Goal: Task Accomplishment & Management: Use online tool/utility

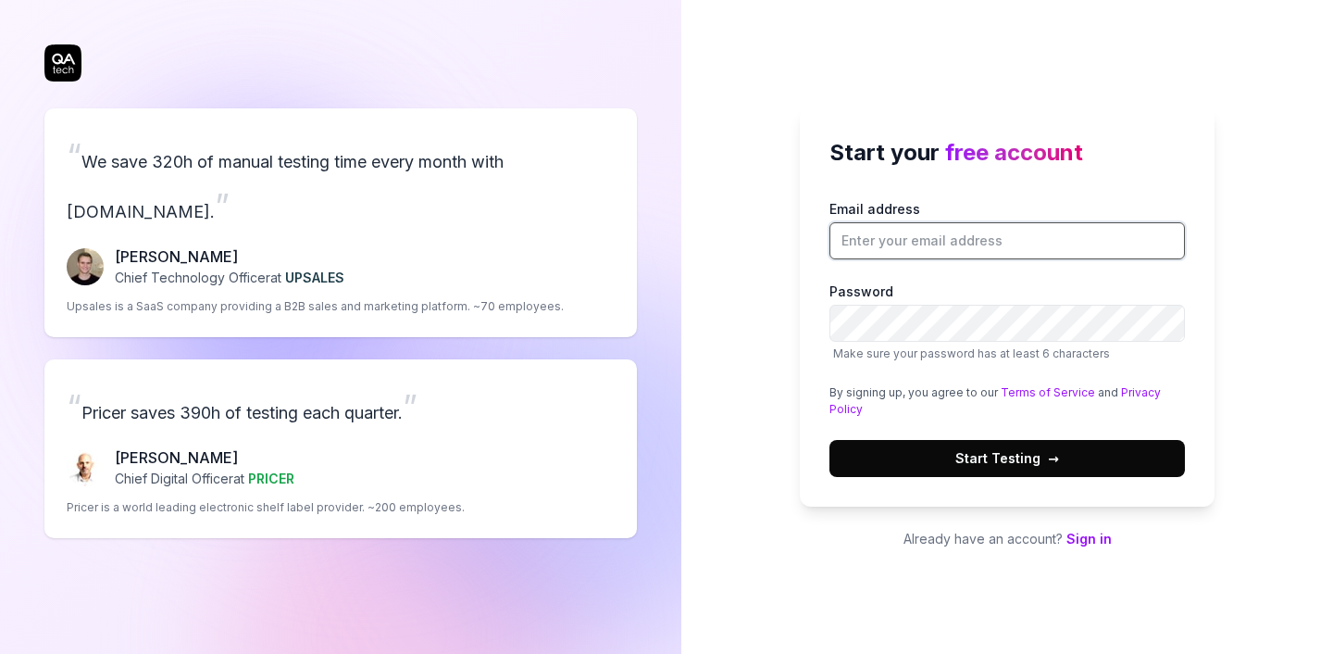
click at [938, 243] on input "Email address" at bounding box center [1006, 240] width 355 height 37
type input "[EMAIL_ADDRESS][DOMAIN_NAME]"
click at [1069, 459] on button "Start Testing →" at bounding box center [1006, 458] width 355 height 37
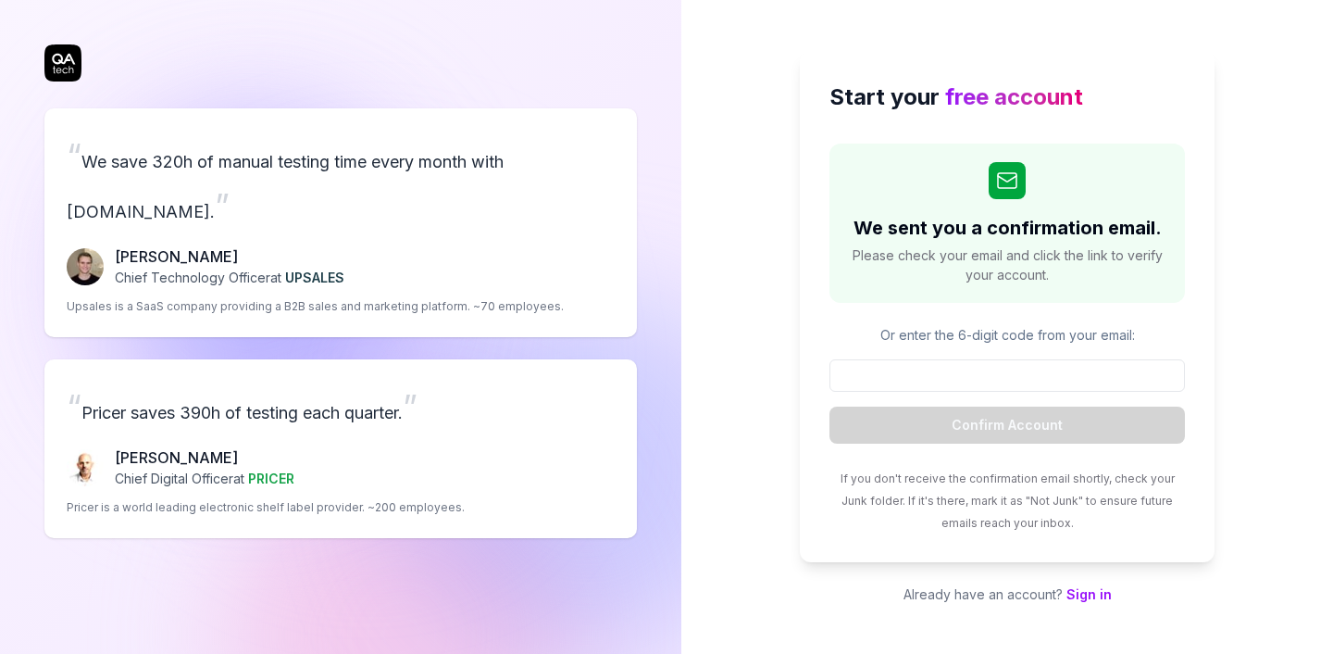
click at [742, 222] on div "Start your free account We sent you a confirmation email. Please check your ema…" at bounding box center [1007, 327] width 652 height 654
click at [965, 377] on input at bounding box center [1006, 375] width 355 height 32
paste input "432795"
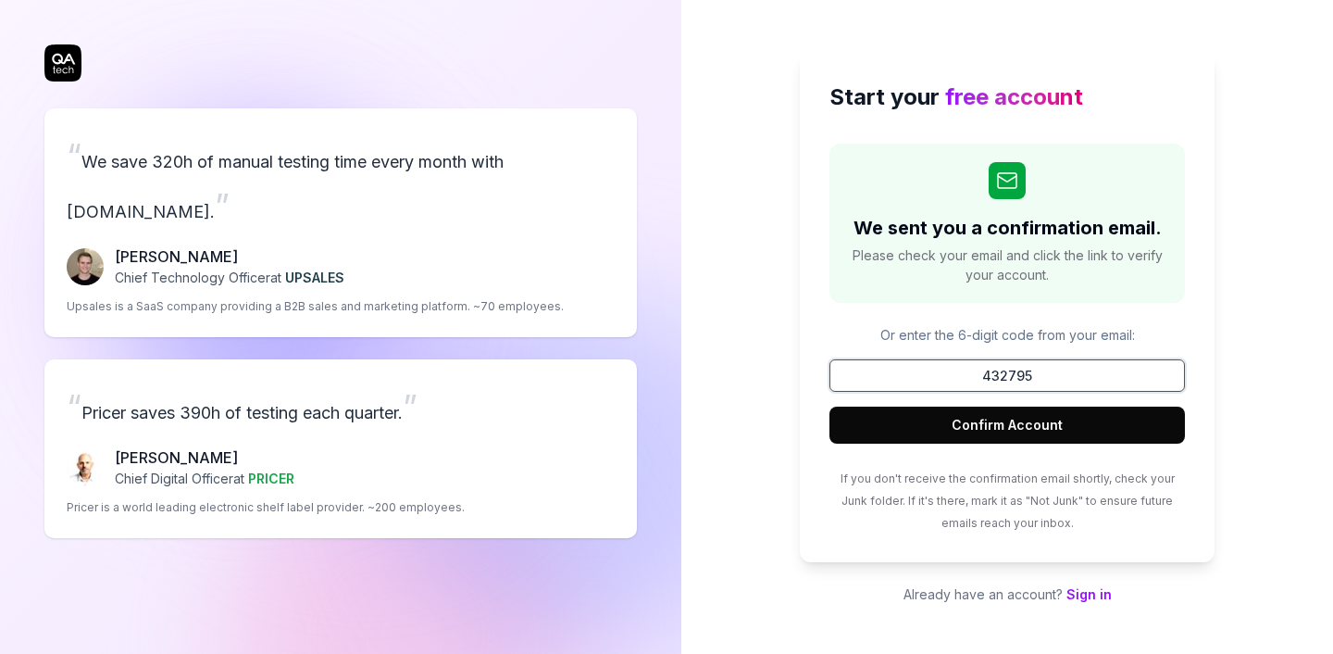
type input "432795"
click at [972, 418] on button "Confirm Account" at bounding box center [1006, 424] width 355 height 37
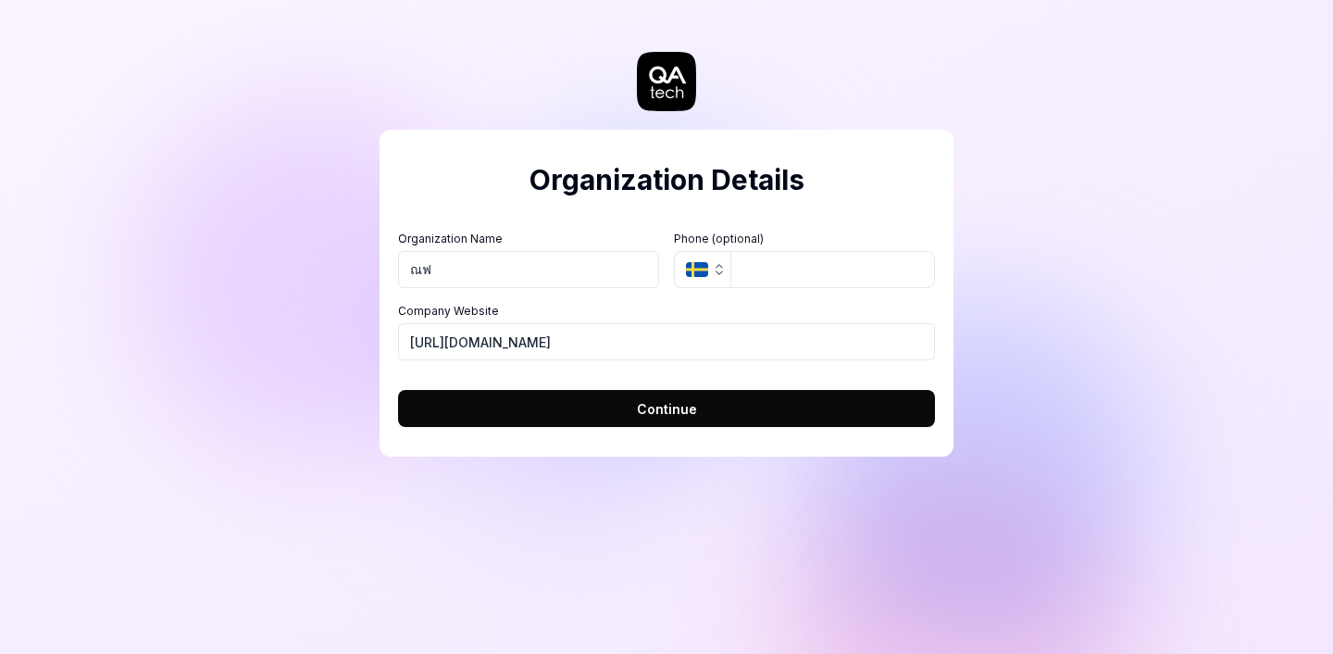
type input "ณ"
type input "Izpal Corp"
click at [709, 272] on button "SE" at bounding box center [702, 269] width 56 height 37
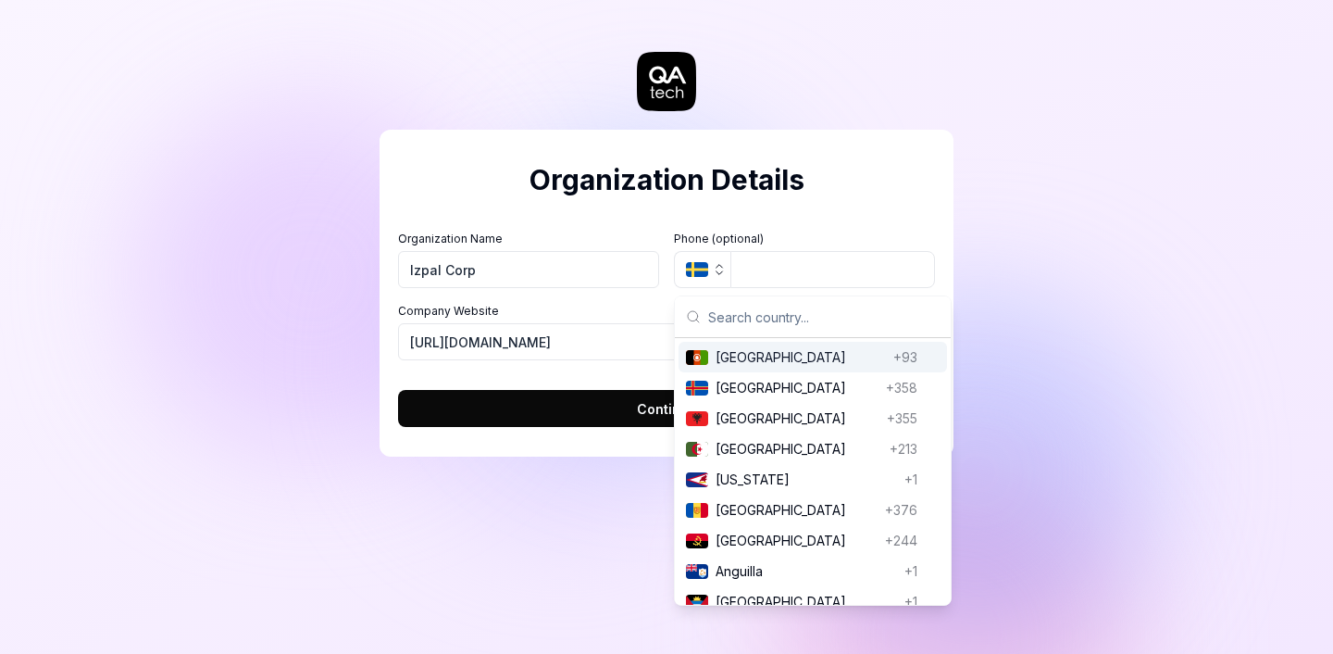
click at [758, 308] on input "text" at bounding box center [823, 316] width 231 height 41
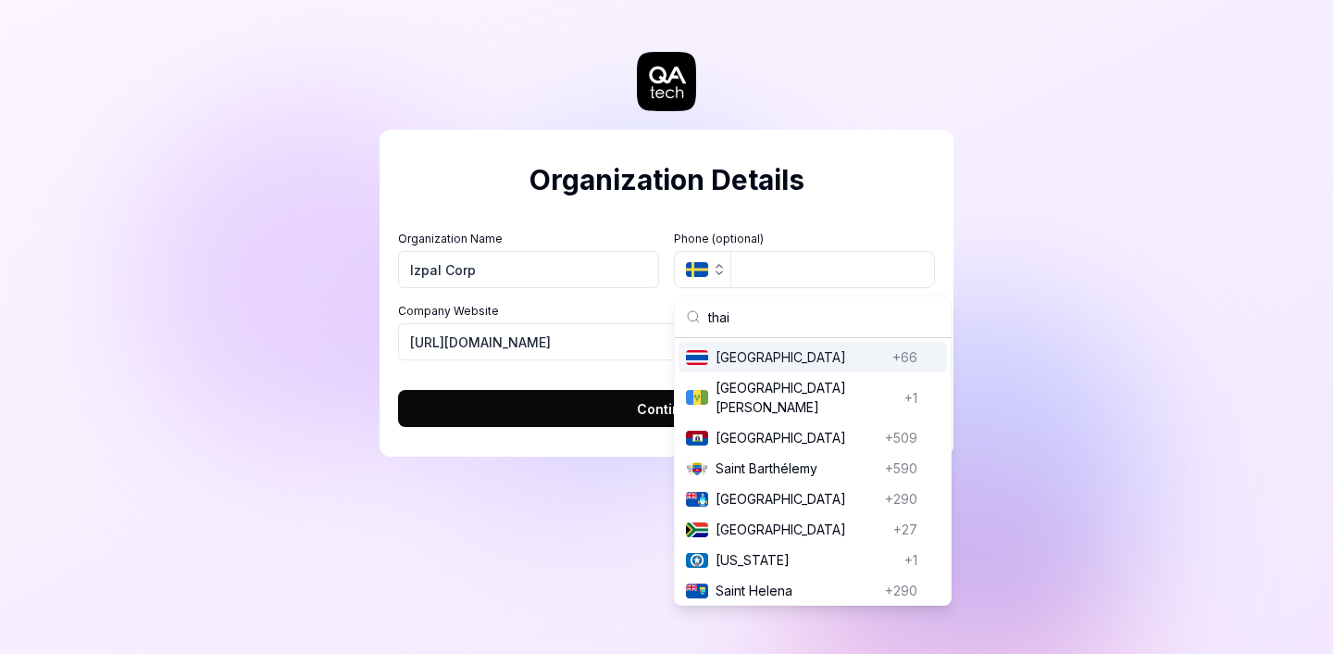
type input "thai"
click at [809, 359] on span "Thailand" at bounding box center [800, 356] width 169 height 19
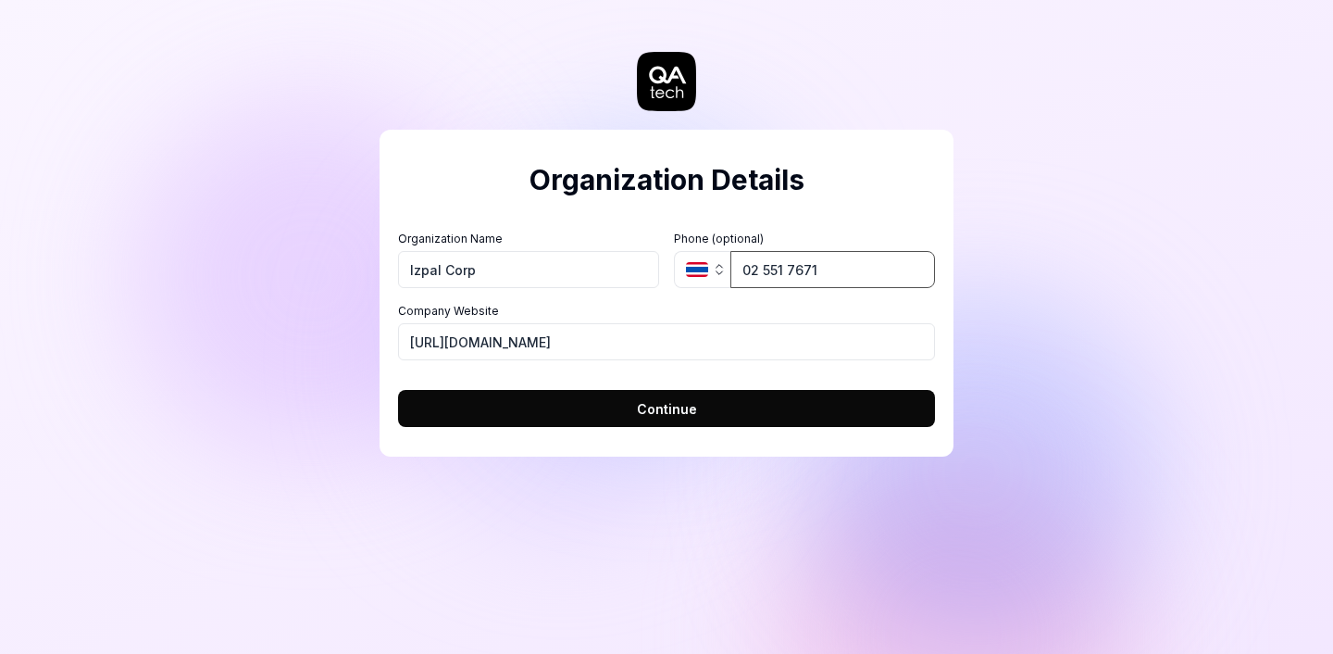
type input "02 551 7671"
click at [744, 412] on button "Continue" at bounding box center [666, 408] width 537 height 37
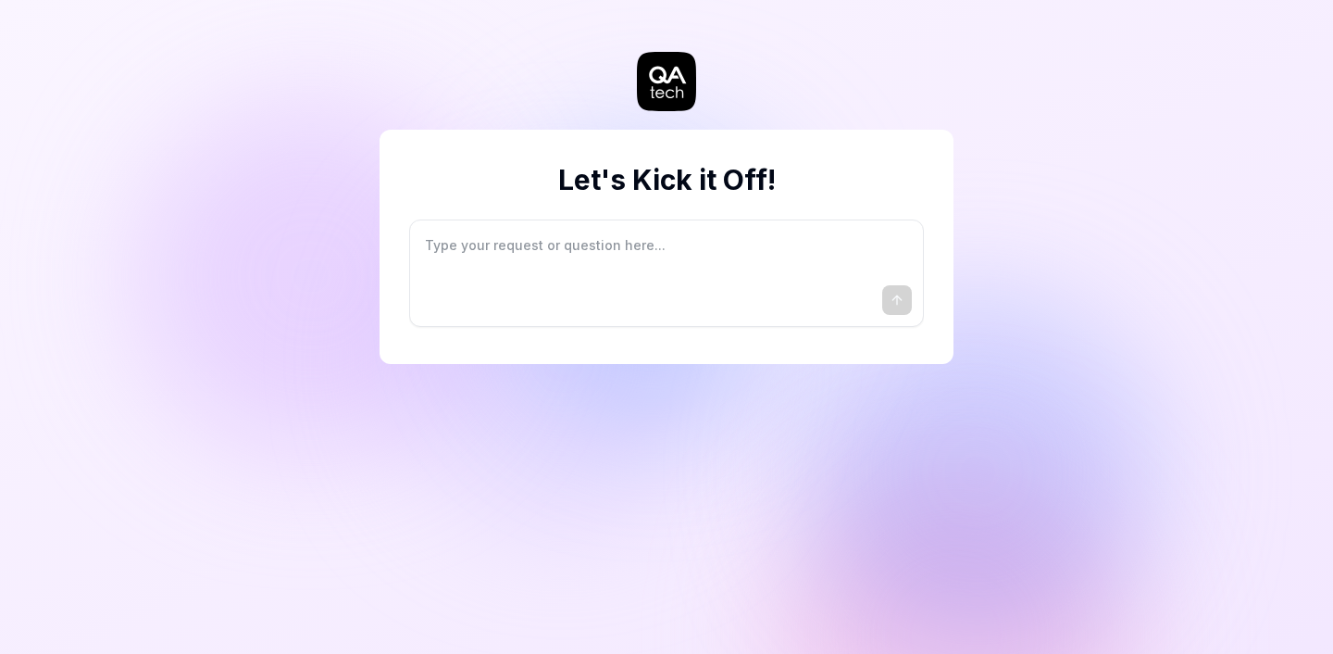
type textarea "*"
type textarea "I"
type textarea "*"
type textarea "I"
type textarea "*"
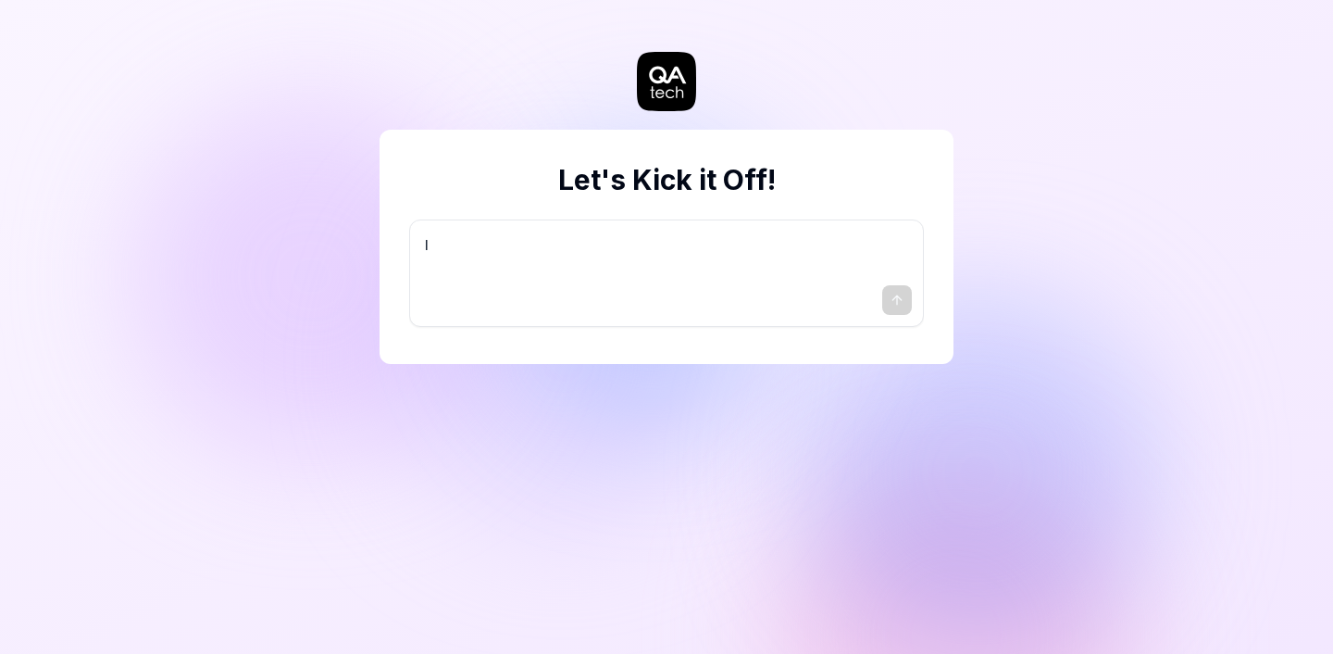
type textarea "I w"
type textarea "*"
type textarea "I wa"
type textarea "*"
type textarea "I wan"
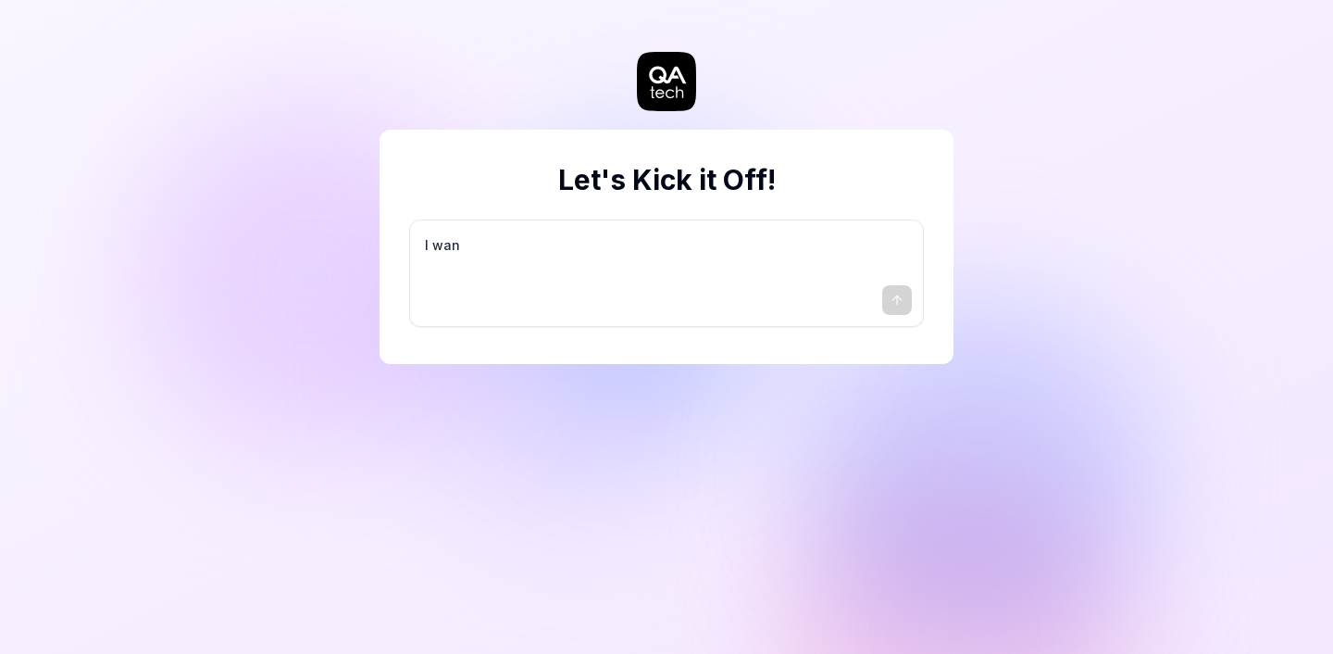
type textarea "*"
type textarea "I want"
type textarea "*"
type textarea "I want"
type textarea "*"
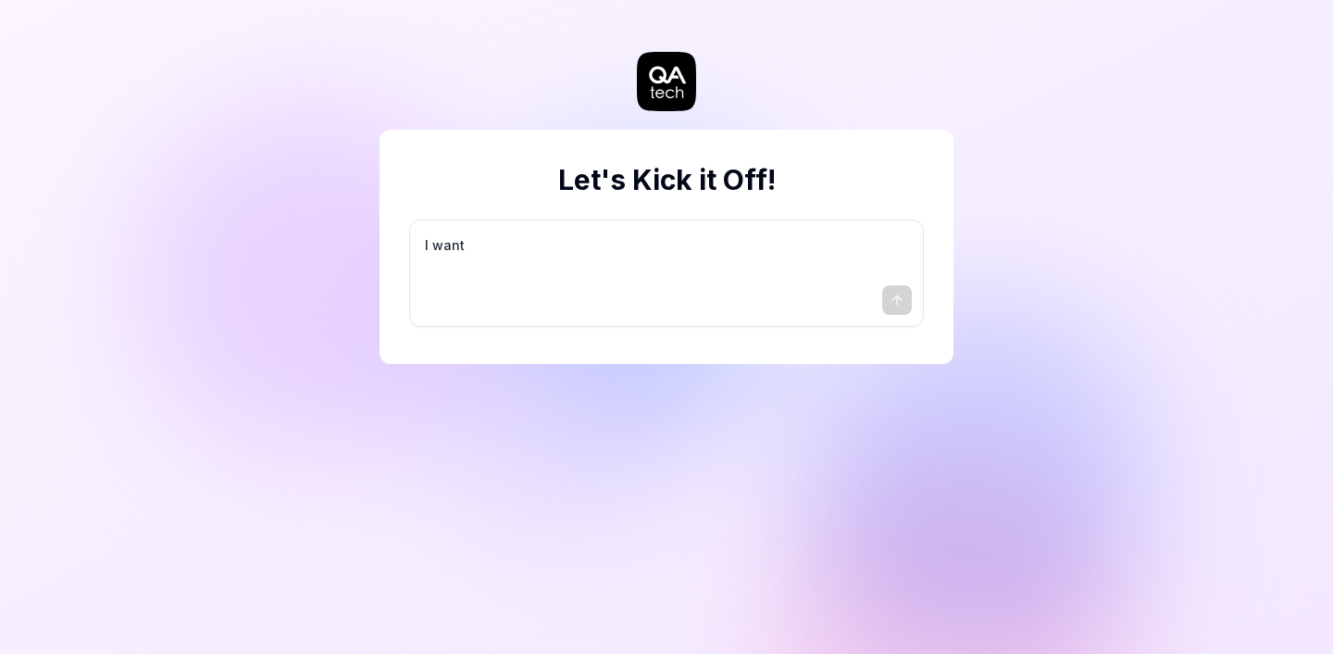
type textarea "I want a"
type textarea "*"
type textarea "I want a"
type textarea "*"
type textarea "I want a g"
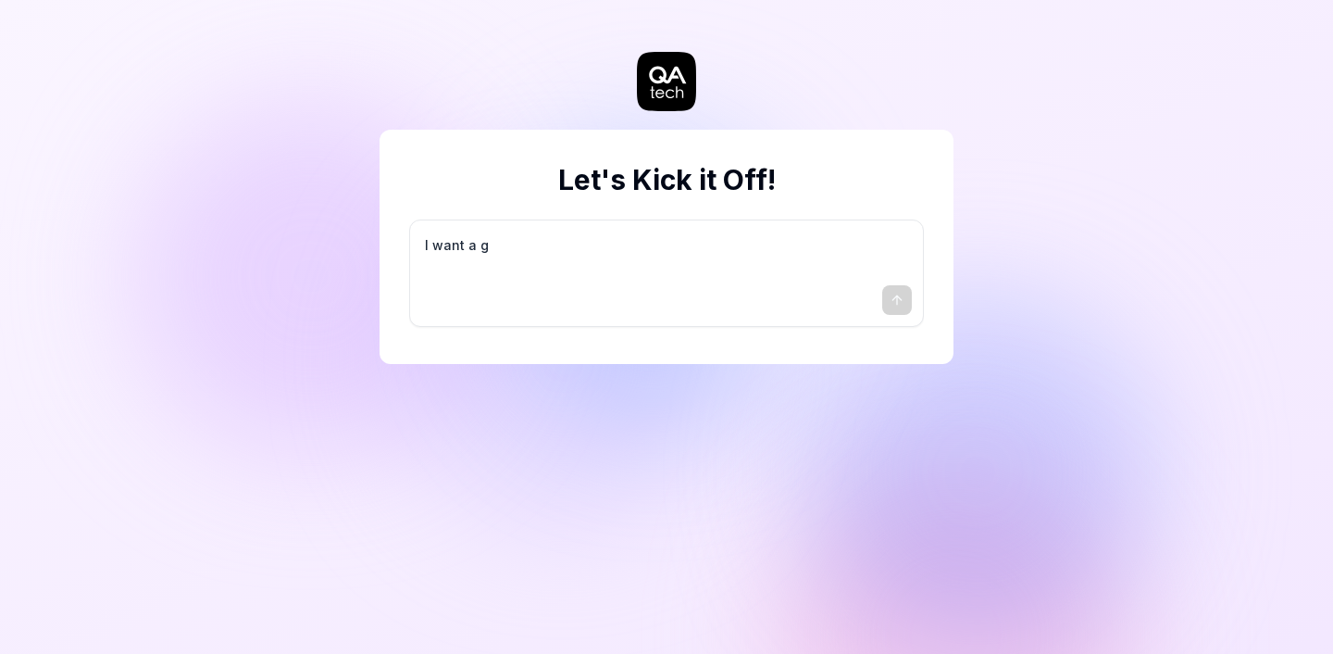
type textarea "*"
type textarea "I want a go"
type textarea "*"
type textarea "I want a goo"
type textarea "*"
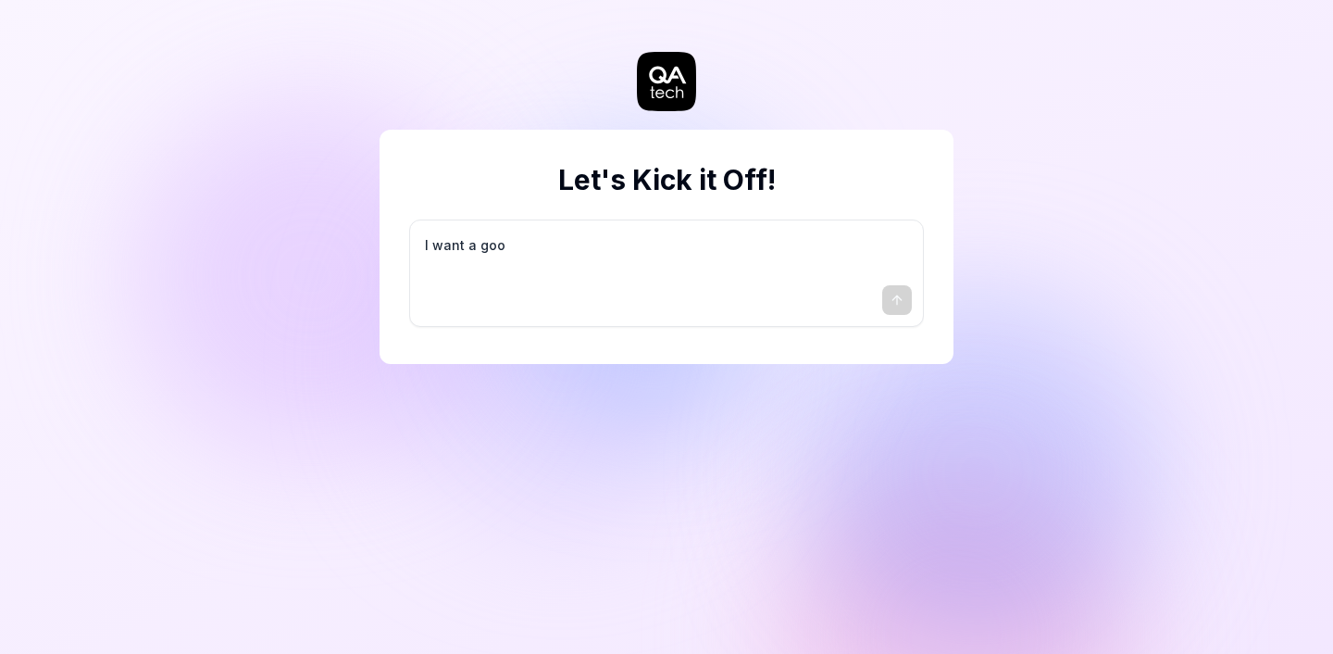
type textarea "I want a good"
type textarea "*"
type textarea "I want a good"
type textarea "*"
type textarea "I want a good t"
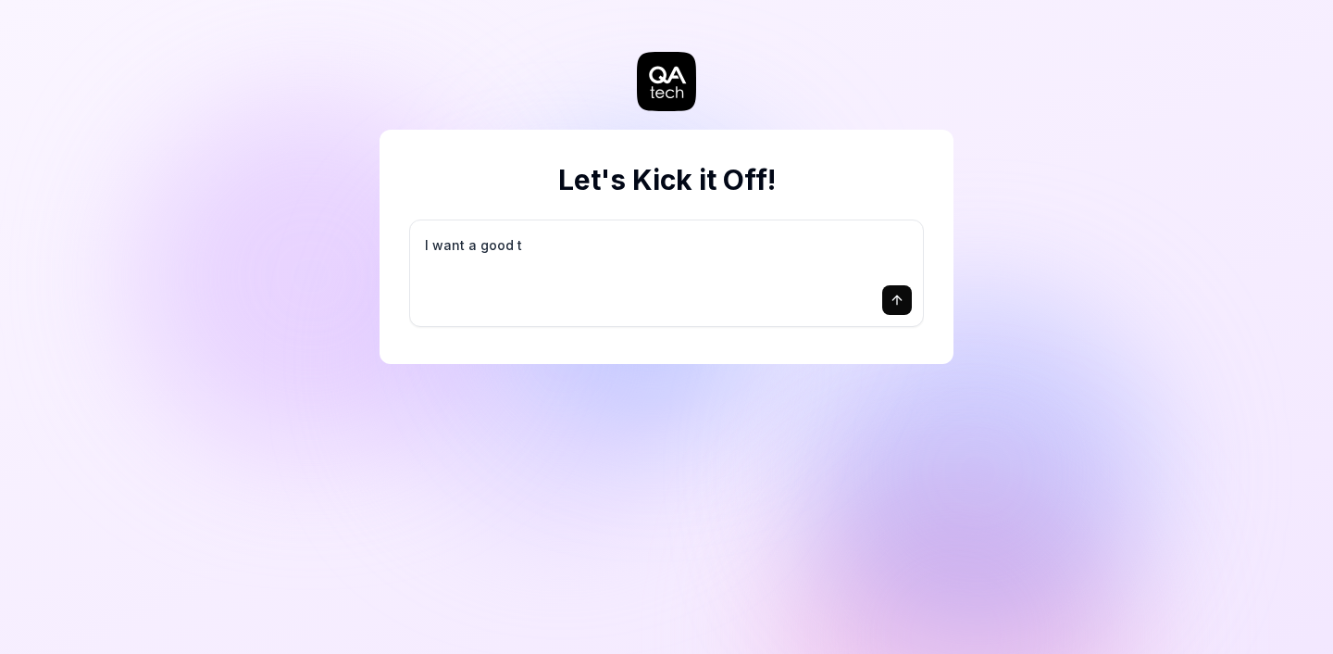
type textarea "*"
type textarea "I want a good te"
type textarea "*"
type textarea "I want a good tes"
type textarea "*"
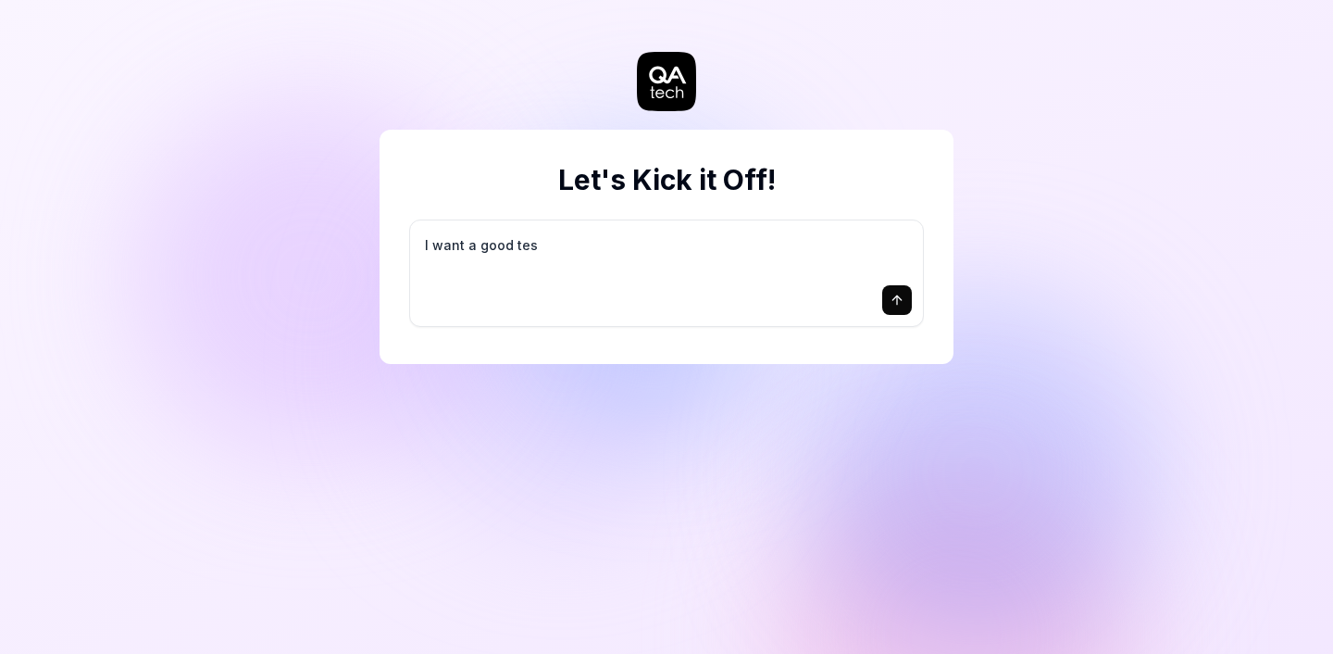
type textarea "I want a good test"
type textarea "*"
type textarea "I want a good test"
type textarea "*"
type textarea "I want a good test s"
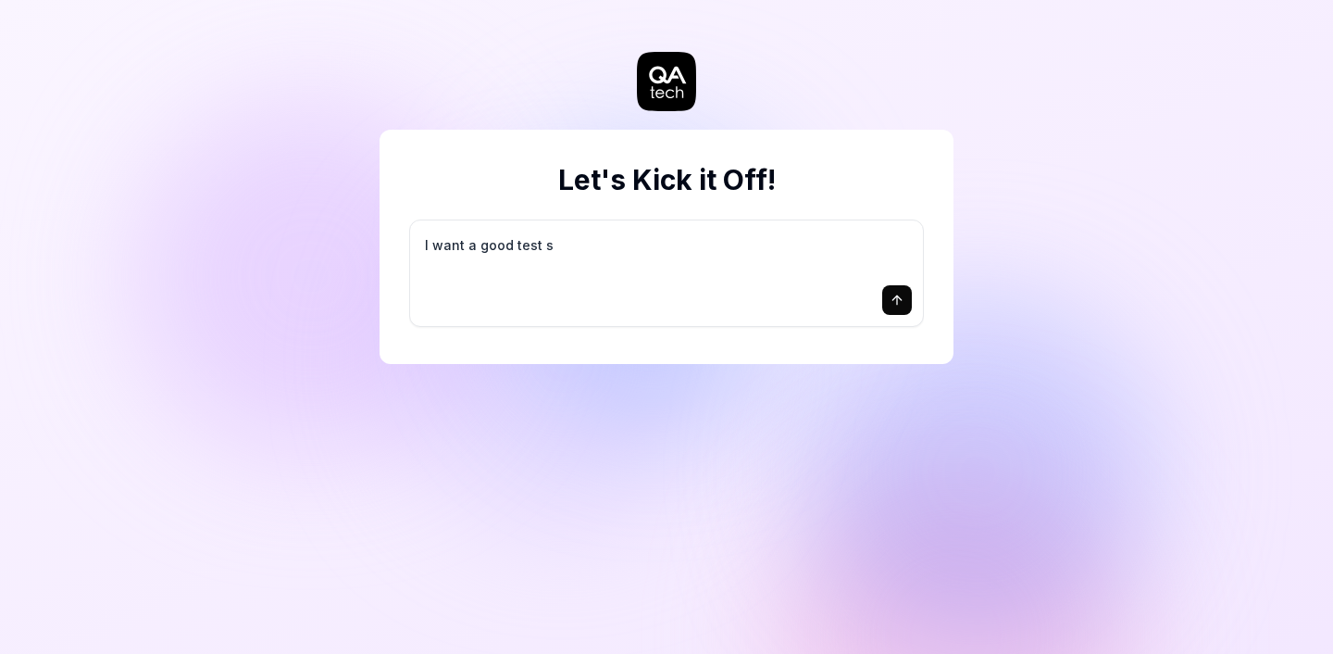
type textarea "*"
type textarea "I want a good test se"
type textarea "*"
type textarea "I want a good test set"
type textarea "*"
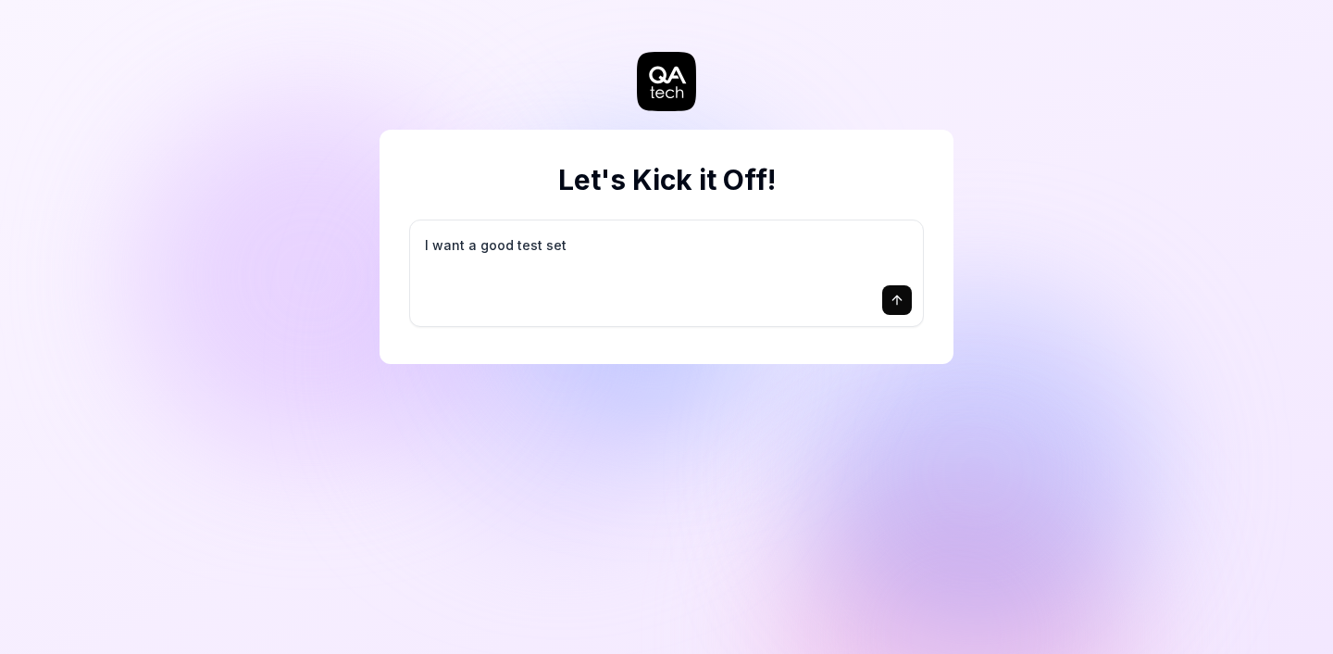
type textarea "I want a good test setu"
type textarea "*"
type textarea "I want a good test setup"
type textarea "*"
type textarea "I want a good test setup"
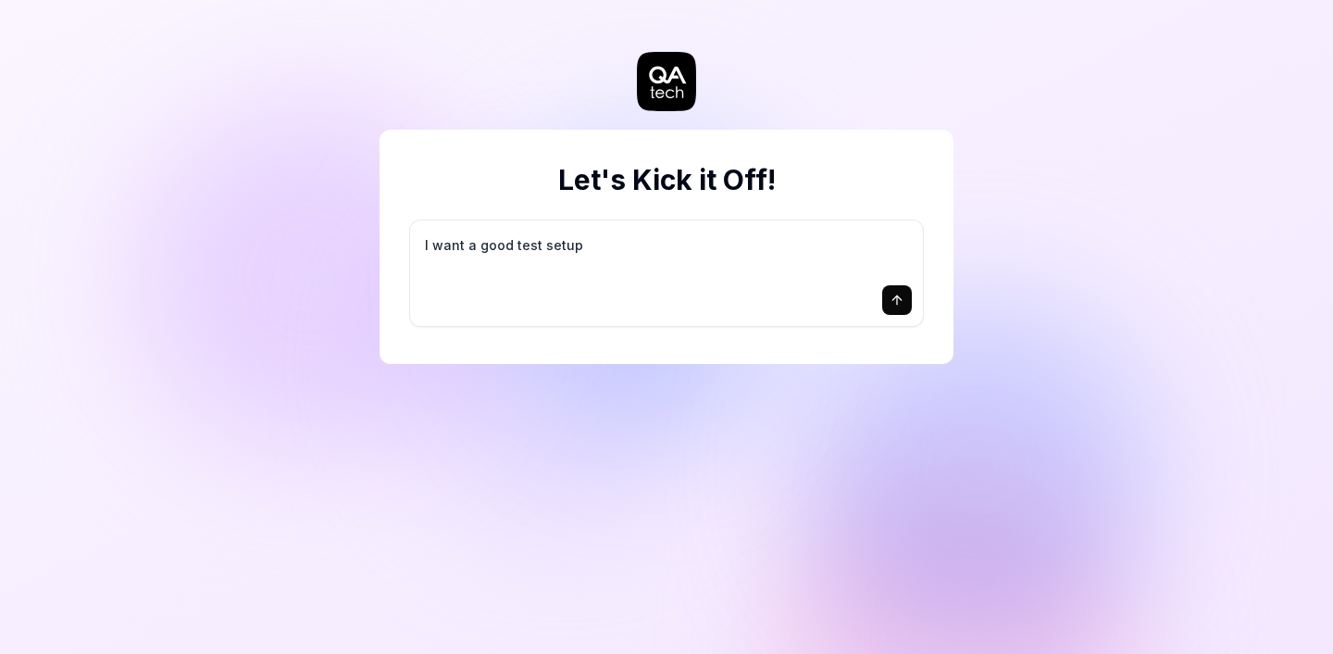
type textarea "*"
type textarea "I want a good test setup f"
type textarea "*"
type textarea "I want a good test setup fo"
type textarea "*"
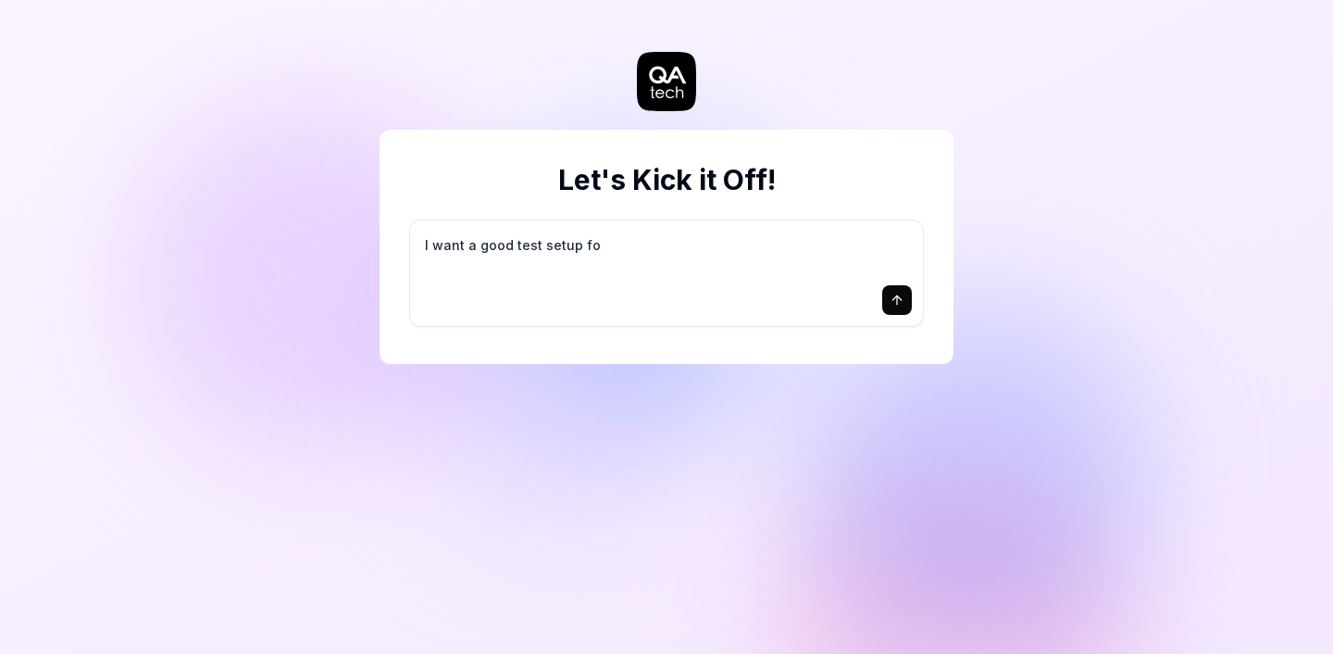
type textarea "I want a good test setup for"
type textarea "*"
type textarea "I want a good test setup for"
type textarea "*"
type textarea "I want a good test setup for m"
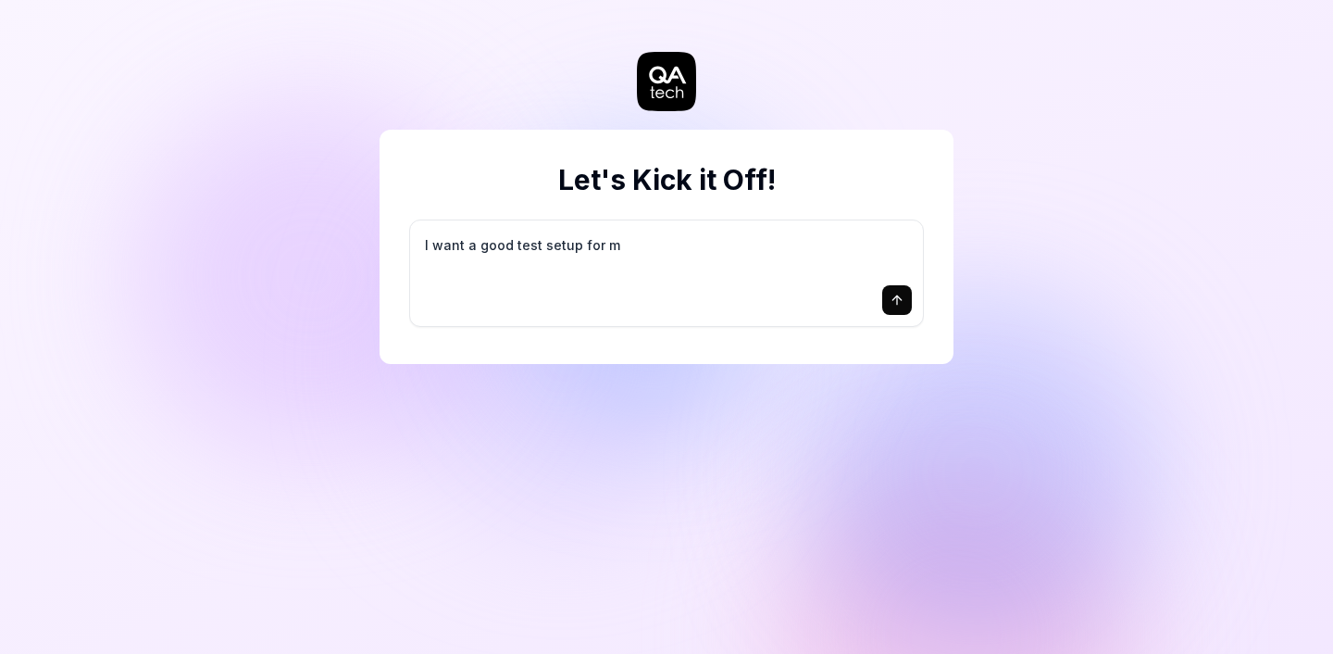
type textarea "*"
type textarea "I want a good test setup for my"
type textarea "*"
type textarea "I want a good test setup for my"
type textarea "*"
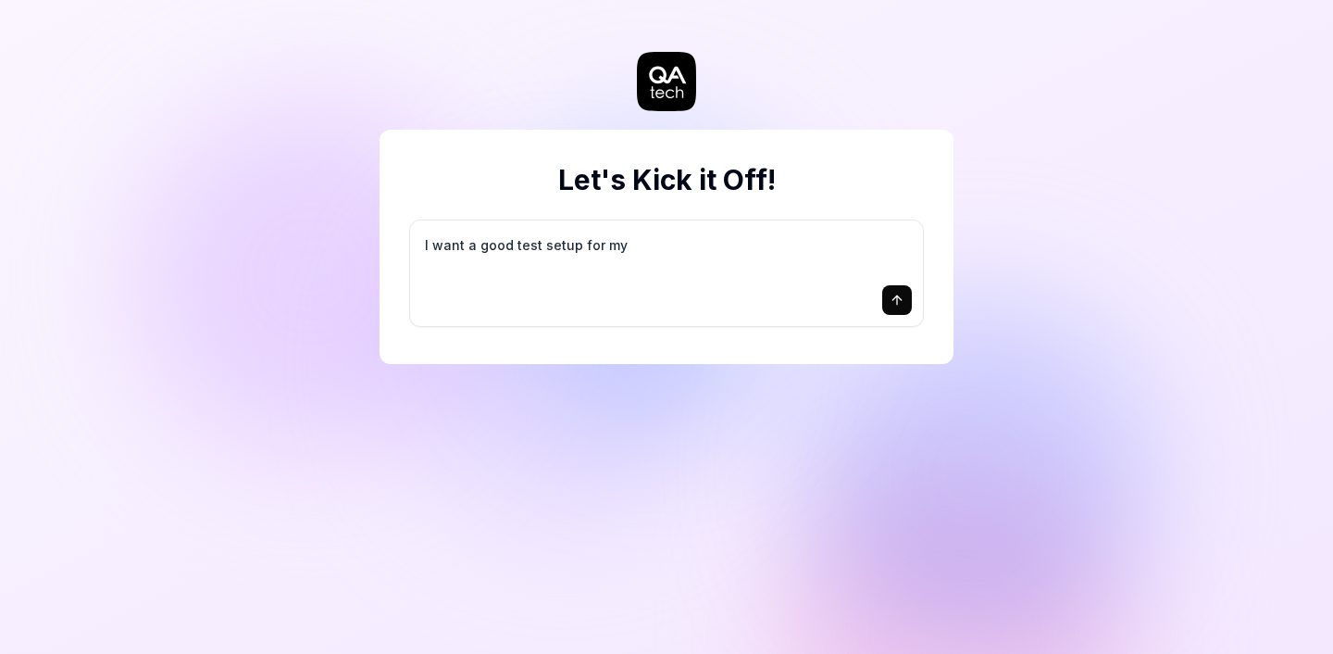
type textarea "I want a good test setup for my s"
type textarea "*"
type textarea "I want a good test setup for my si"
type textarea "*"
type textarea "I want a good test setup for my sit"
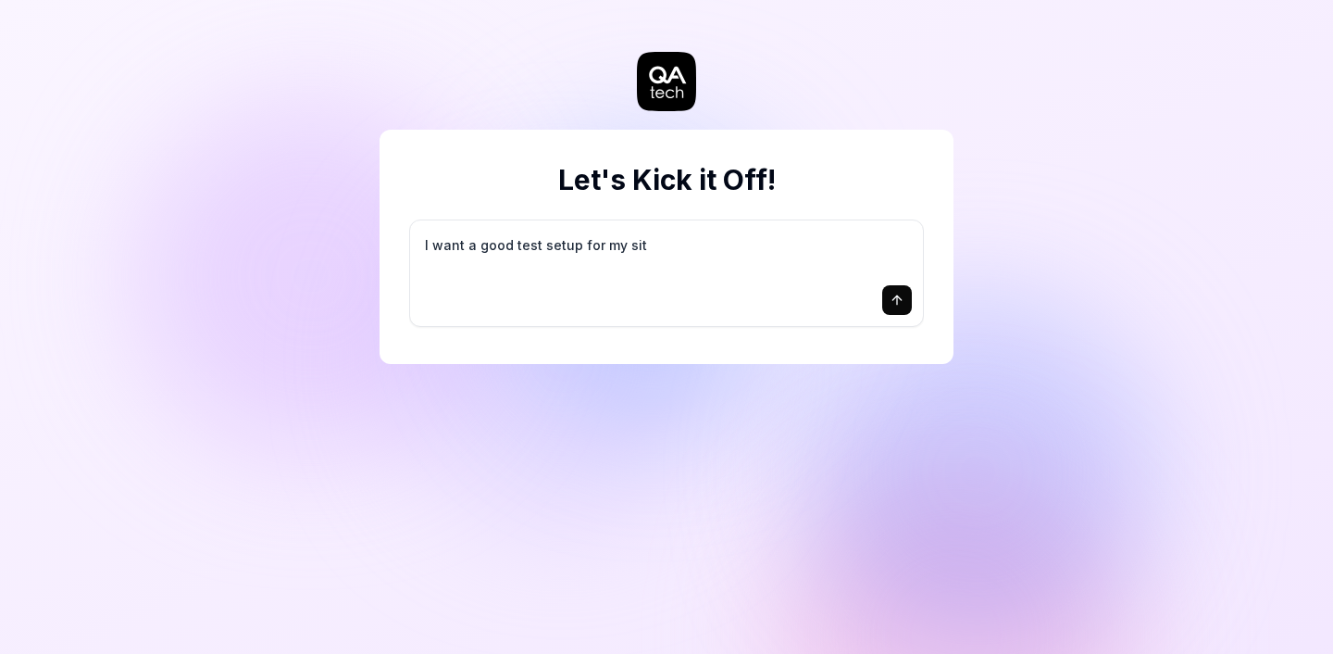
type textarea "*"
type textarea "I want a good test setup for my site"
type textarea "*"
type textarea "I want a good test setup for my site"
type textarea "*"
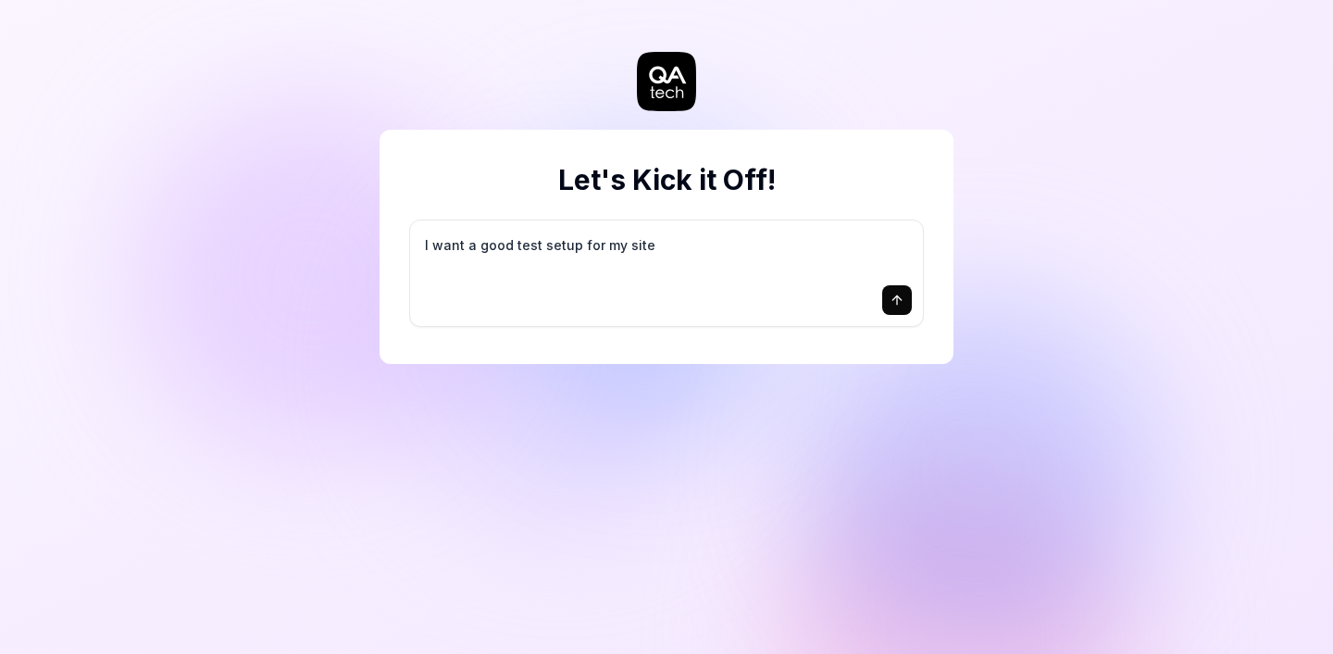
type textarea "I want a good test setup for my site -"
type textarea "*"
type textarea "I want a good test setup for my site -"
type textarea "*"
type textarea "I want a good test setup for my site - h"
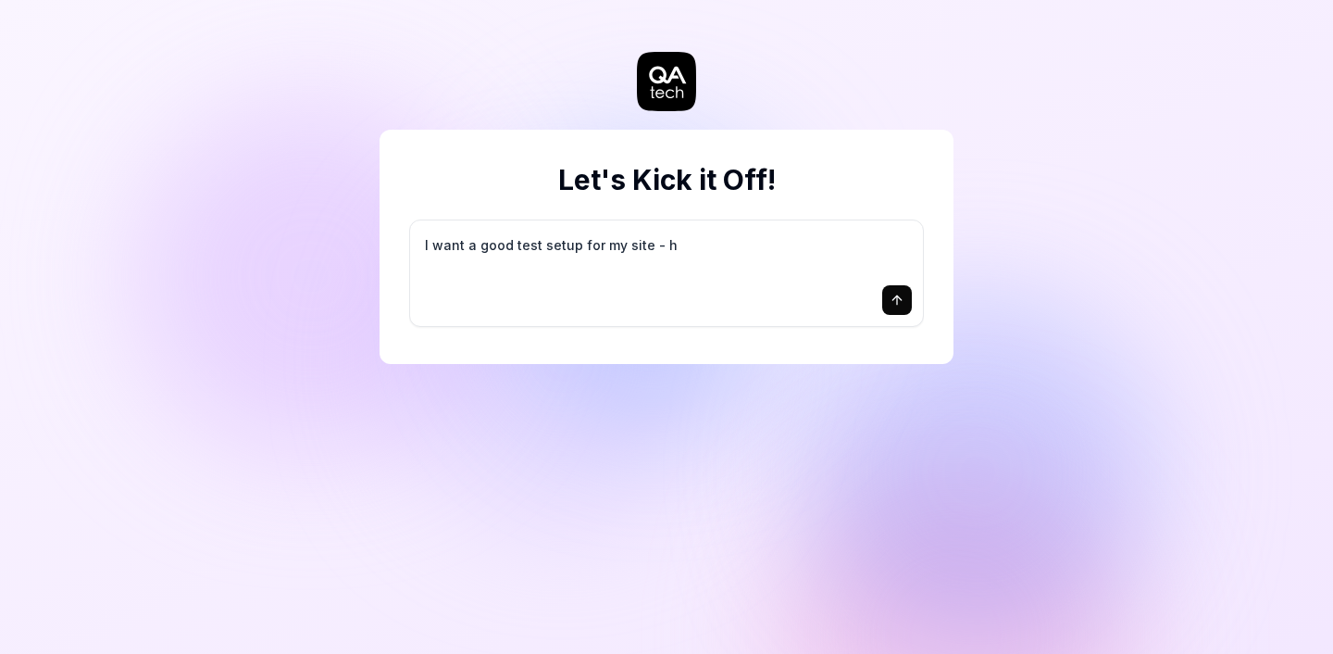
type textarea "*"
type textarea "I want a good test setup for my site - he"
type textarea "*"
type textarea "I want a good test setup for my site - hel"
type textarea "*"
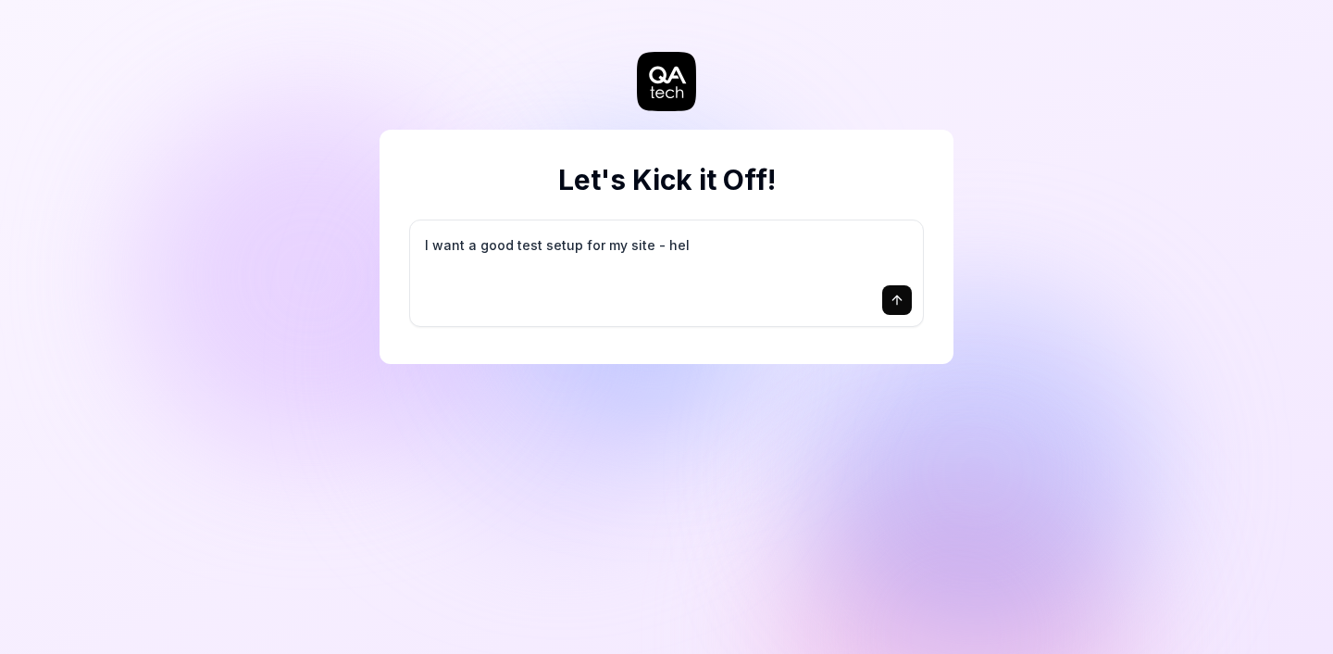
type textarea "I want a good test setup for my site - help"
type textarea "*"
type textarea "I want a good test setup for my site - help"
type textarea "*"
type textarea "I want a good test setup for my site - help m"
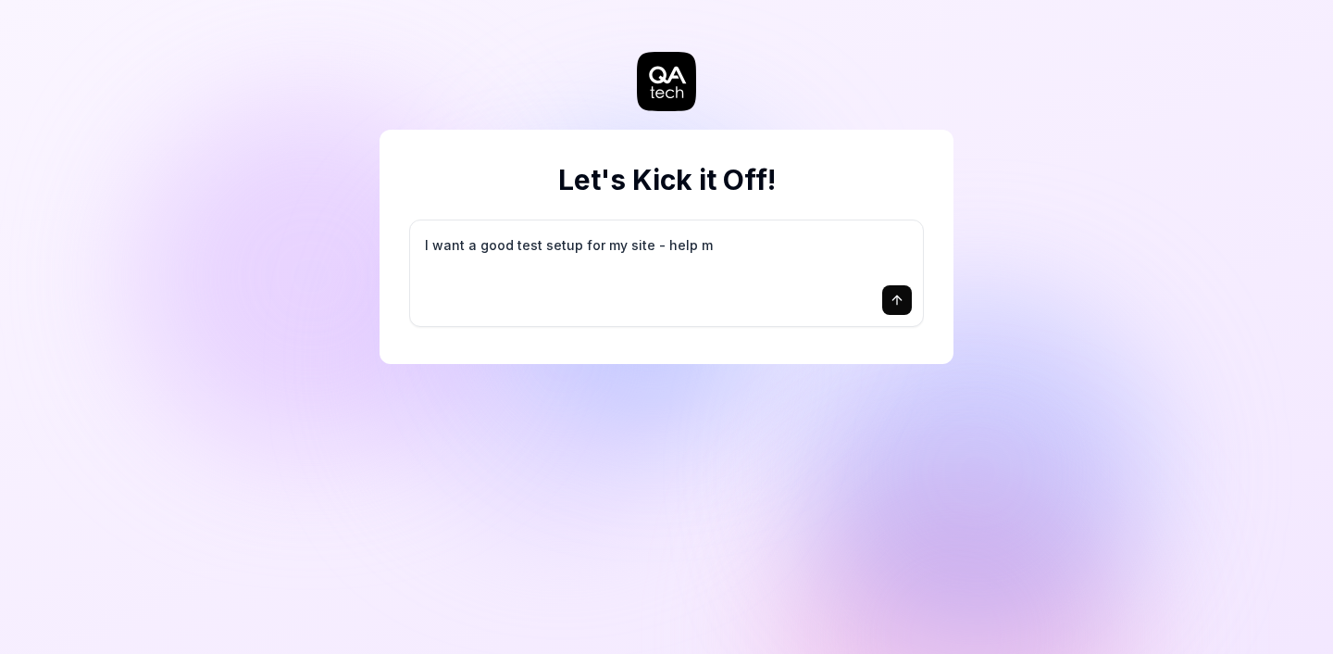
type textarea "*"
type textarea "I want a good test setup for my site - help me"
type textarea "*"
type textarea "I want a good test setup for my site - help me"
type textarea "*"
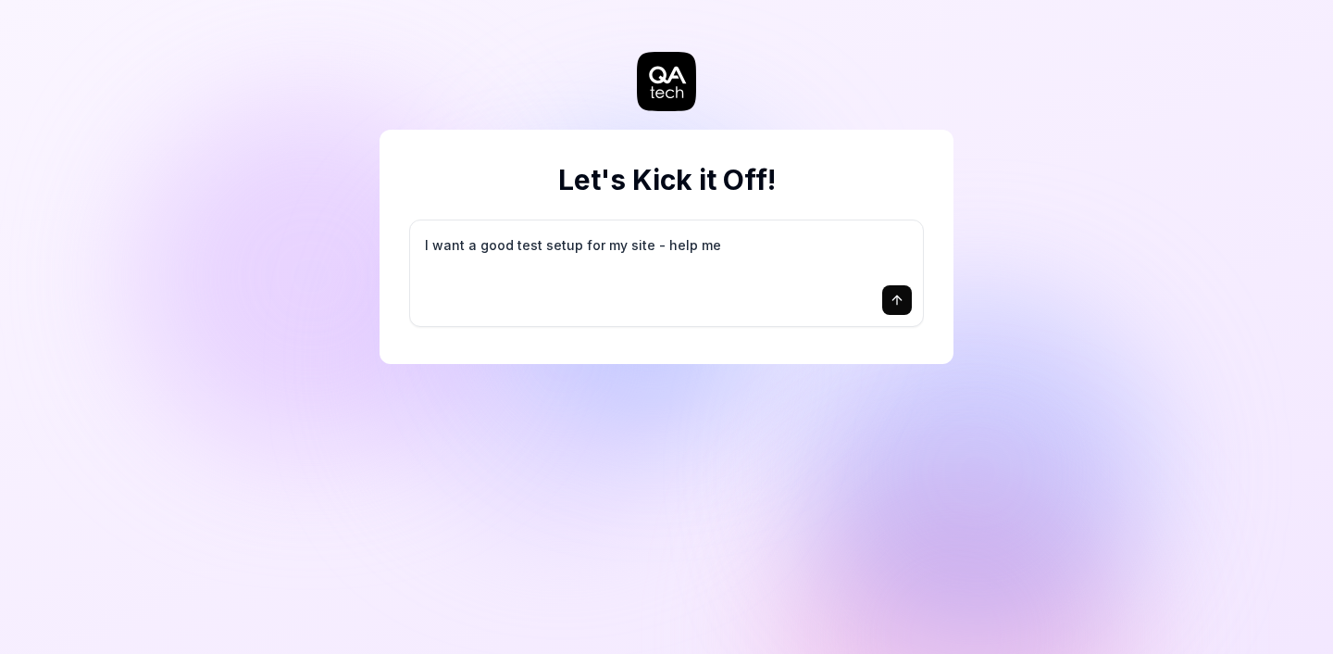
type textarea "I want a good test setup for my site - help me c"
type textarea "*"
type textarea "I want a good test setup for my site - help me cr"
type textarea "*"
type textarea "I want a good test setup for my site - help me cre"
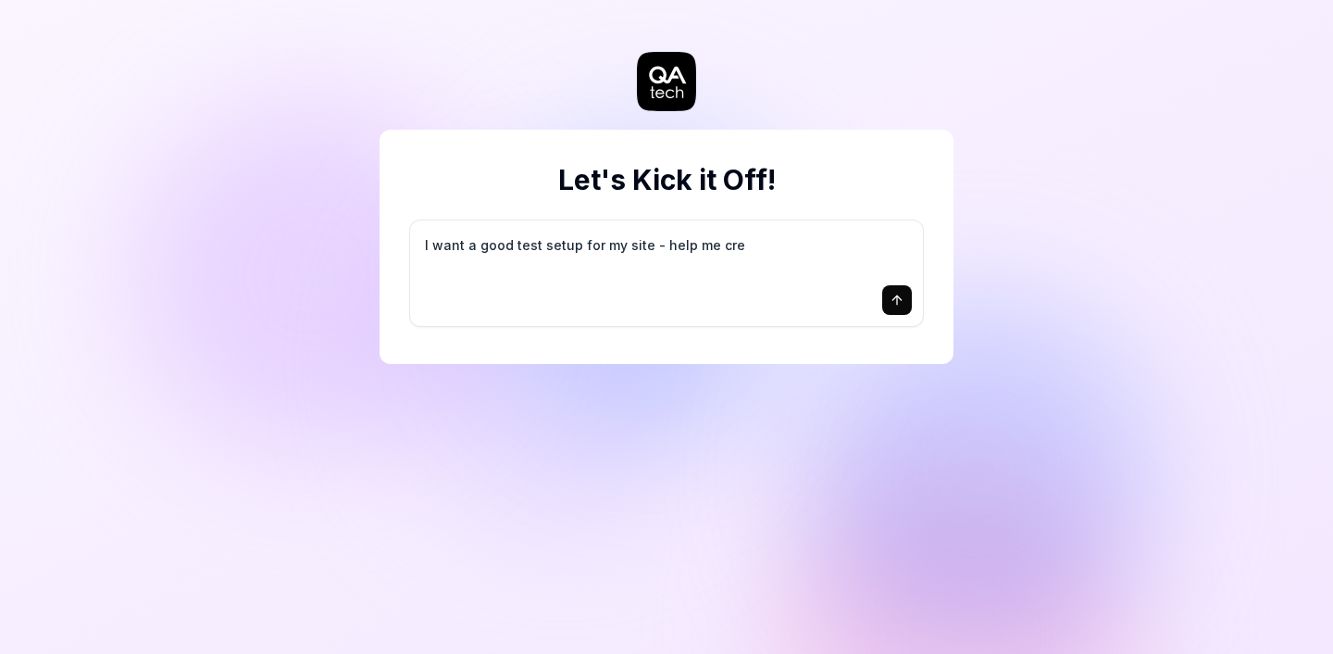
type textarea "*"
type textarea "I want a good test setup for my site - help me crea"
type textarea "*"
type textarea "I want a good test setup for my site - help me creat"
type textarea "*"
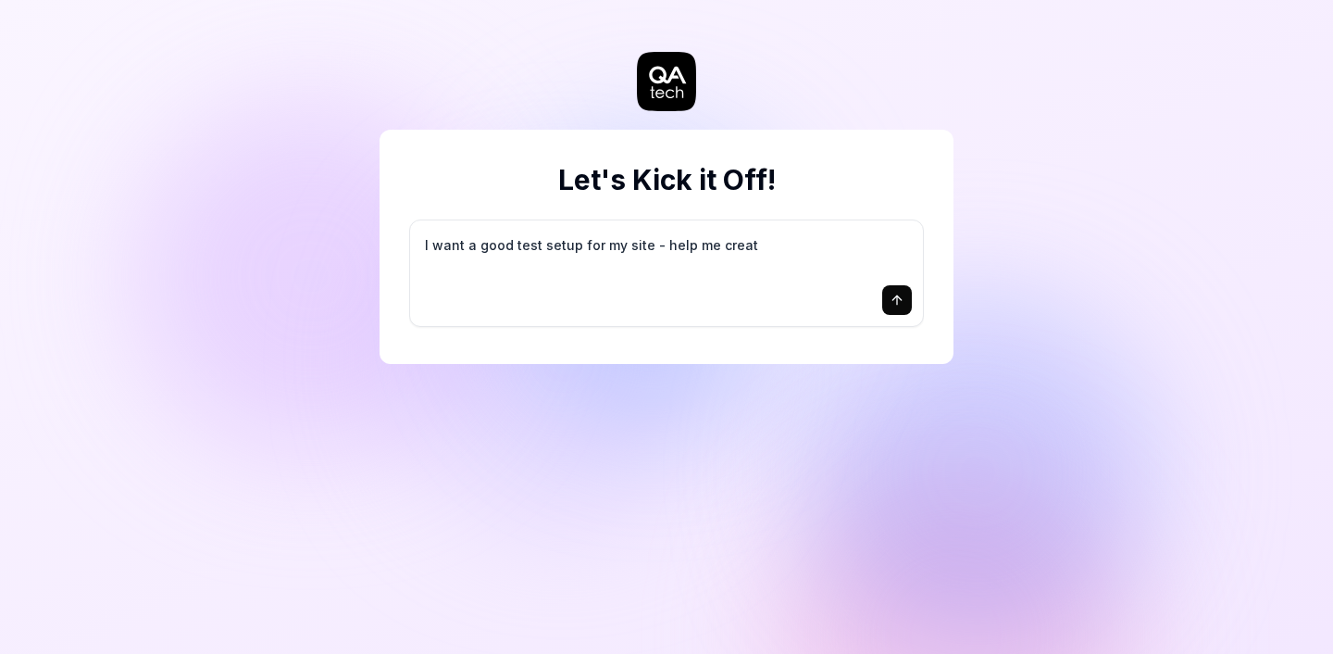
type textarea "I want a good test setup for my site - help me create"
type textarea "*"
type textarea "I want a good test setup for my site - help me create"
type textarea "*"
type textarea "I want a good test setup for my site - help me create t"
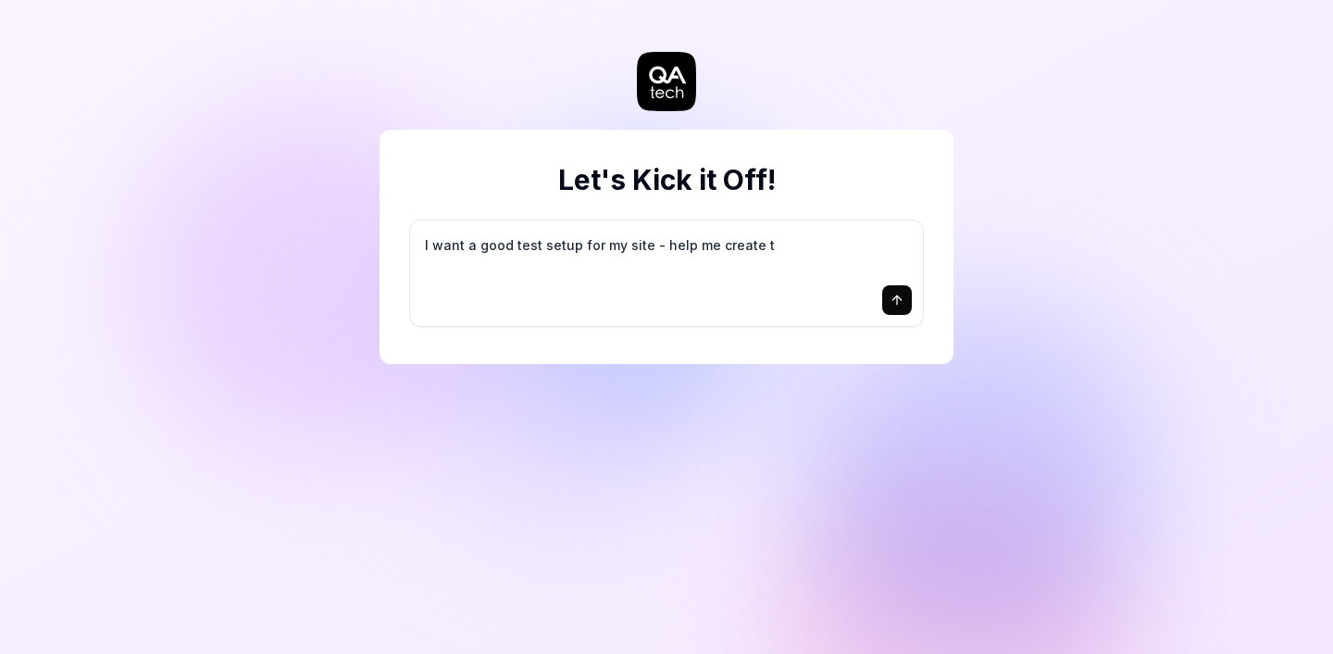
type textarea "*"
type textarea "I want a good test setup for my site - help me create th"
type textarea "*"
type textarea "I want a good test setup for my site - help me create the"
type textarea "*"
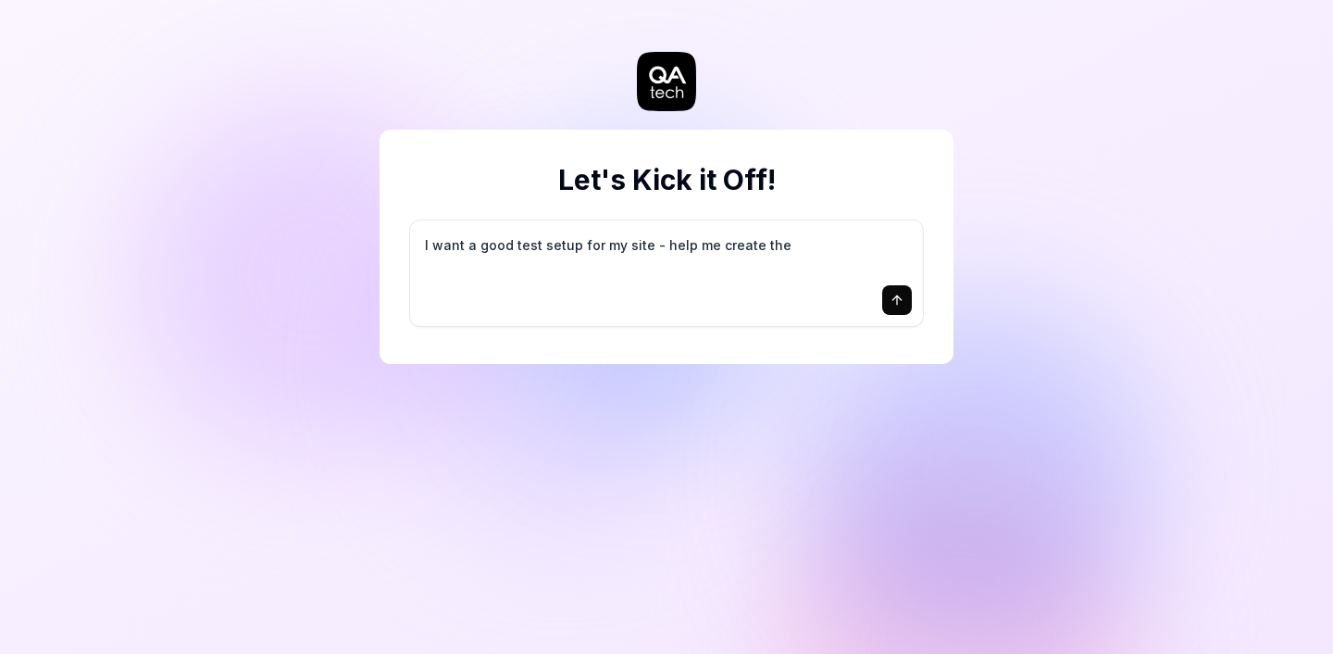
type textarea "I want a good test setup for my site - help me create the"
type textarea "*"
type textarea "I want a good test setup for my site - help me create the f"
type textarea "*"
type textarea "I want a good test setup for my site - help me create the fi"
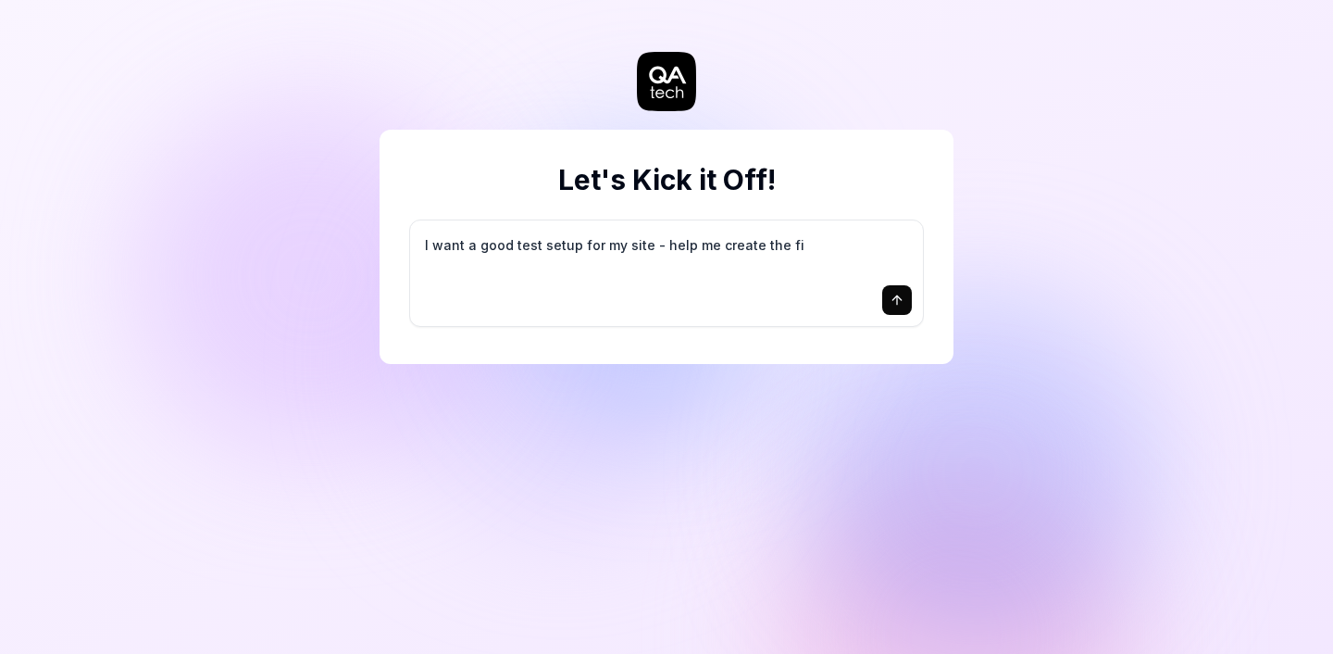
type textarea "*"
type textarea "I want a good test setup for my site - help me create the fir"
type textarea "*"
type textarea "I want a good test setup for my site - help me create the firs"
type textarea "*"
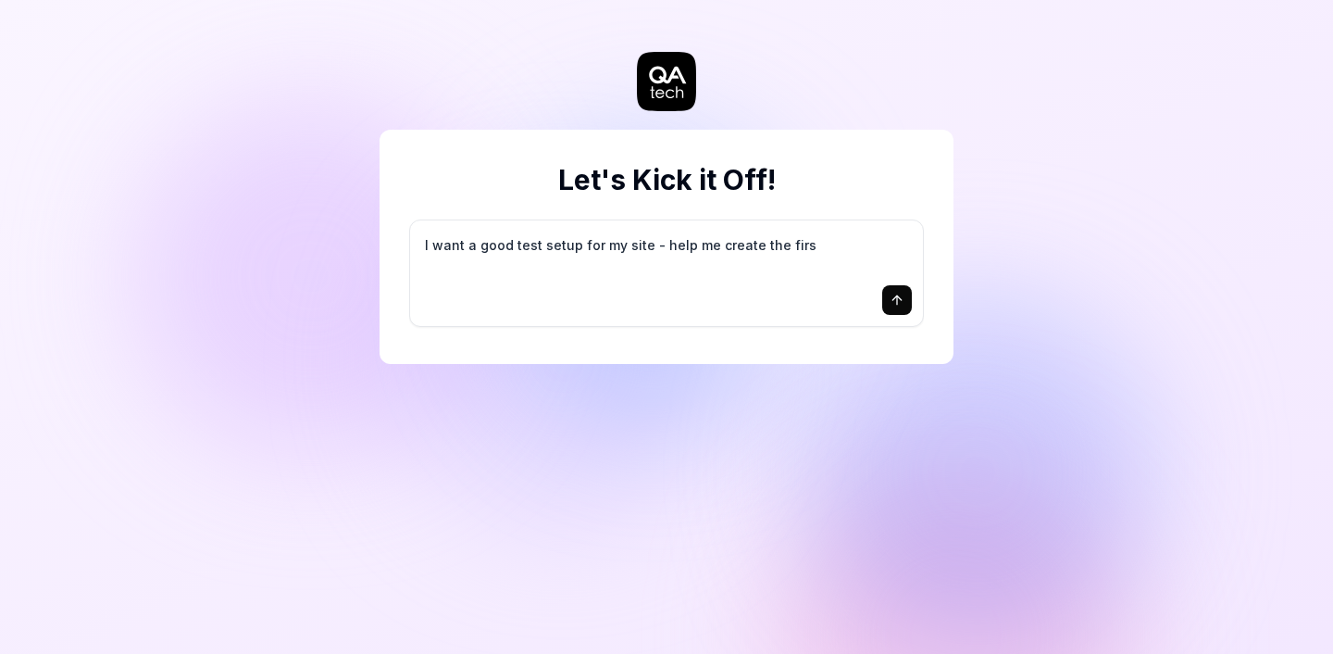
type textarea "I want a good test setup for my site - help me create the first"
type textarea "*"
type textarea "I want a good test setup for my site - help me create the first"
type textarea "*"
type textarea "I want a good test setup for my site - help me create the first 3"
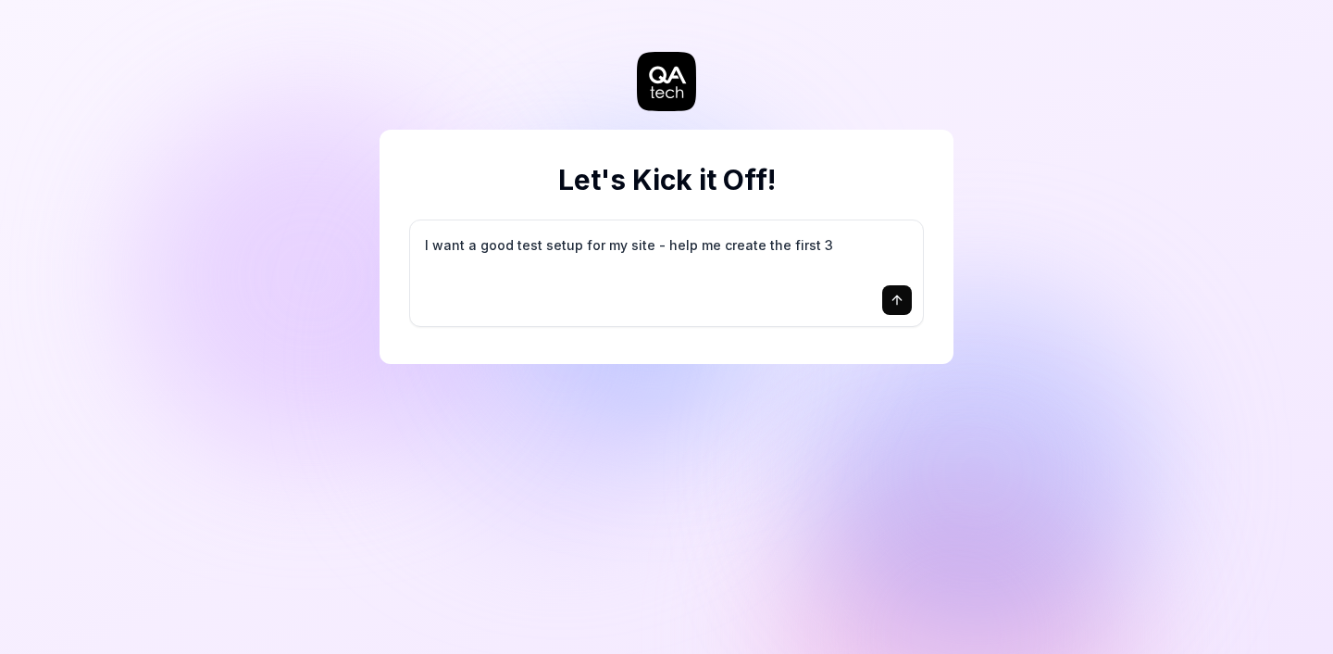
type textarea "*"
type textarea "I want a good test setup for my site - help me create the first 3-"
type textarea "*"
type textarea "I want a good test setup for my site - help me create the first 3-5"
type textarea "*"
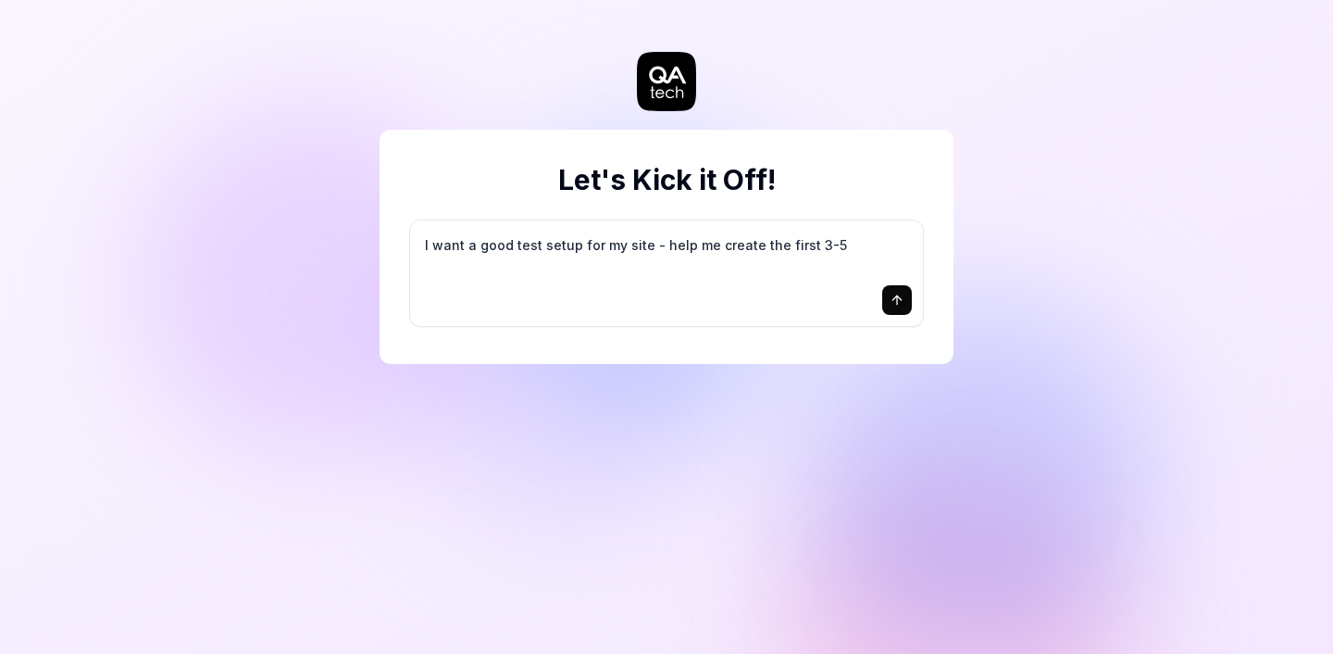
type textarea "I want a good test setup for my site - help me create the first 3-5"
type textarea "*"
type textarea "I want a good test setup for my site - help me create the first 3-5 t"
type textarea "*"
type textarea "I want a good test setup for my site - help me create the first 3-5 te"
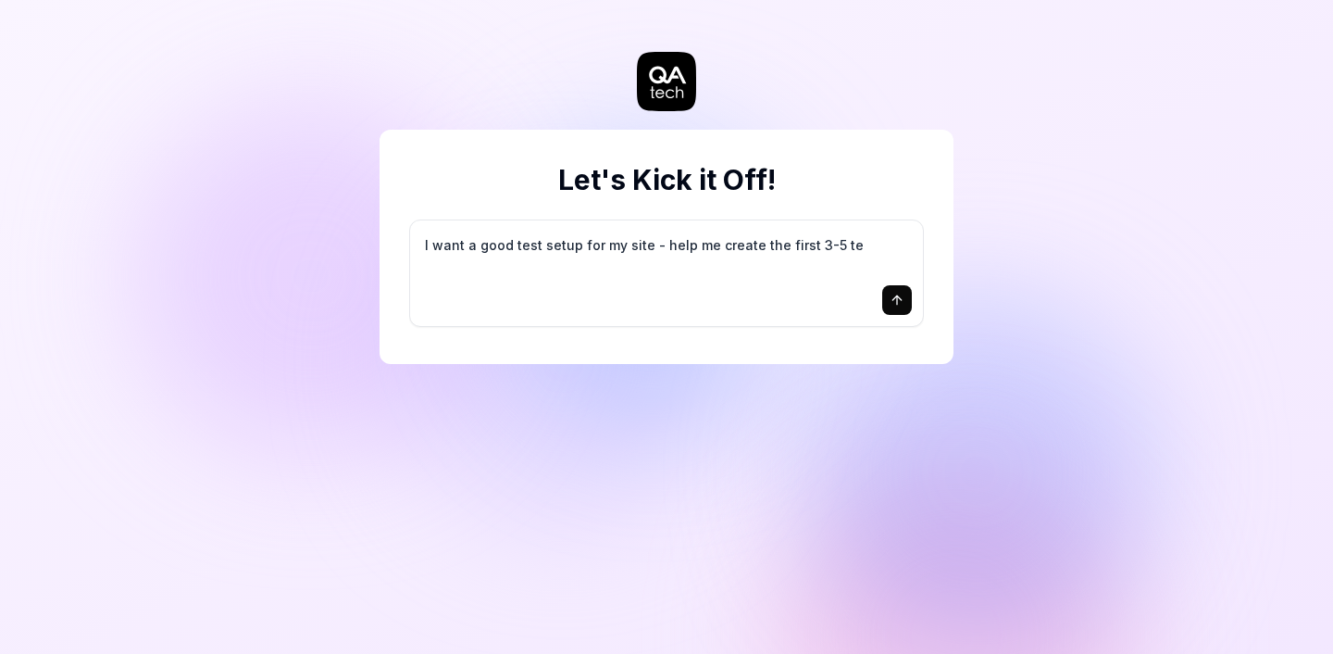
type textarea "*"
type textarea "I want a good test setup for my site - help me create the first 3-5 tes"
type textarea "*"
type textarea "I want a good test setup for my site - help me create the first 3-5 test"
type textarea "*"
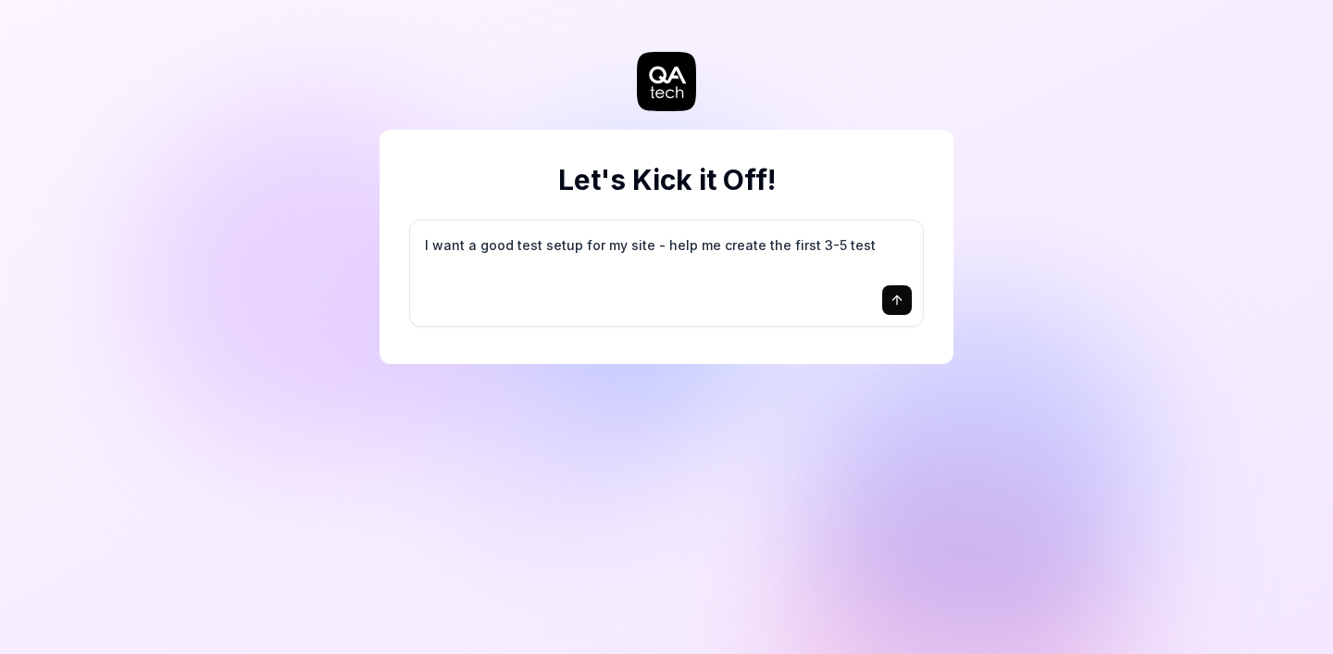
type textarea "I want a good test setup for my site - help me create the first 3-5 test"
type textarea "*"
type textarea "I want a good test setup for my site - help me create the first 3-5 test c"
type textarea "*"
type textarea "I want a good test setup for my site - help me create the first 3-5 test ca"
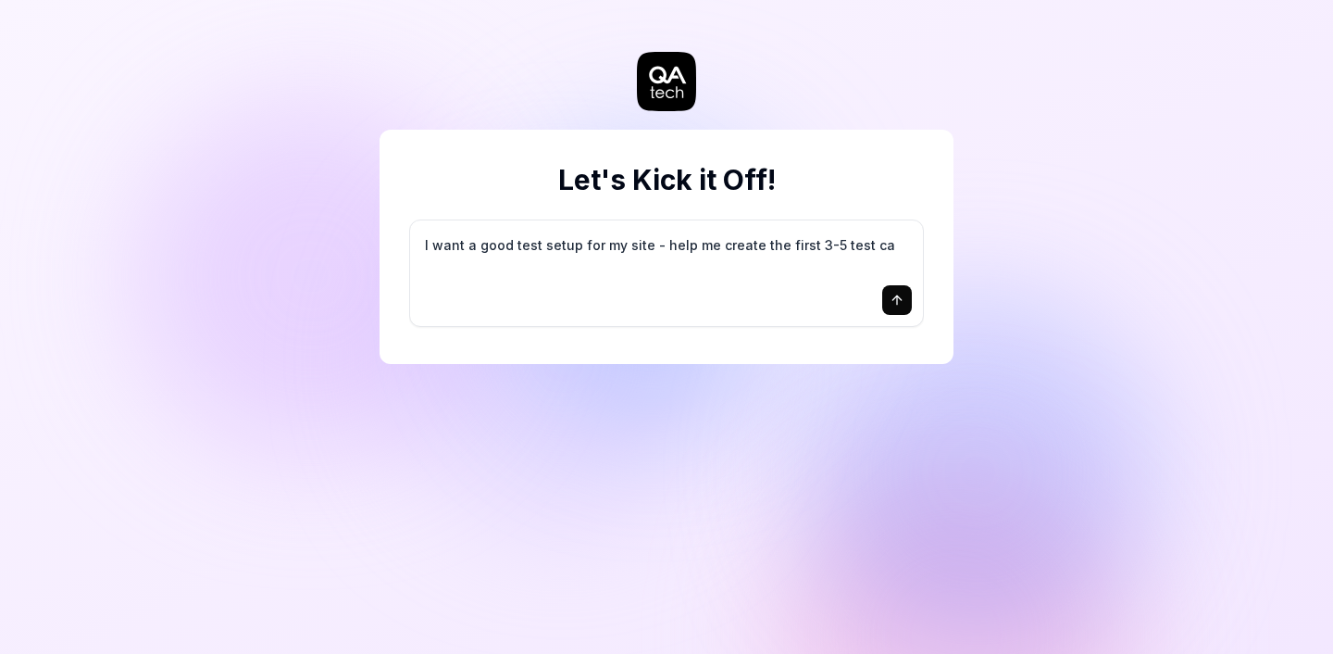
type textarea "*"
type textarea "I want a good test setup for my site - help me create the first 3-5 test cas"
type textarea "*"
type textarea "I want a good test setup for my site - help me create the first 3-5 test case"
type textarea "*"
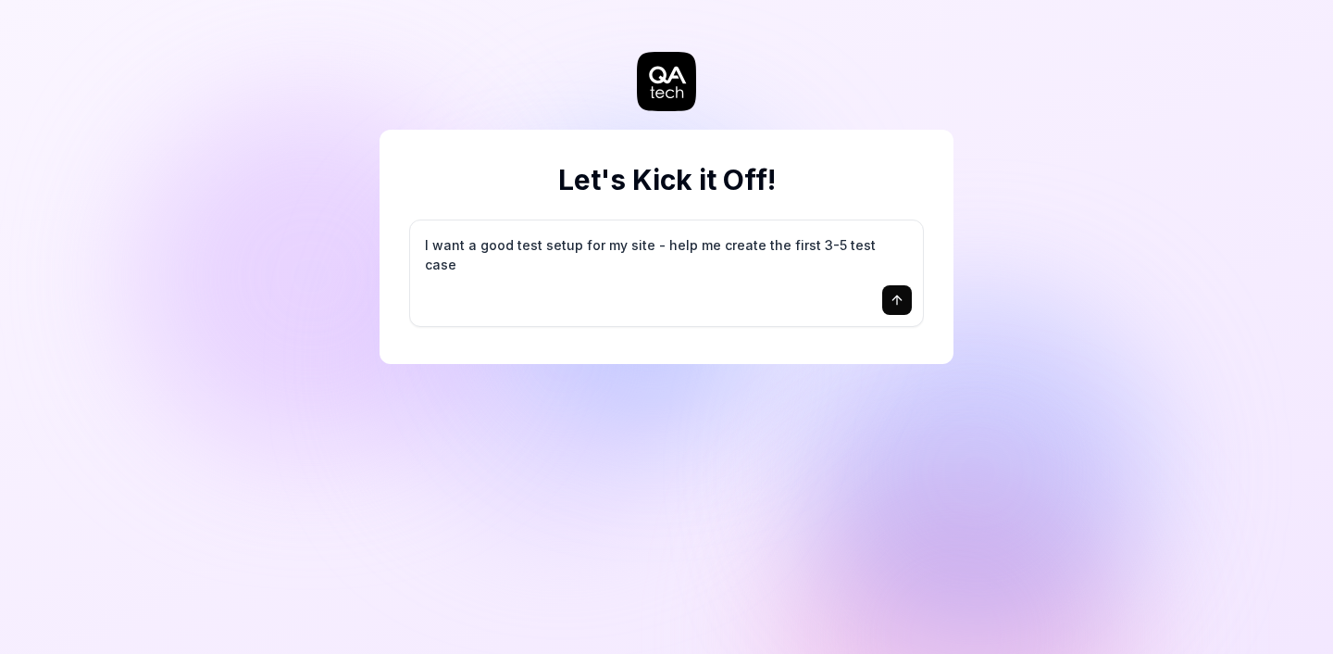
type textarea "I want a good test setup for my site - help me create the first 3-5 test cases"
type textarea "*"
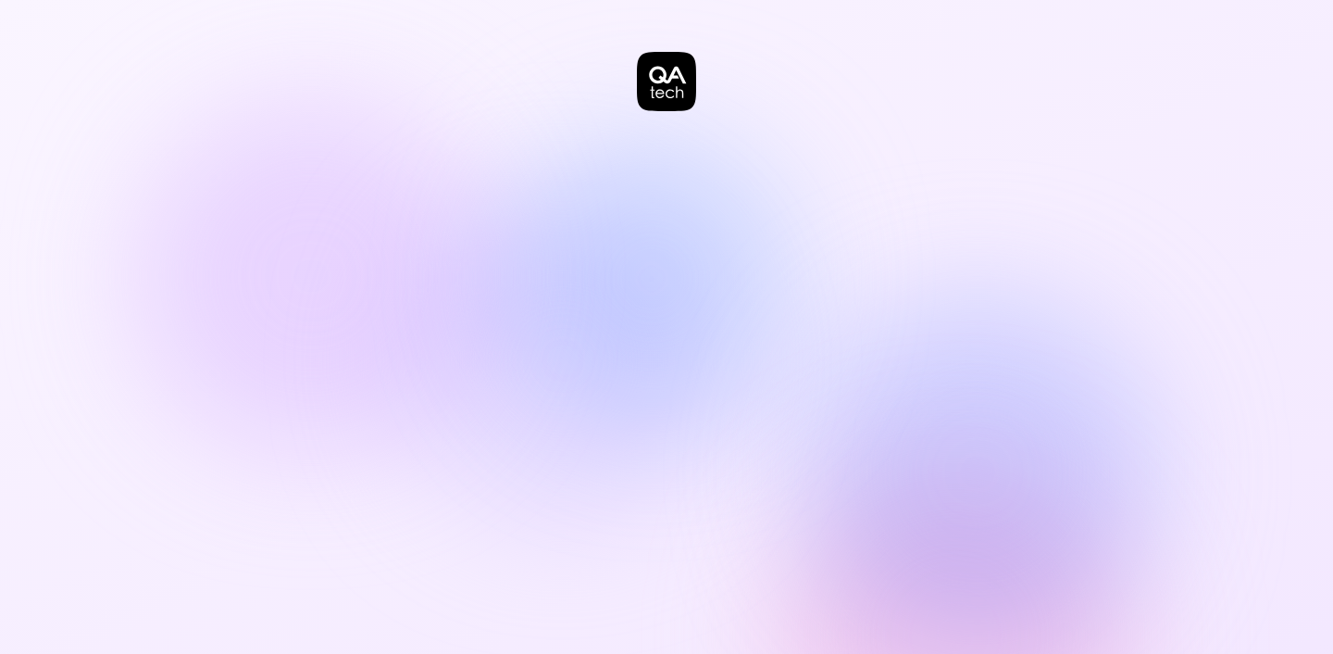
click at [642, 123] on div at bounding box center [667, 92] width 574 height 111
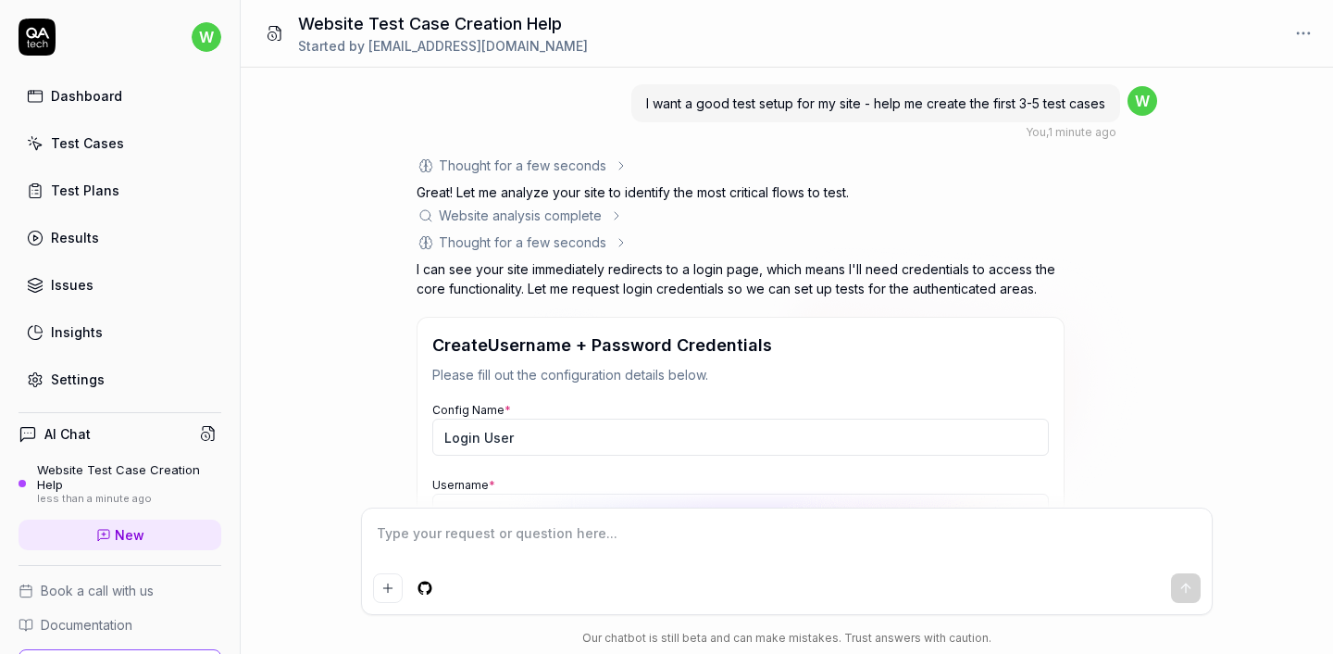
type textarea "*"
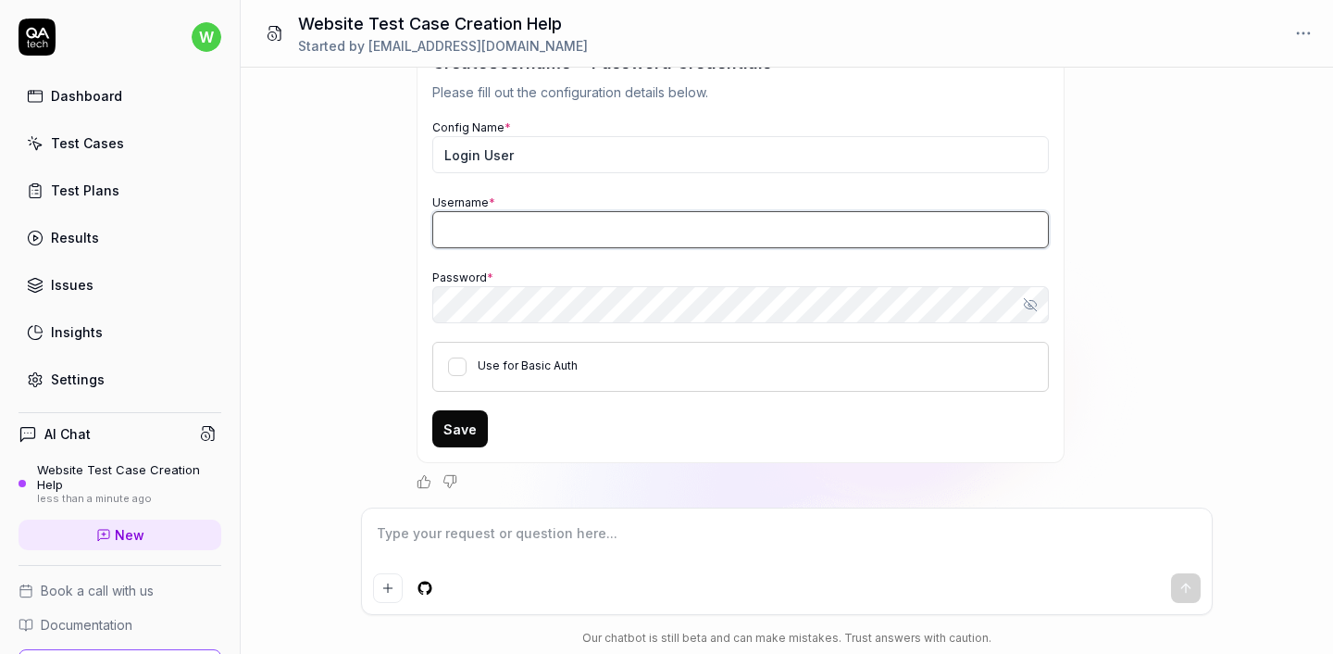
type input "[EMAIL_ADDRESS][DOMAIN_NAME]"
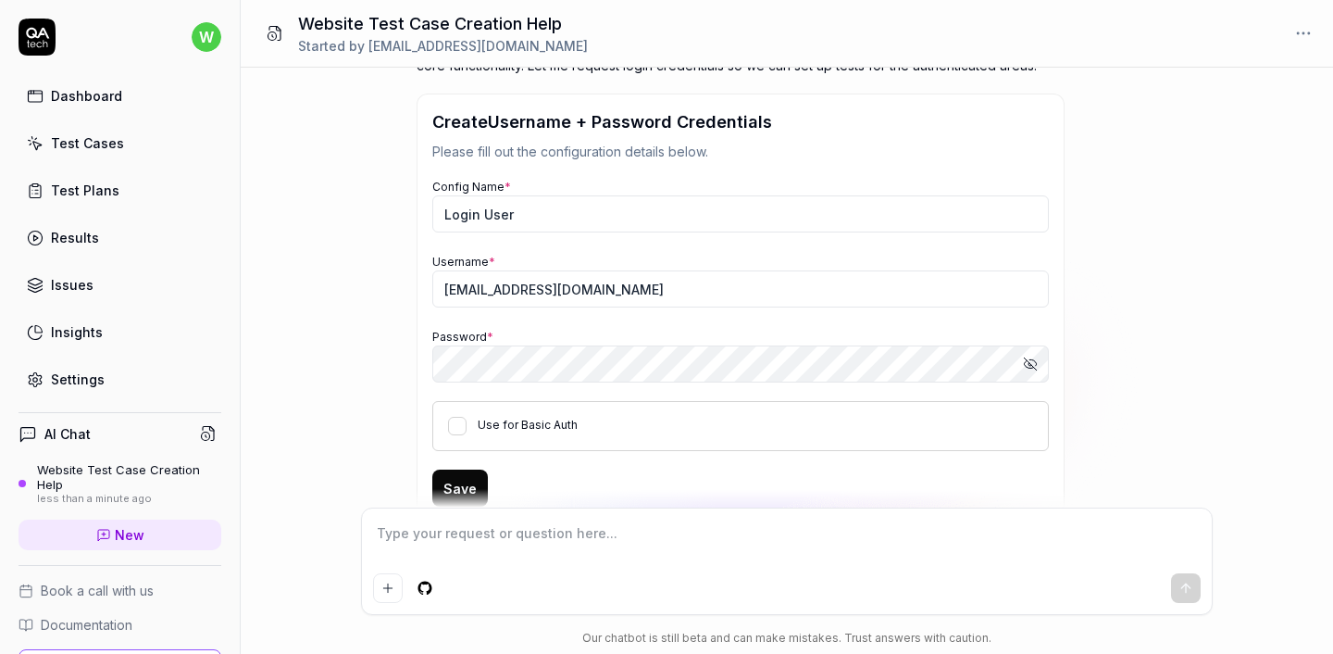
scroll to position [222, 0]
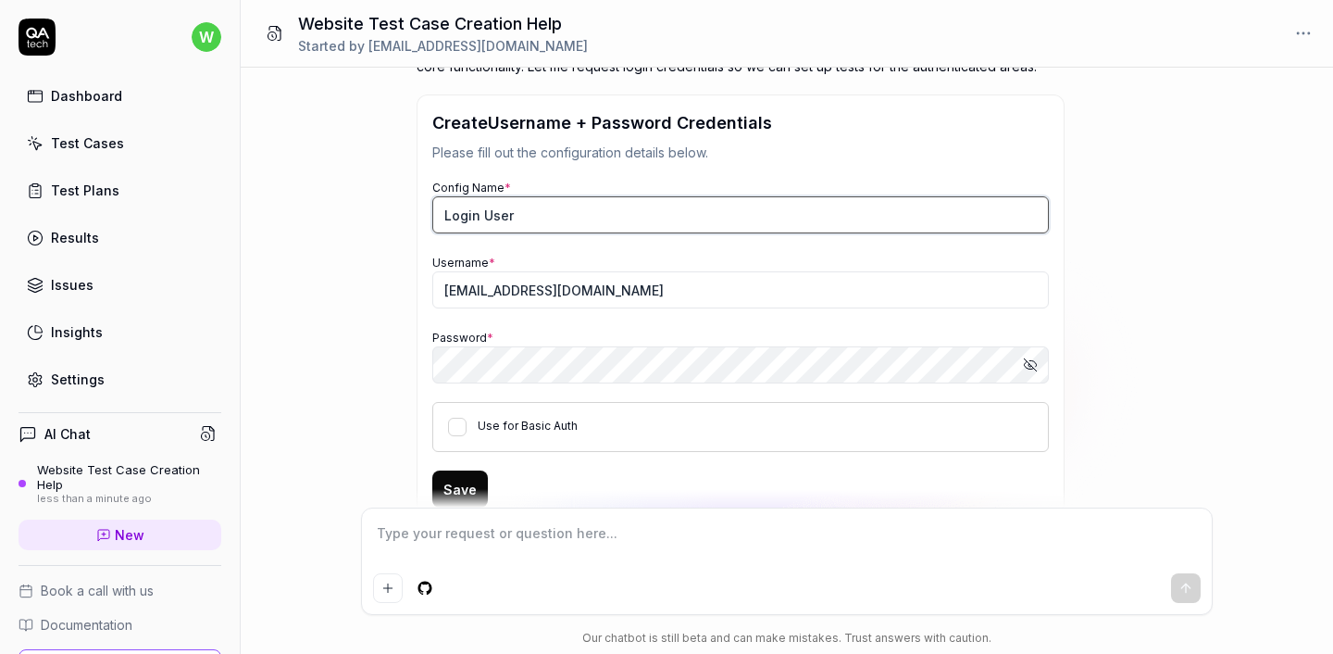
type textarea "*"
click at [605, 224] on input "Login User" at bounding box center [740, 214] width 617 height 37
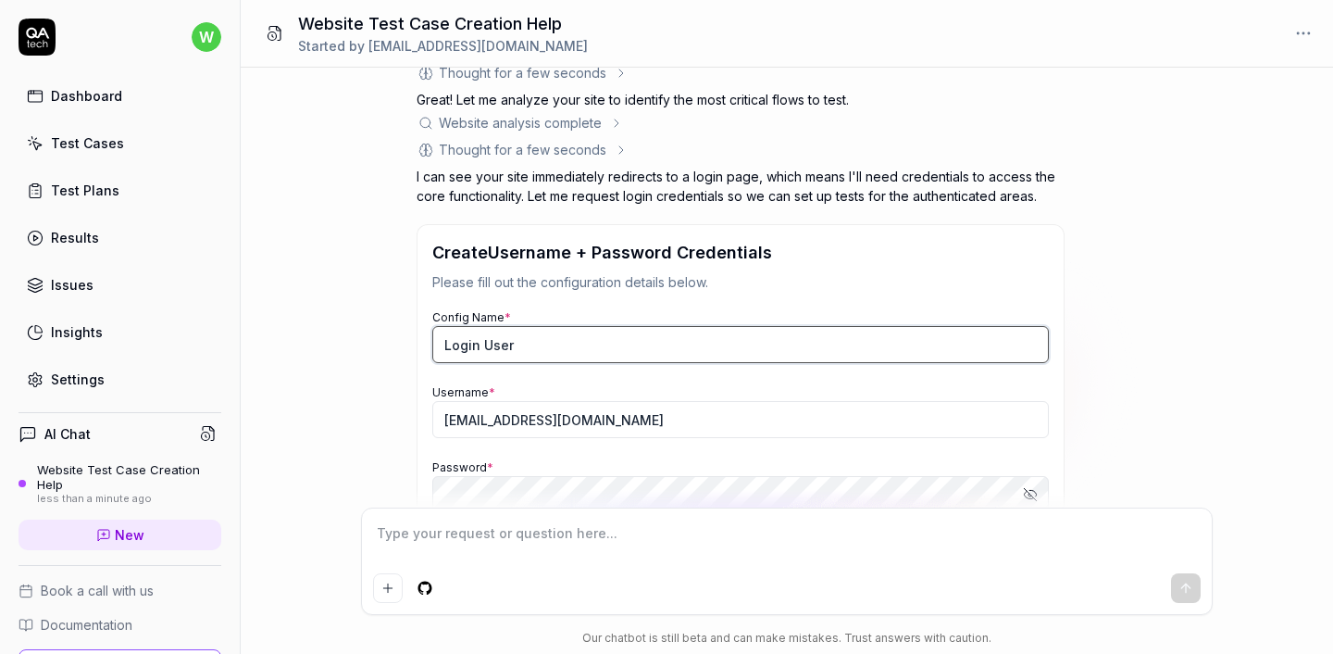
scroll to position [282, 0]
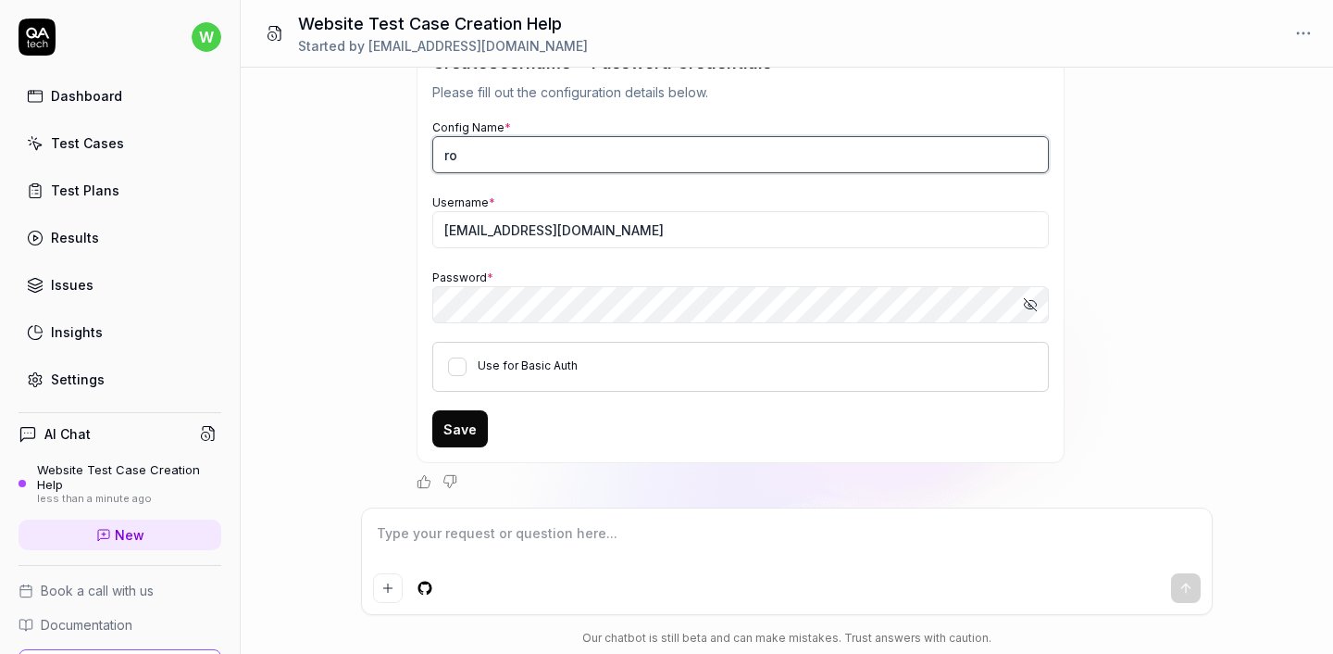
type input "r"
type input "dental000"
click at [1032, 307] on icon "button" at bounding box center [1028, 304] width 9 height 7
click at [928, 390] on div "Use for Basic Auth" at bounding box center [740, 367] width 617 height 50
click at [452, 427] on button "Save" at bounding box center [460, 428] width 56 height 37
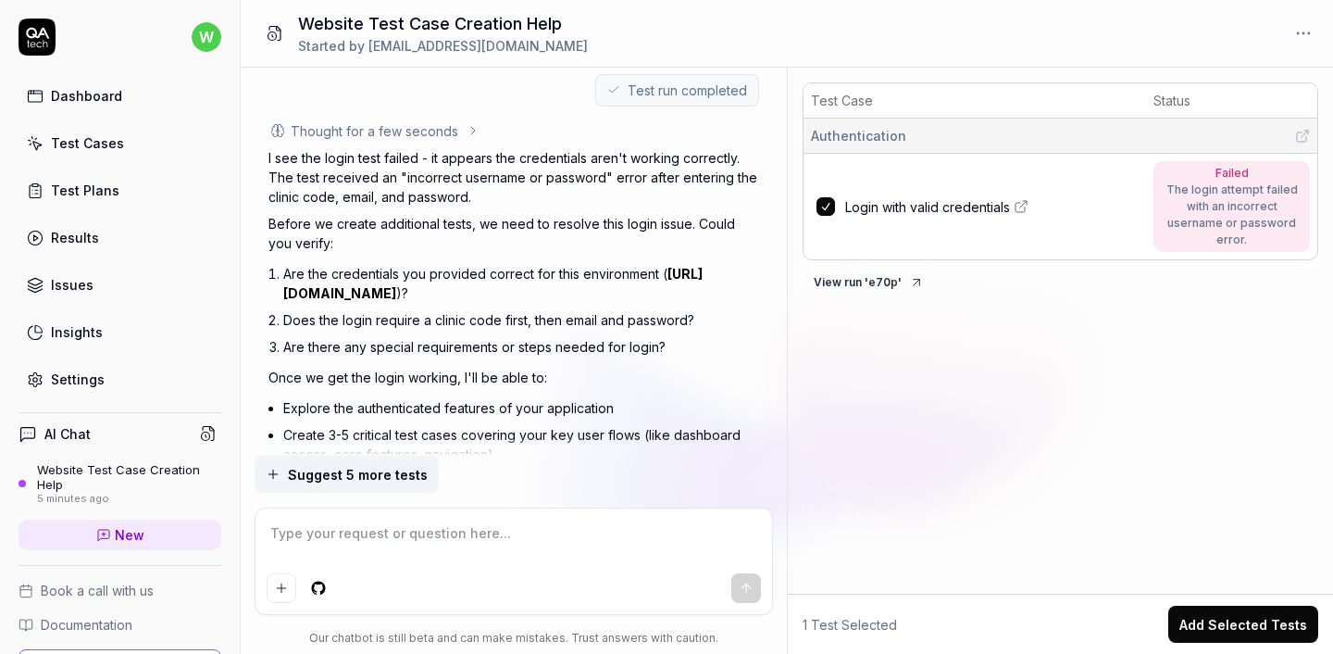
scroll to position [880, 0]
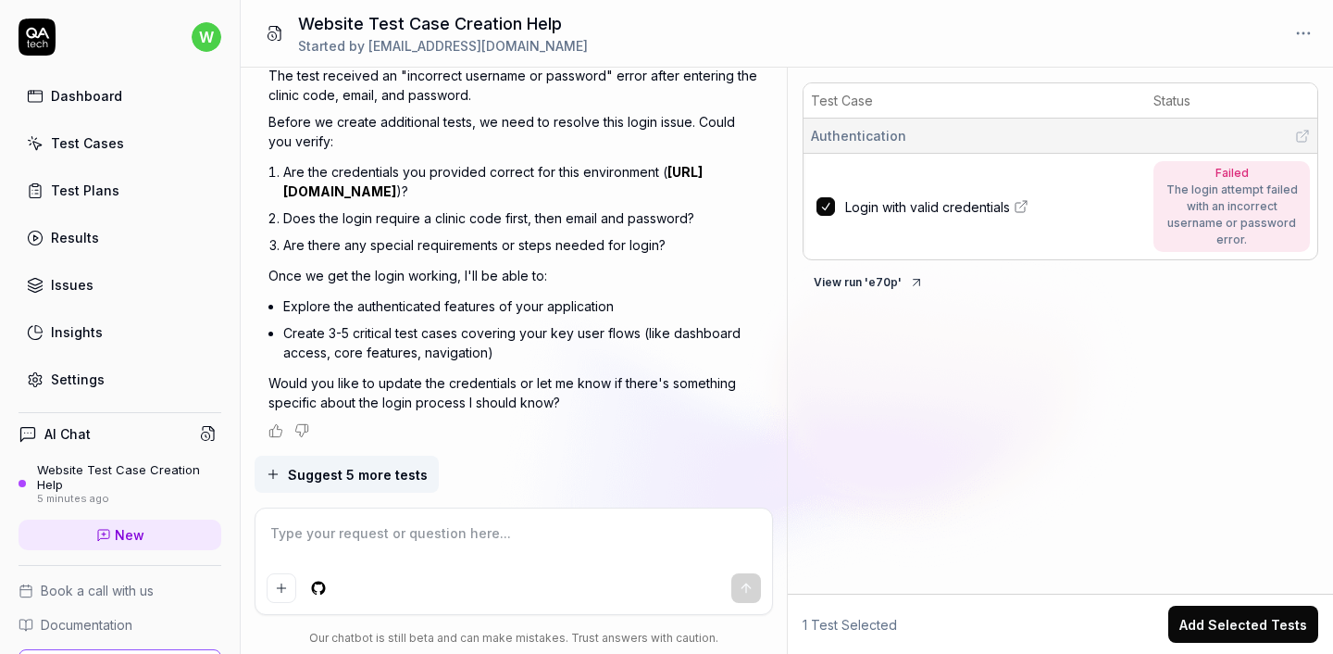
type textarea "*"
click at [1049, 197] on link "Login with valid credentials" at bounding box center [993, 206] width 297 height 19
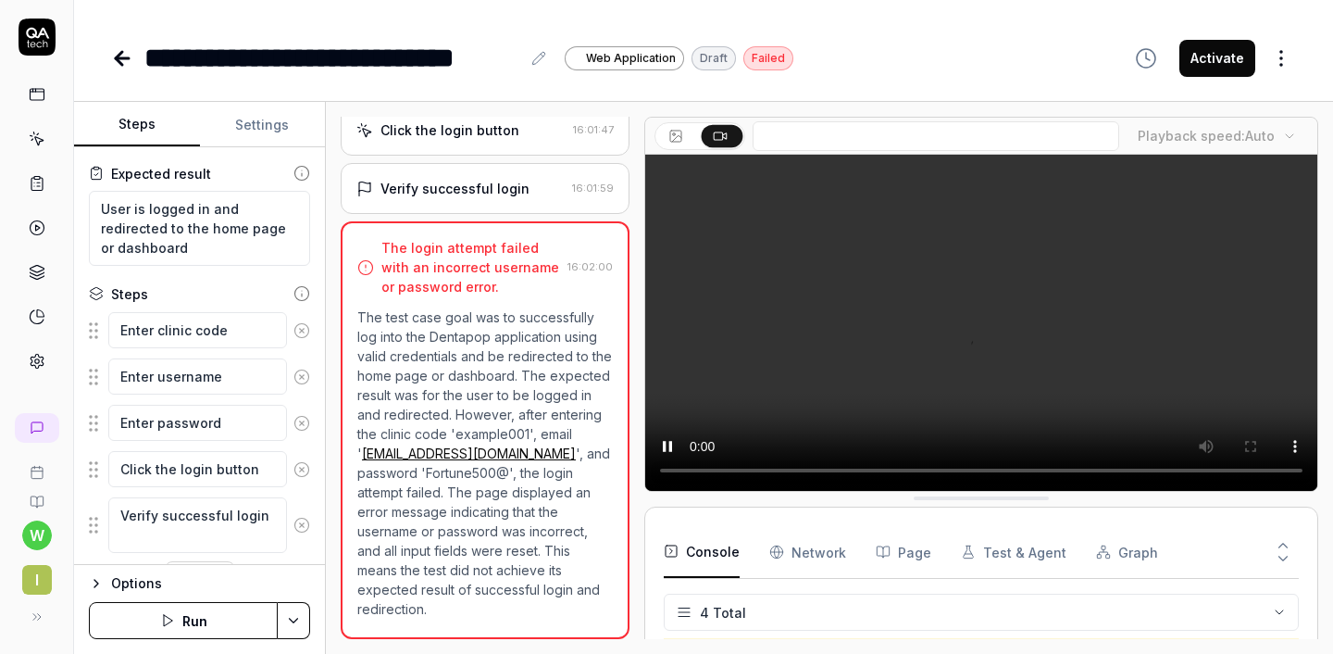
scroll to position [160, 0]
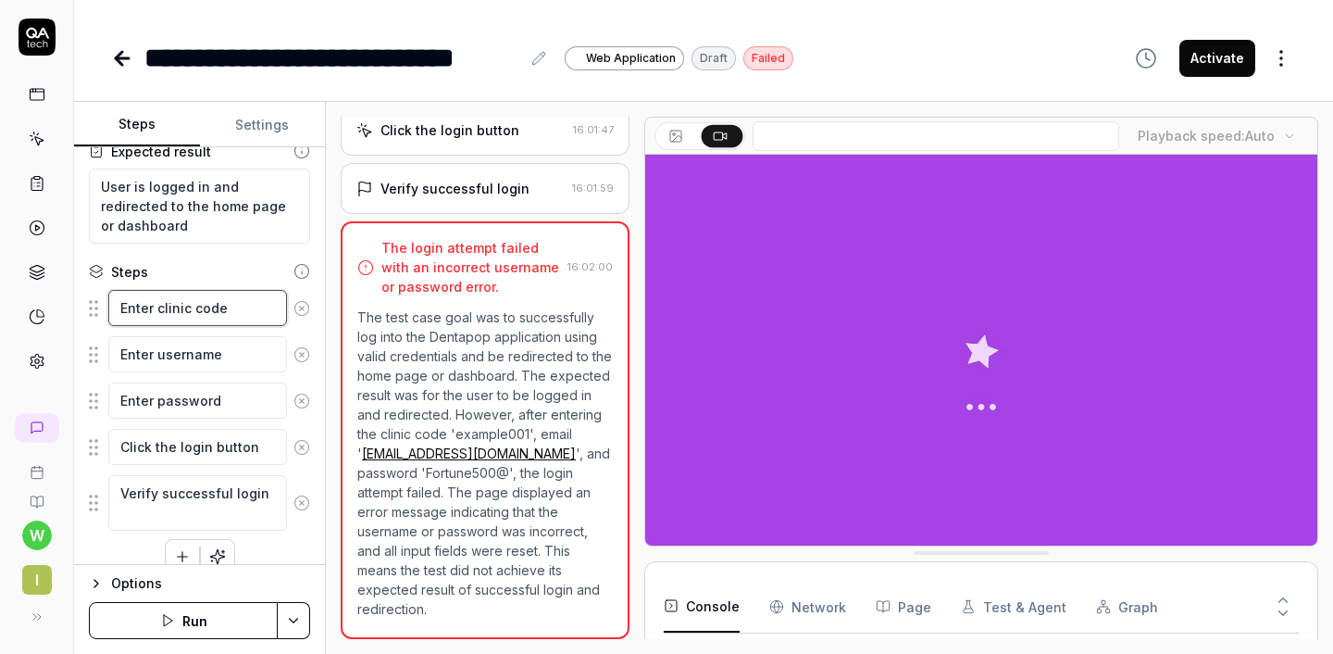
click at [241, 309] on textarea "Enter clinic code" at bounding box center [197, 308] width 179 height 36
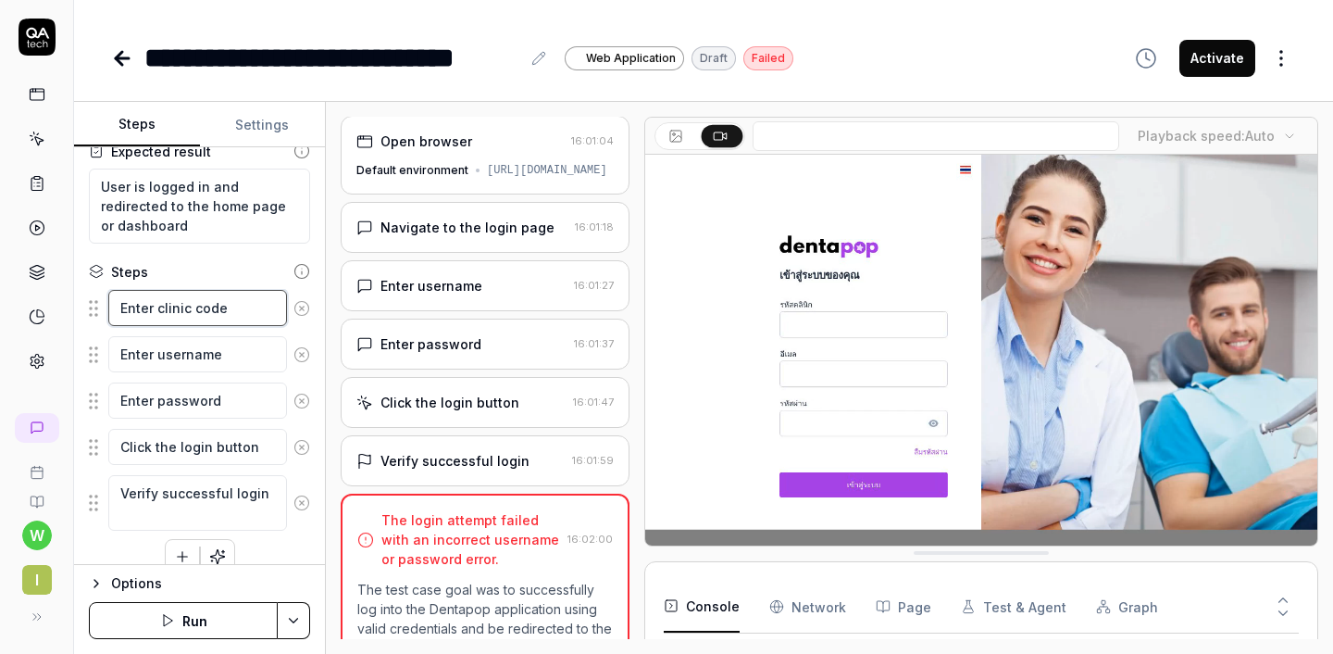
scroll to position [0, 0]
click at [497, 238] on div "Navigate to the login page" at bounding box center [467, 227] width 174 height 19
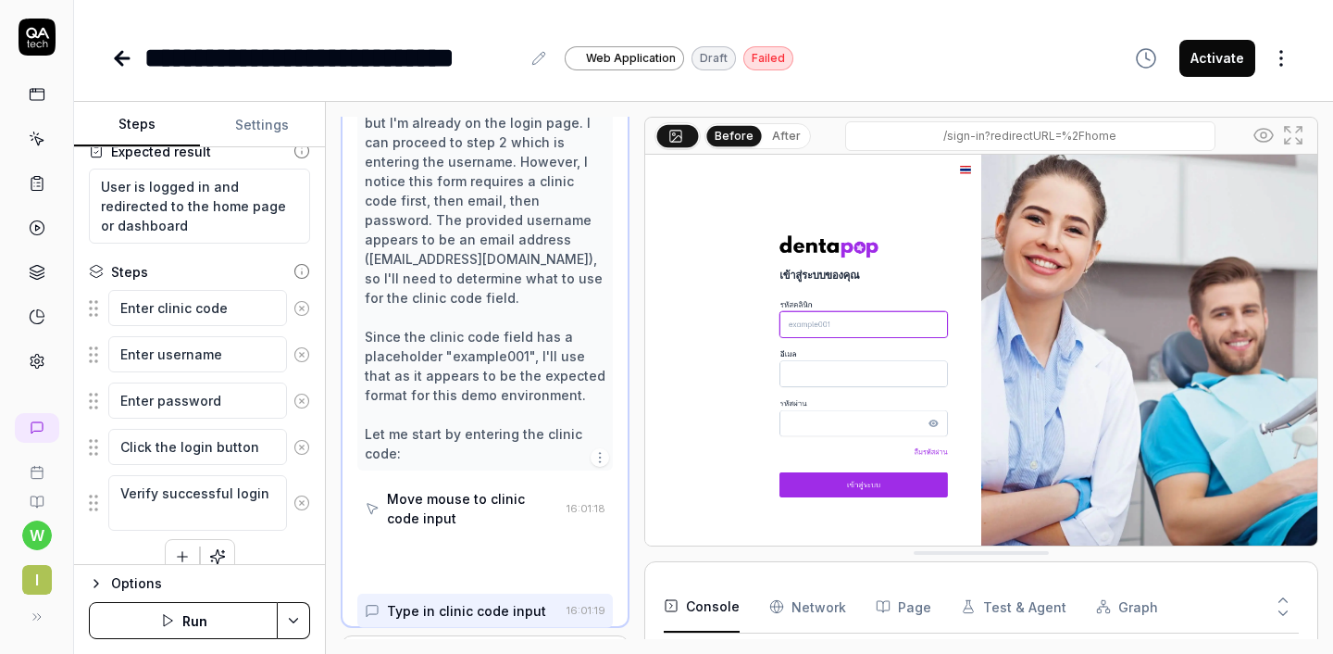
scroll to position [325, 0]
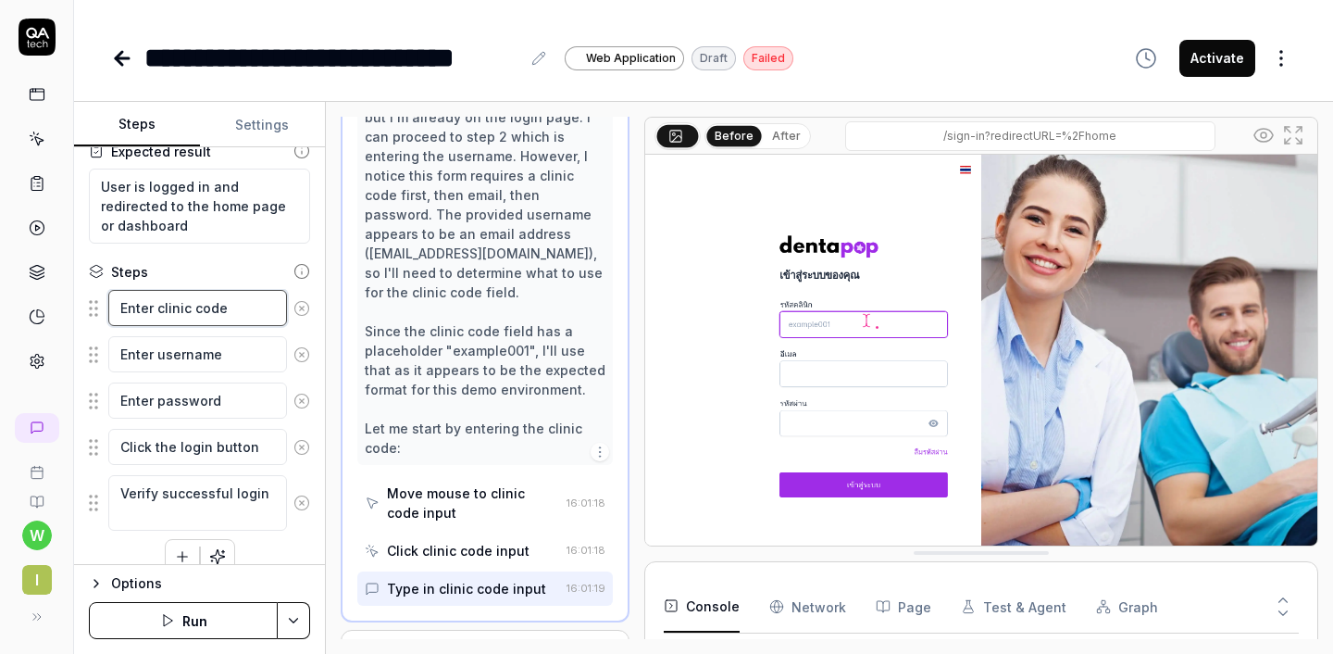
click at [206, 302] on textarea "Enter clinic code" at bounding box center [197, 308] width 179 height 36
click at [211, 359] on textarea "Enter username" at bounding box center [197, 354] width 179 height 36
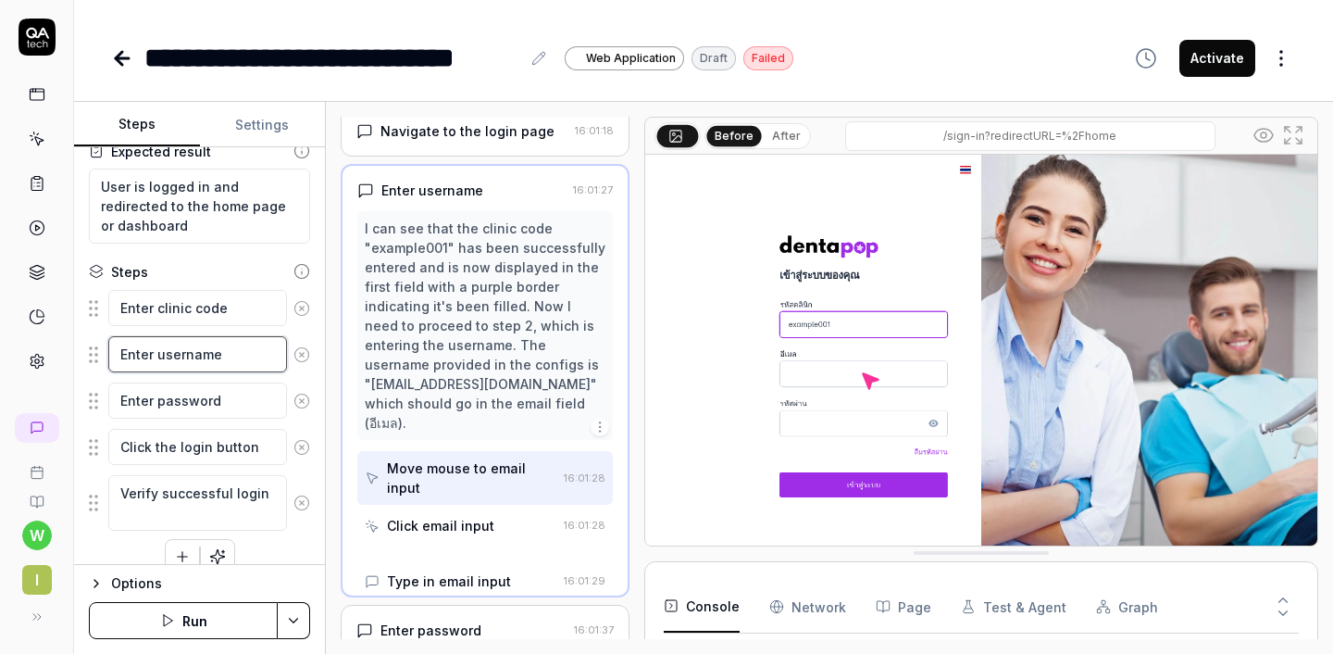
scroll to position [72, 0]
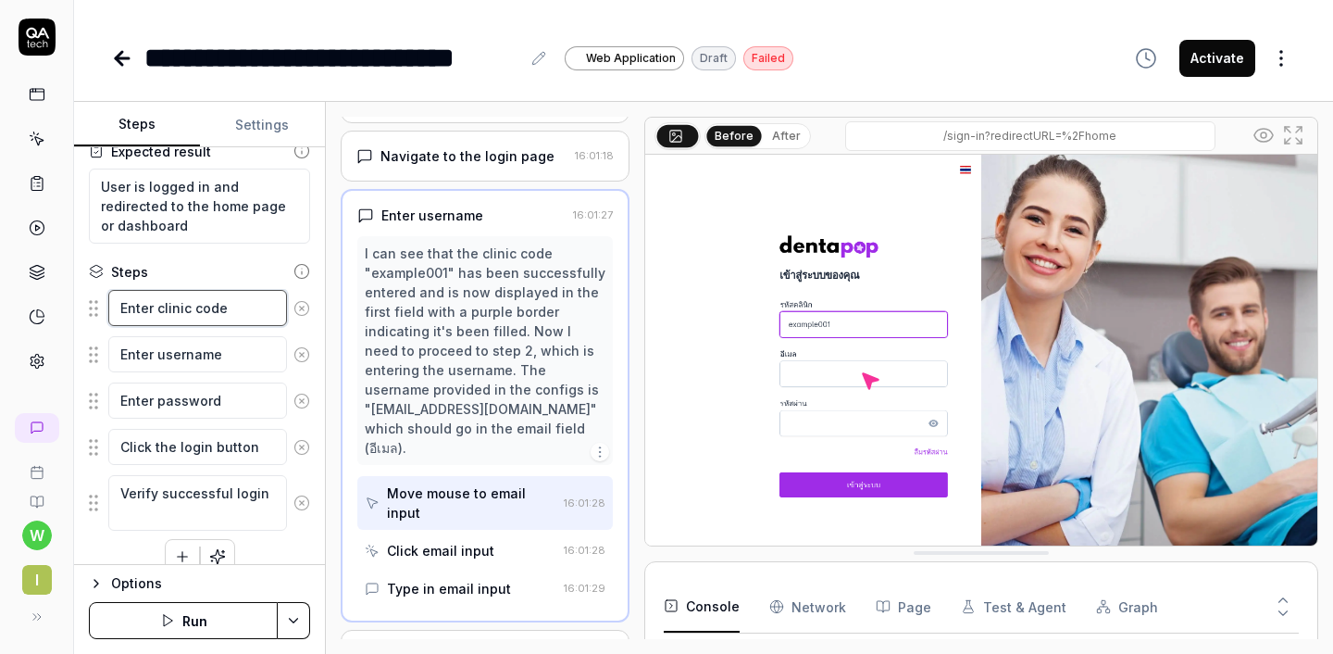
click at [206, 307] on textarea "Enter clinic code" at bounding box center [197, 308] width 179 height 36
click at [207, 305] on textarea "Enter clinic code" at bounding box center [197, 308] width 179 height 36
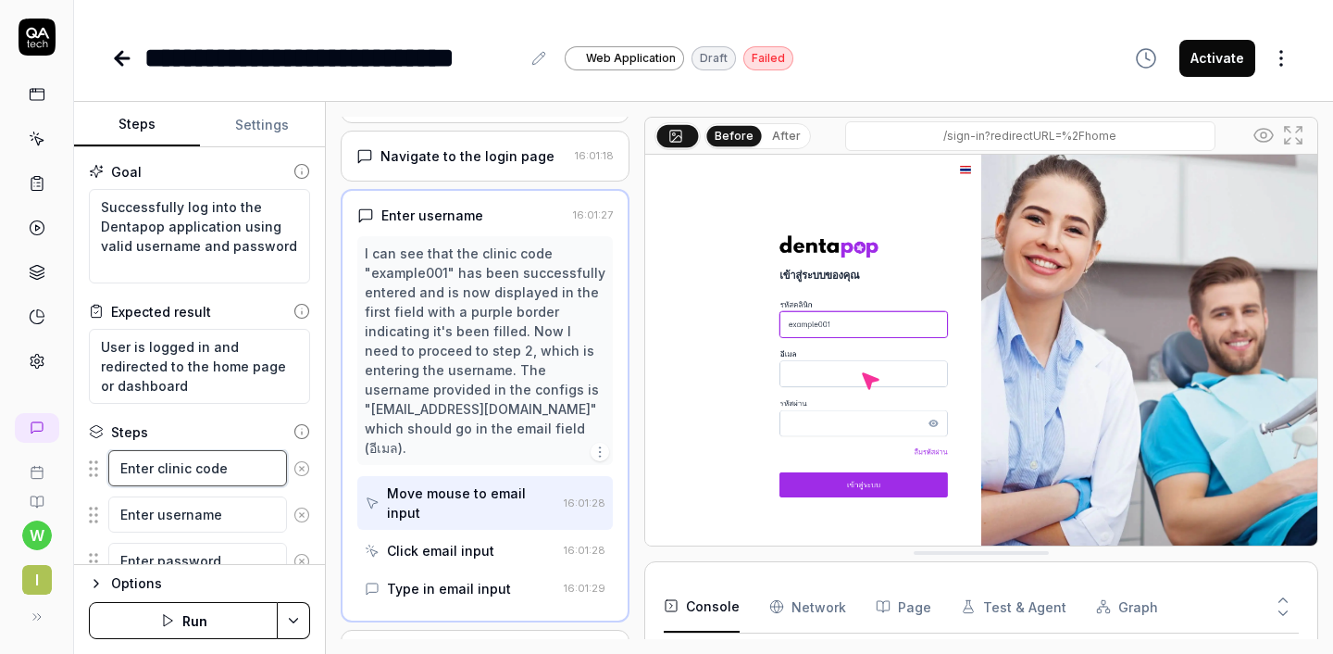
scroll to position [0, 0]
click at [270, 131] on button "Settings" at bounding box center [263, 125] width 126 height 44
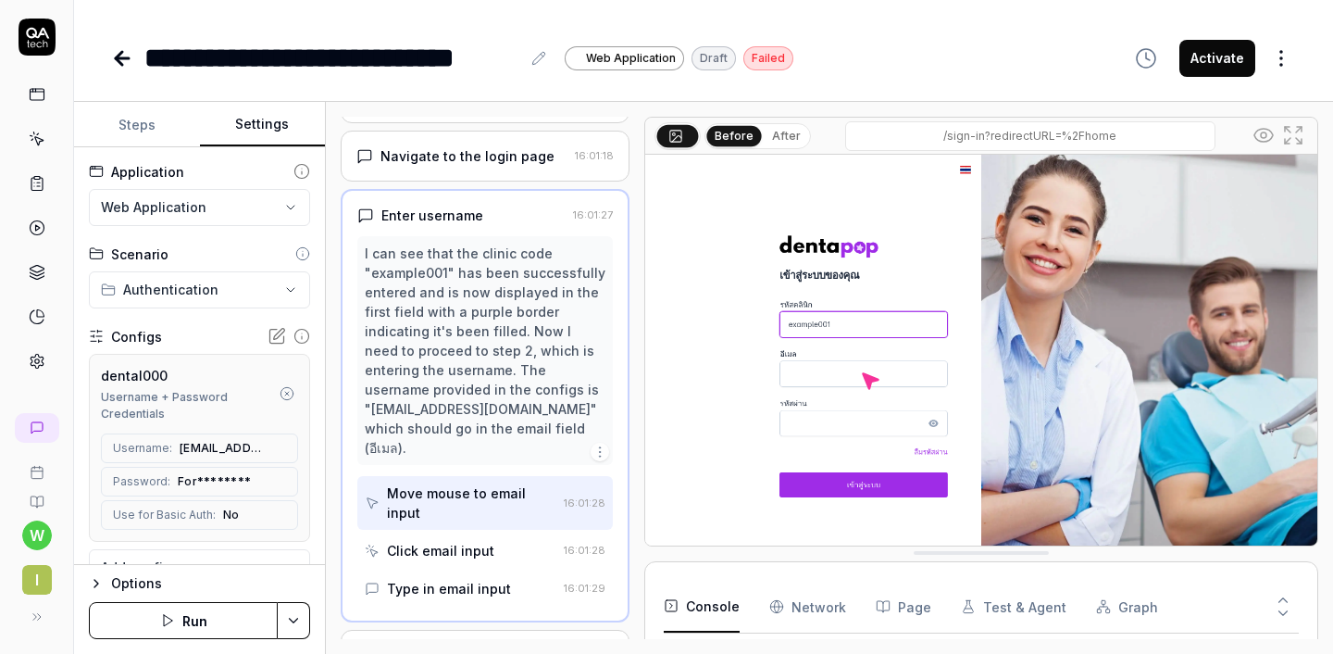
click at [204, 377] on div "dental000" at bounding box center [188, 375] width 175 height 19
click at [841, 318] on img at bounding box center [981, 365] width 672 height 420
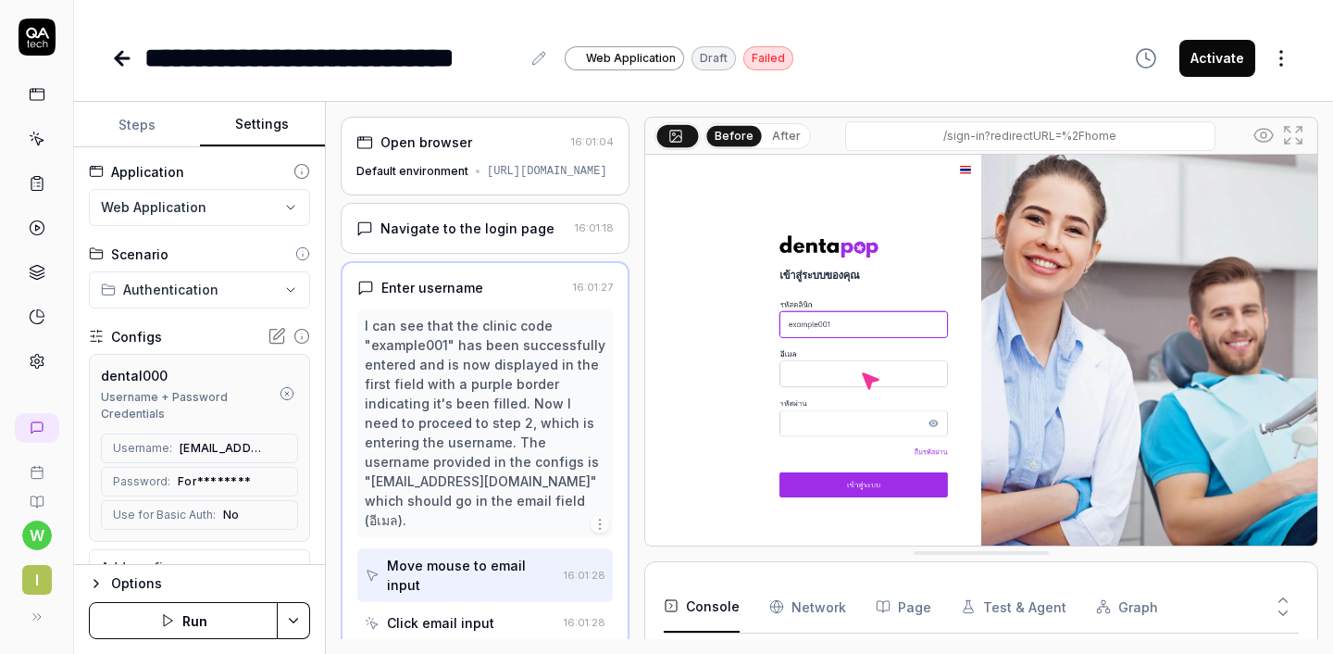
click at [502, 238] on div "Navigate to the login page" at bounding box center [467, 227] width 174 height 19
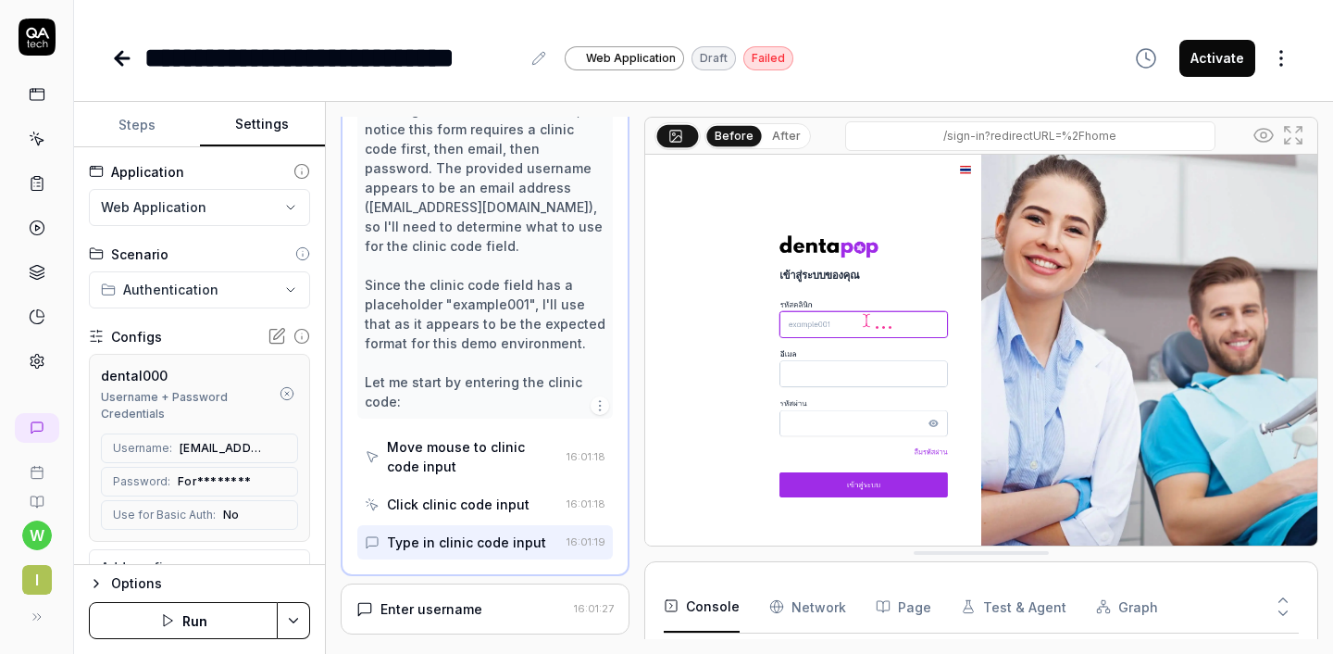
scroll to position [413, 0]
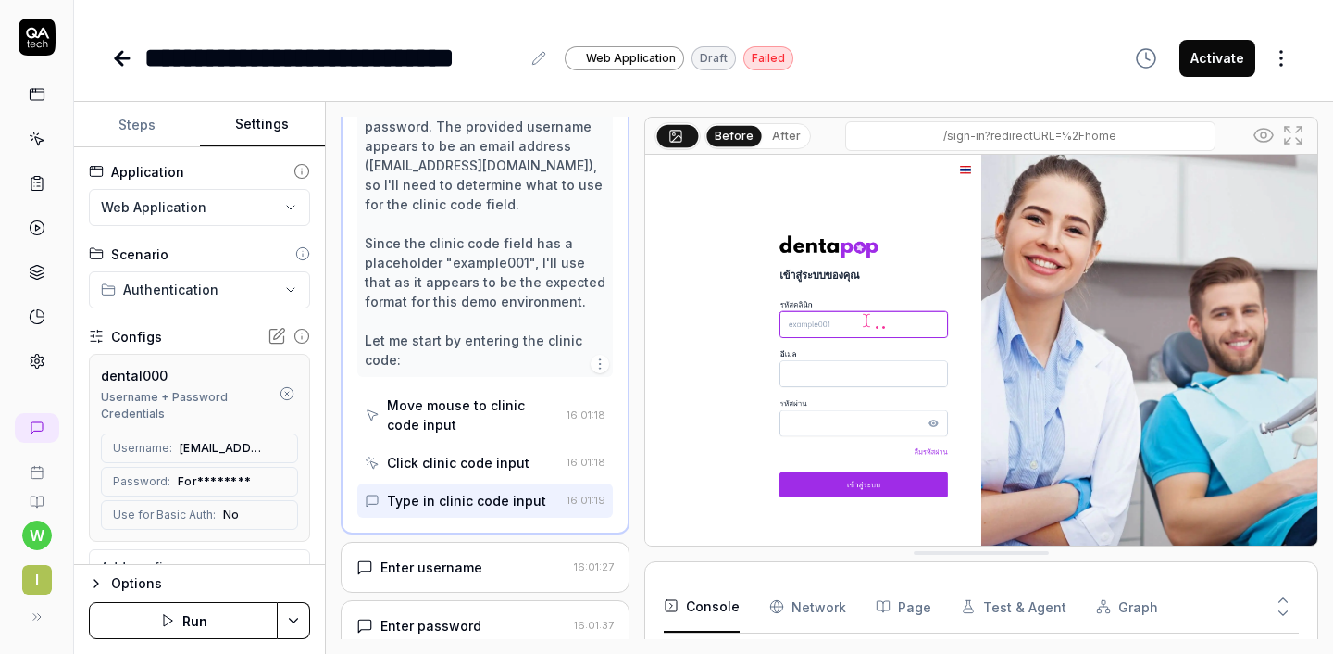
click at [482, 427] on div "Move mouse to clinic code input" at bounding box center [473, 414] width 172 height 39
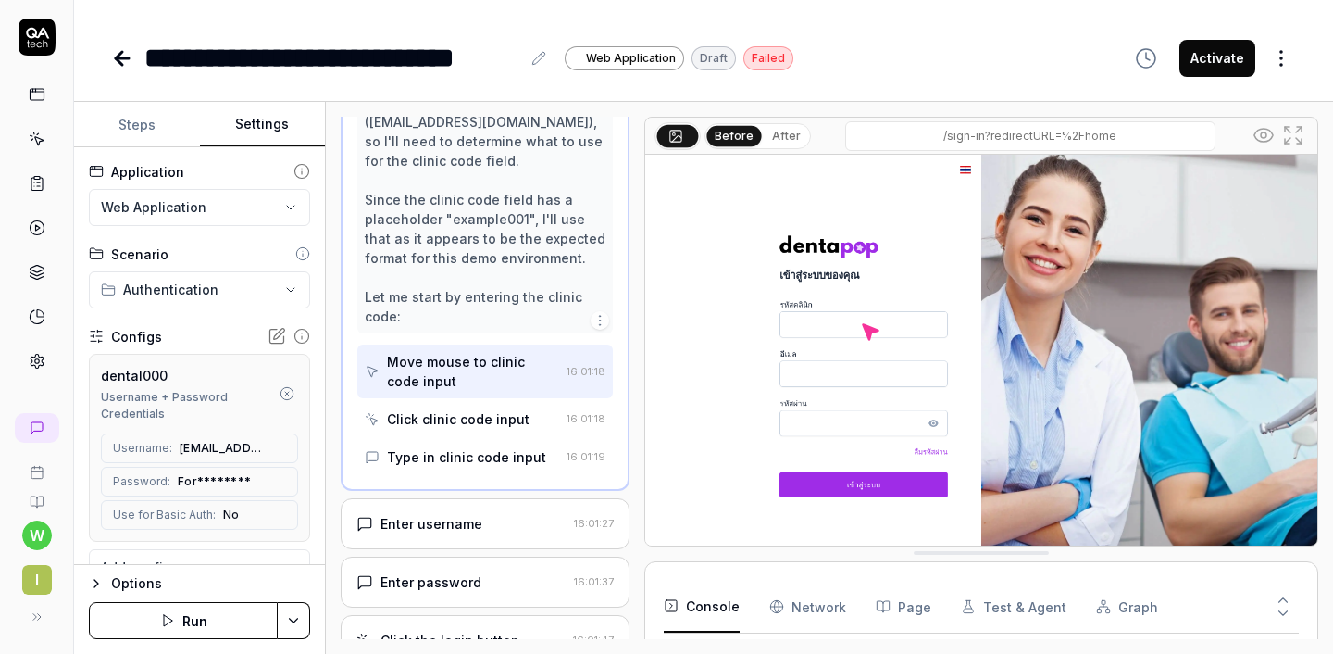
scroll to position [480, 0]
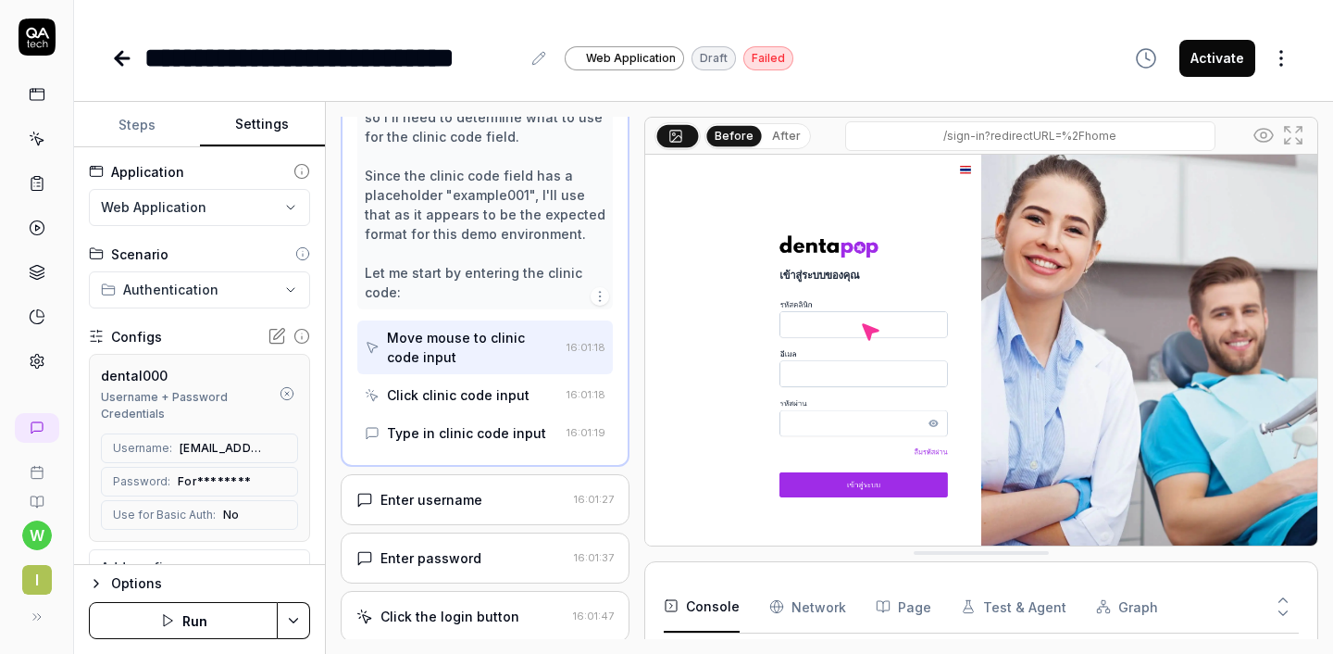
click at [508, 405] on div "Click clinic code input" at bounding box center [458, 394] width 143 height 19
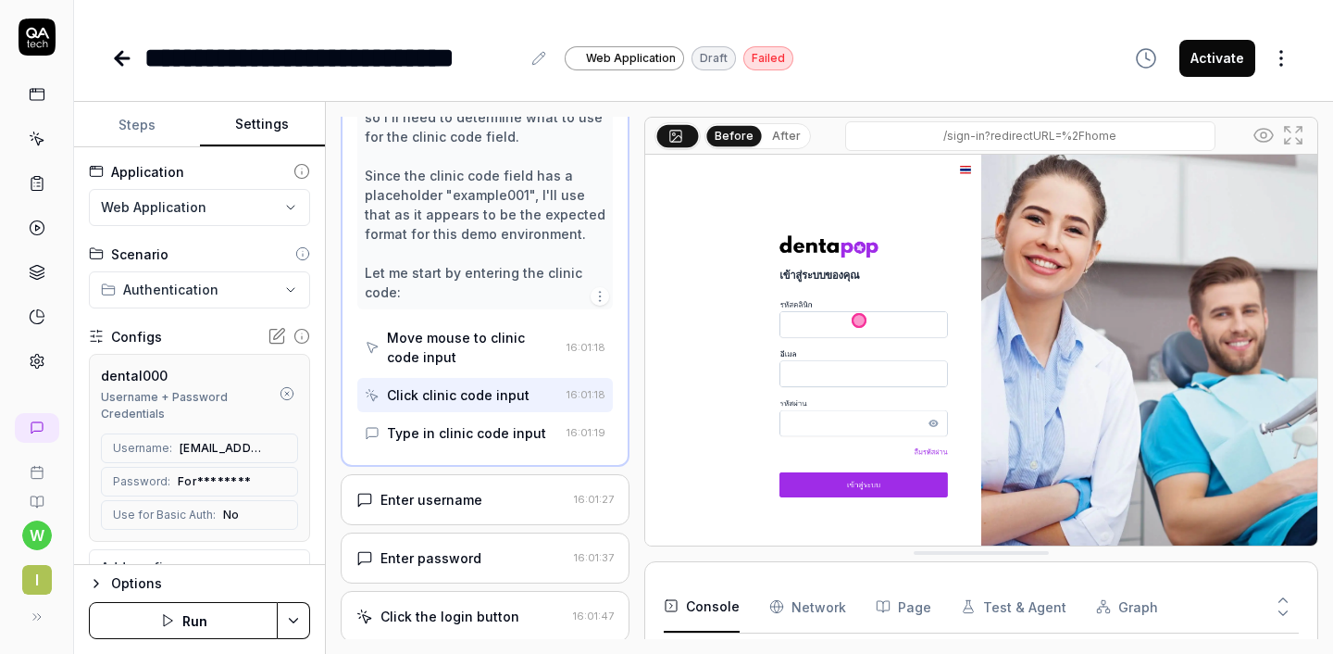
click at [508, 405] on div "Click clinic code input" at bounding box center [458, 394] width 143 height 19
click at [497, 442] on div "Type in clinic code input" at bounding box center [466, 432] width 159 height 19
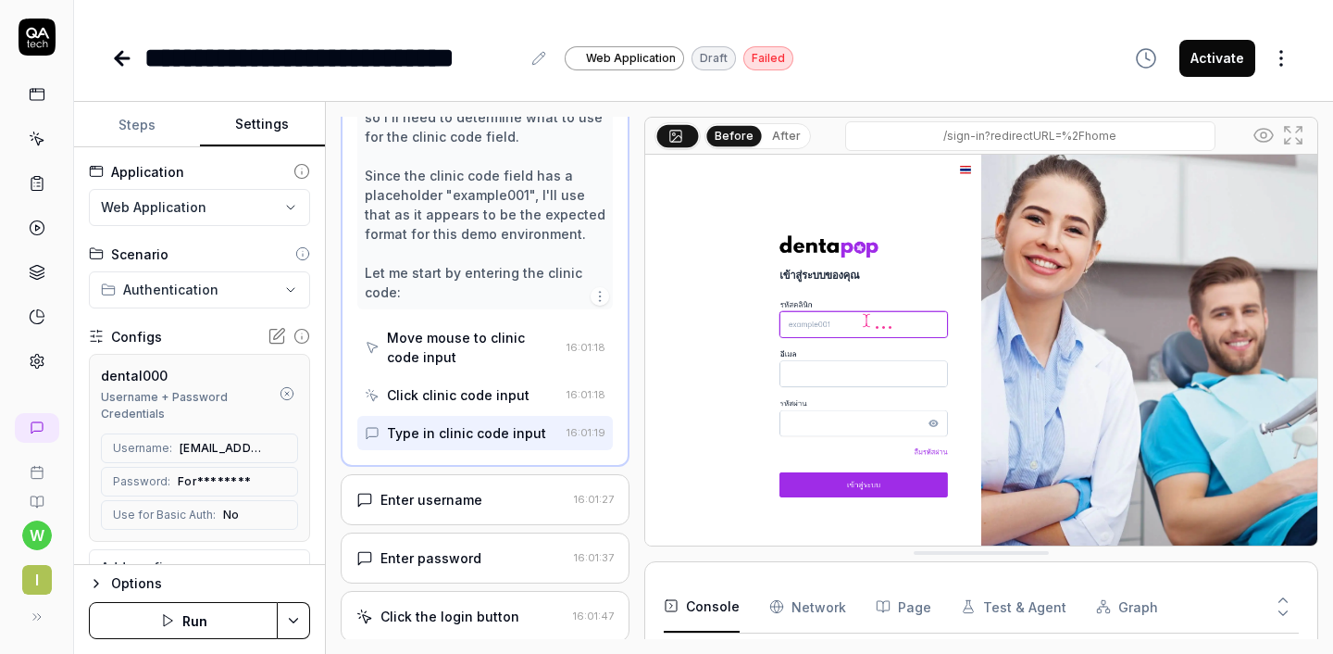
click at [497, 442] on div "Type in clinic code input" at bounding box center [466, 432] width 159 height 19
click at [827, 316] on img at bounding box center [981, 365] width 672 height 420
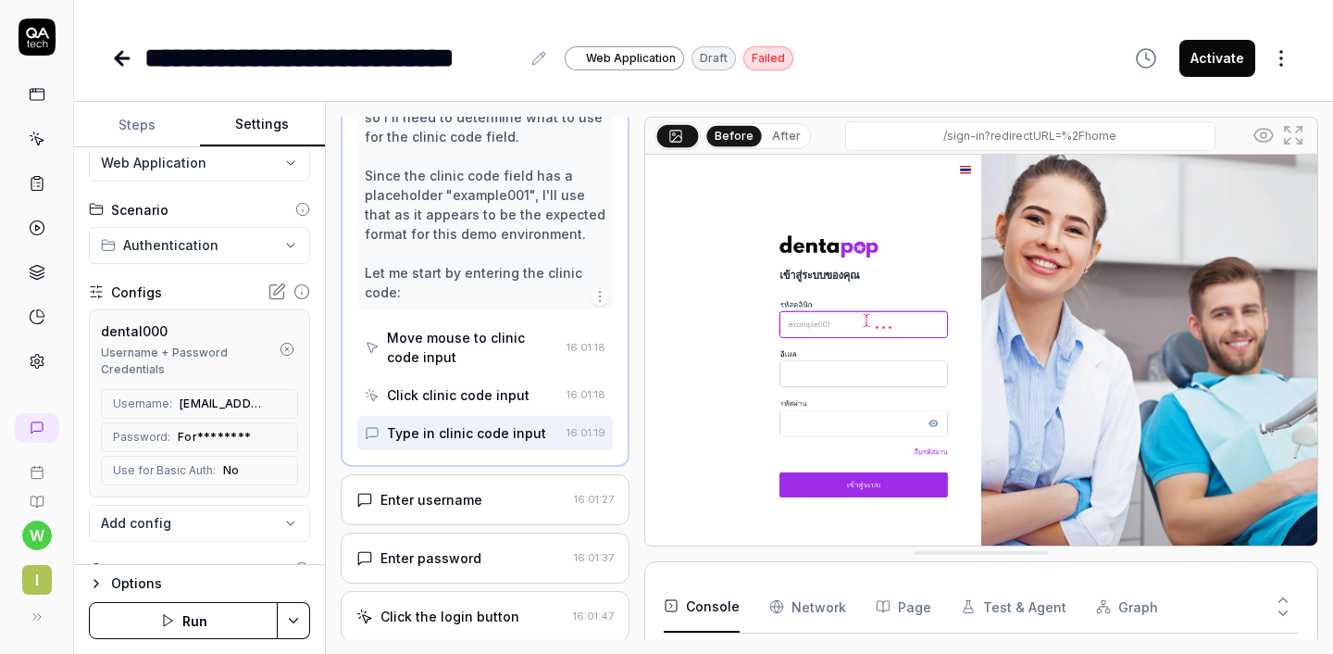
scroll to position [44, 0]
click at [93, 583] on icon "button" at bounding box center [96, 583] width 15 height 15
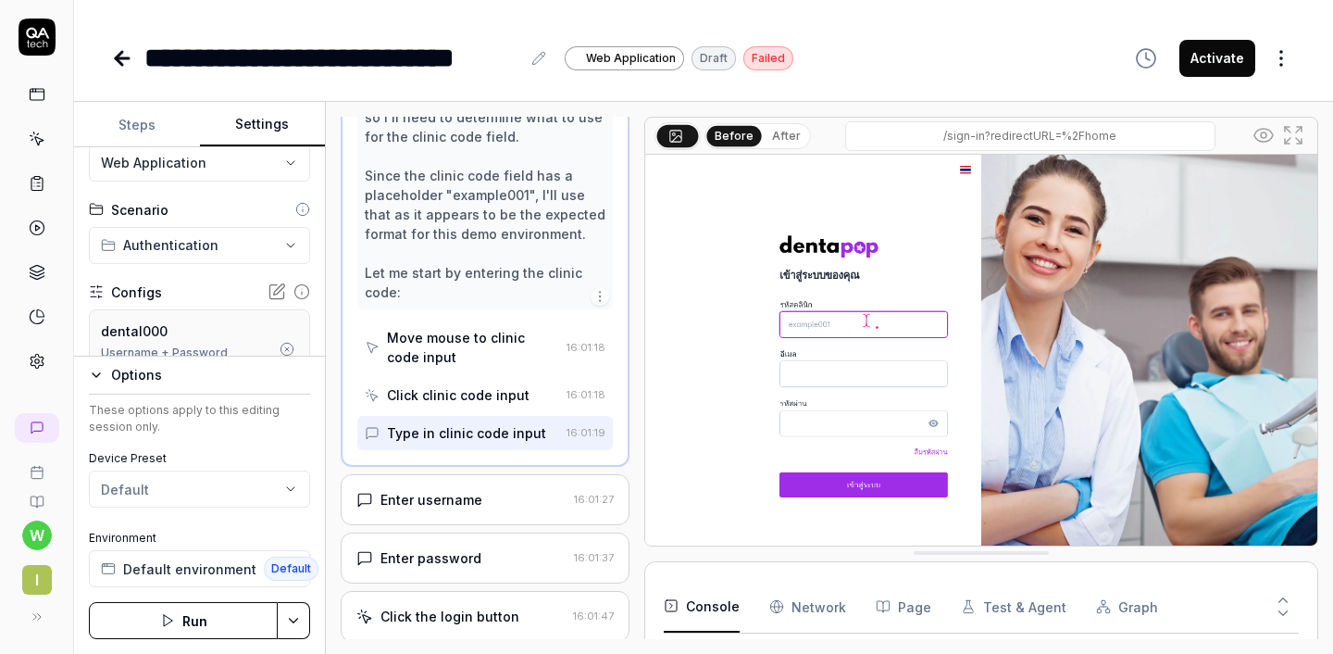
click at [97, 369] on icon "button" at bounding box center [96, 375] width 15 height 15
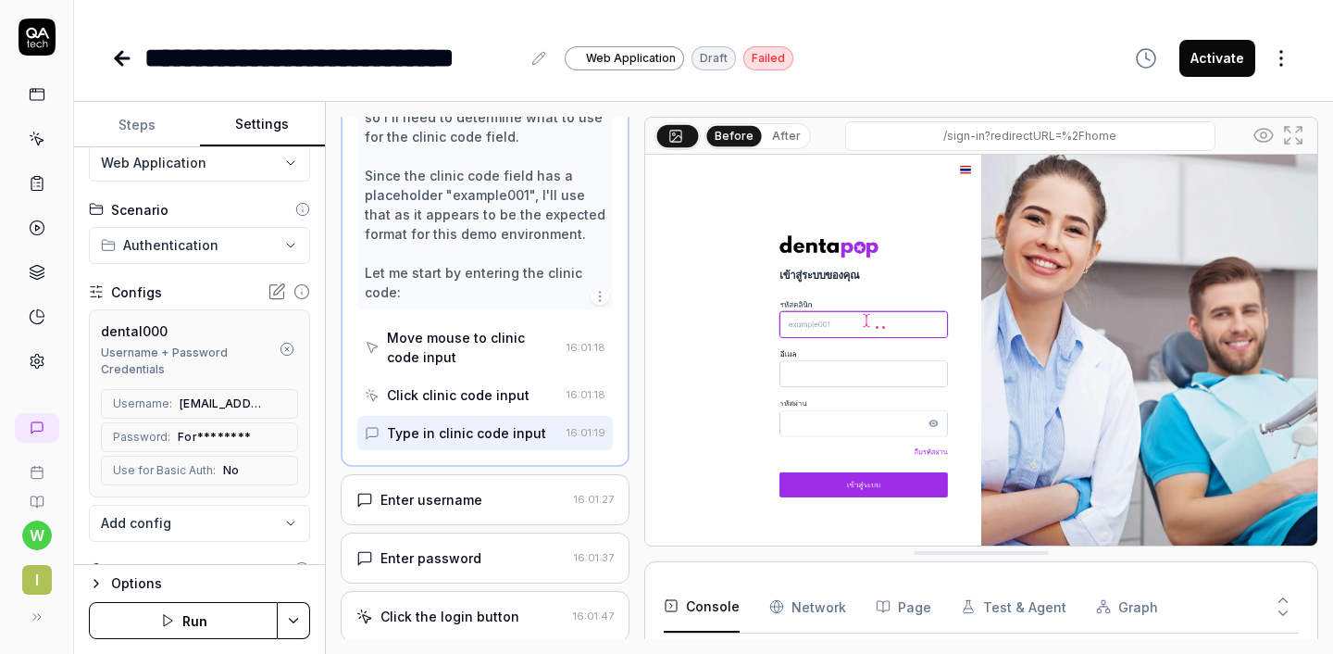
click at [268, 286] on icon at bounding box center [277, 291] width 19 height 19
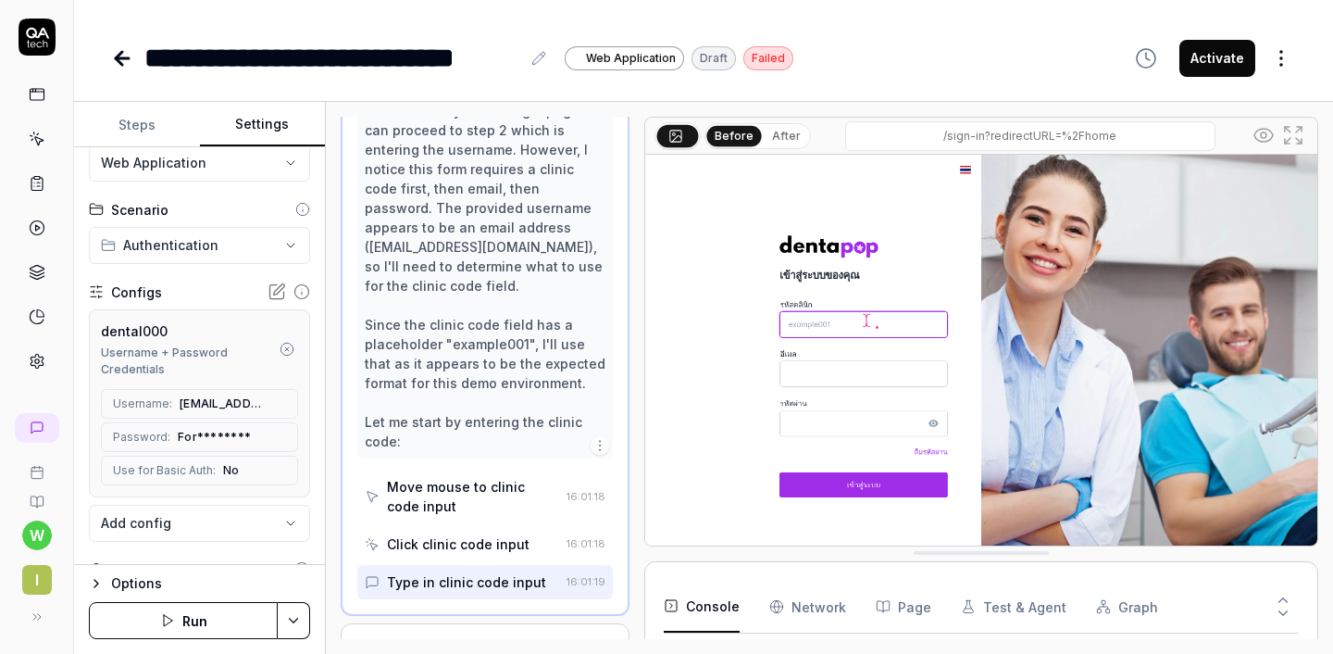
scroll to position [405, 0]
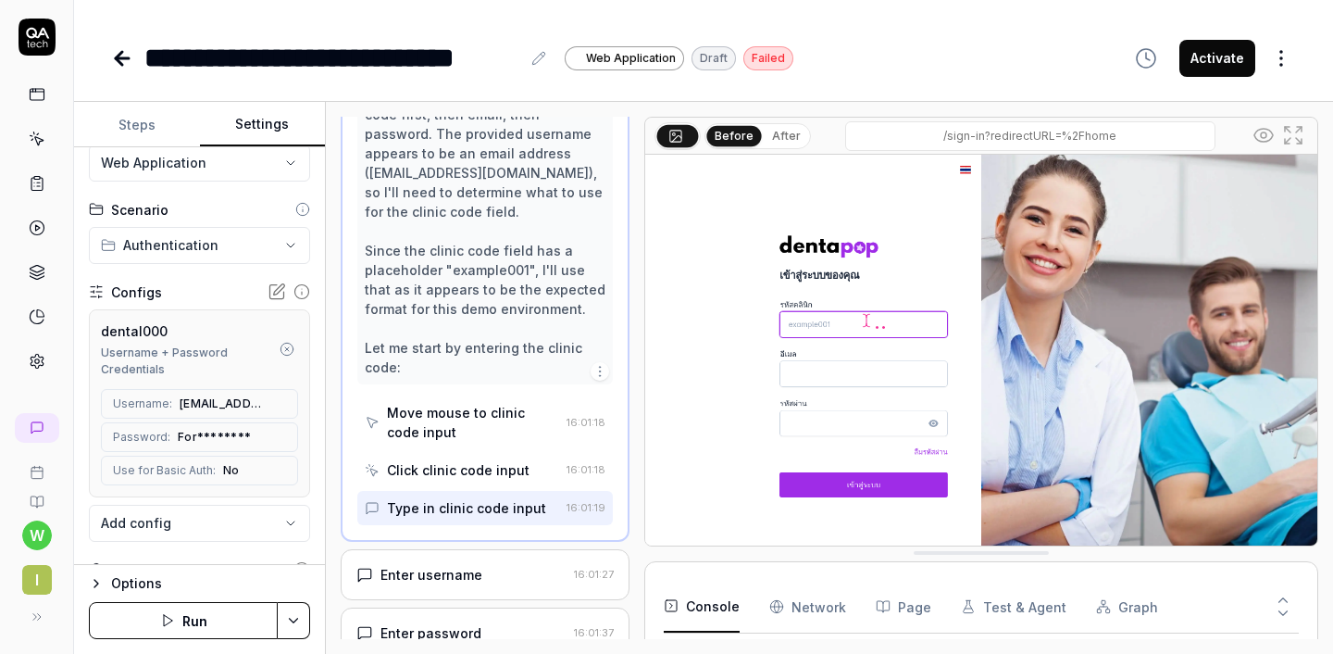
click at [136, 121] on button "Steps" at bounding box center [137, 125] width 126 height 44
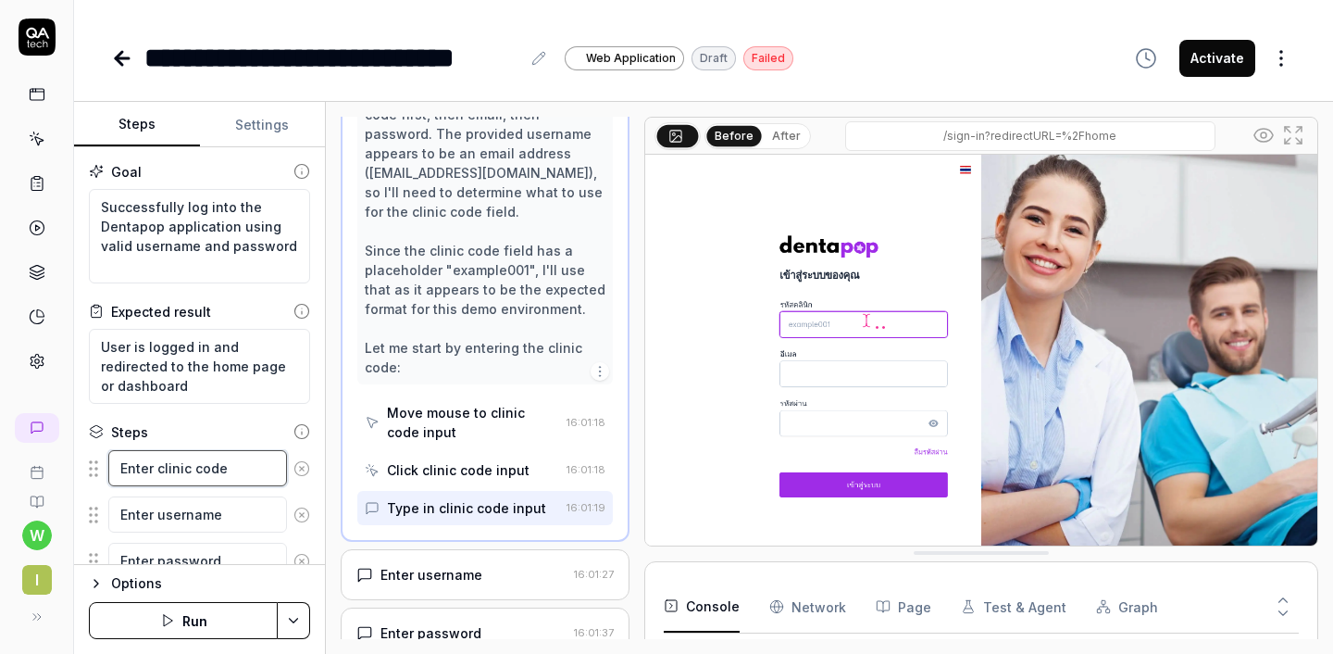
click at [195, 458] on textarea "Enter clinic code" at bounding box center [197, 468] width 179 height 36
click at [202, 512] on textarea "Enter username" at bounding box center [197, 514] width 179 height 36
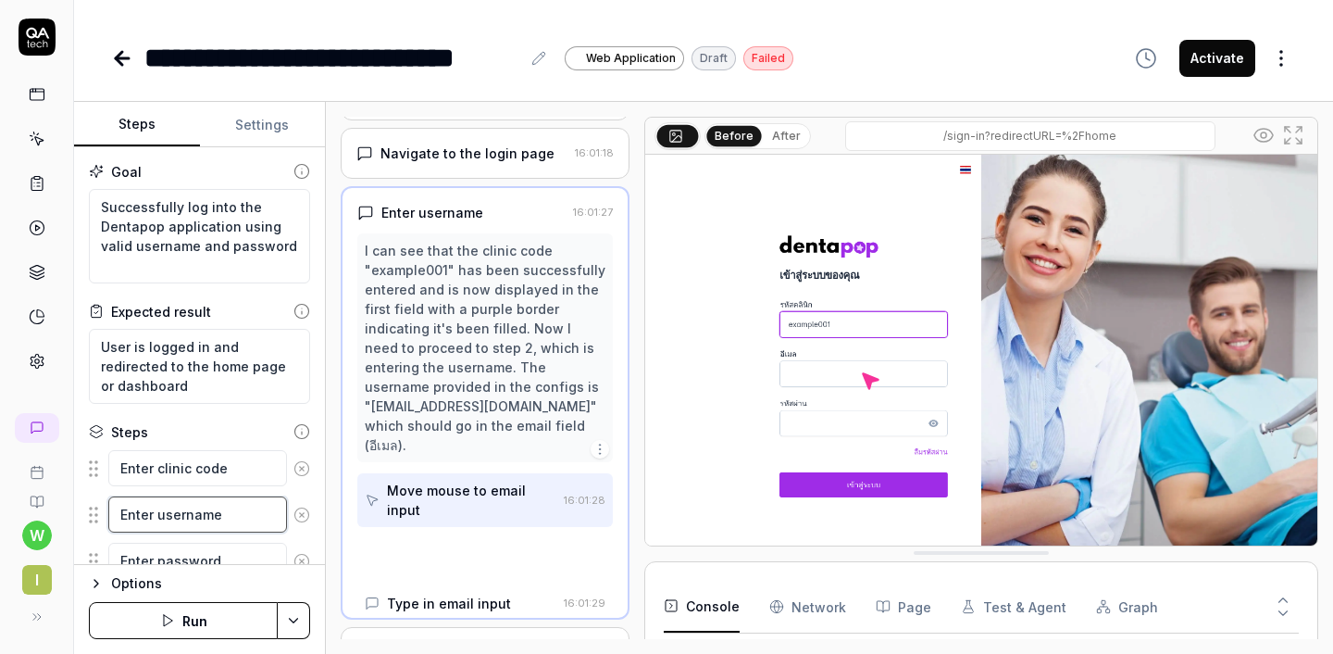
scroll to position [72, 0]
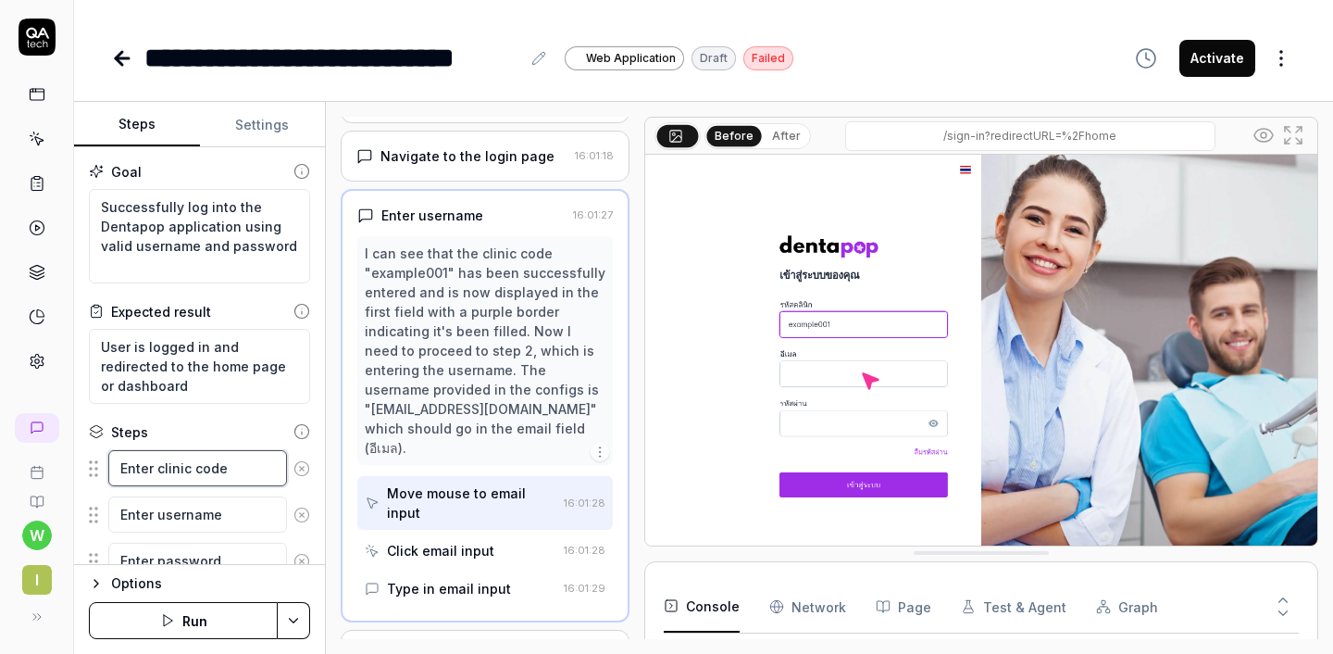
type textarea "*"
click at [195, 462] on textarea "Enter clinic code" at bounding box center [197, 468] width 179 height 36
click at [242, 464] on textarea "Enter clinic code" at bounding box center [197, 468] width 179 height 36
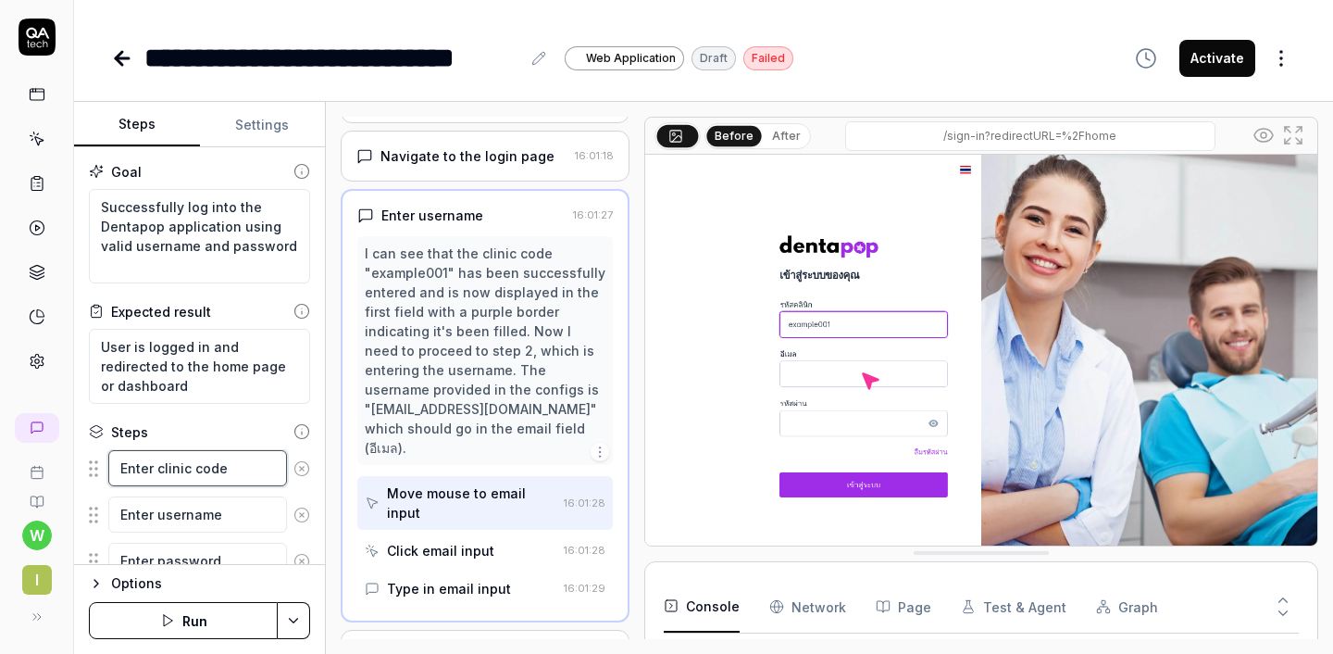
type textarea "ก"
type textarea "*"
type textarea "กำ"
type textarea "*"
type textarea "กำื"
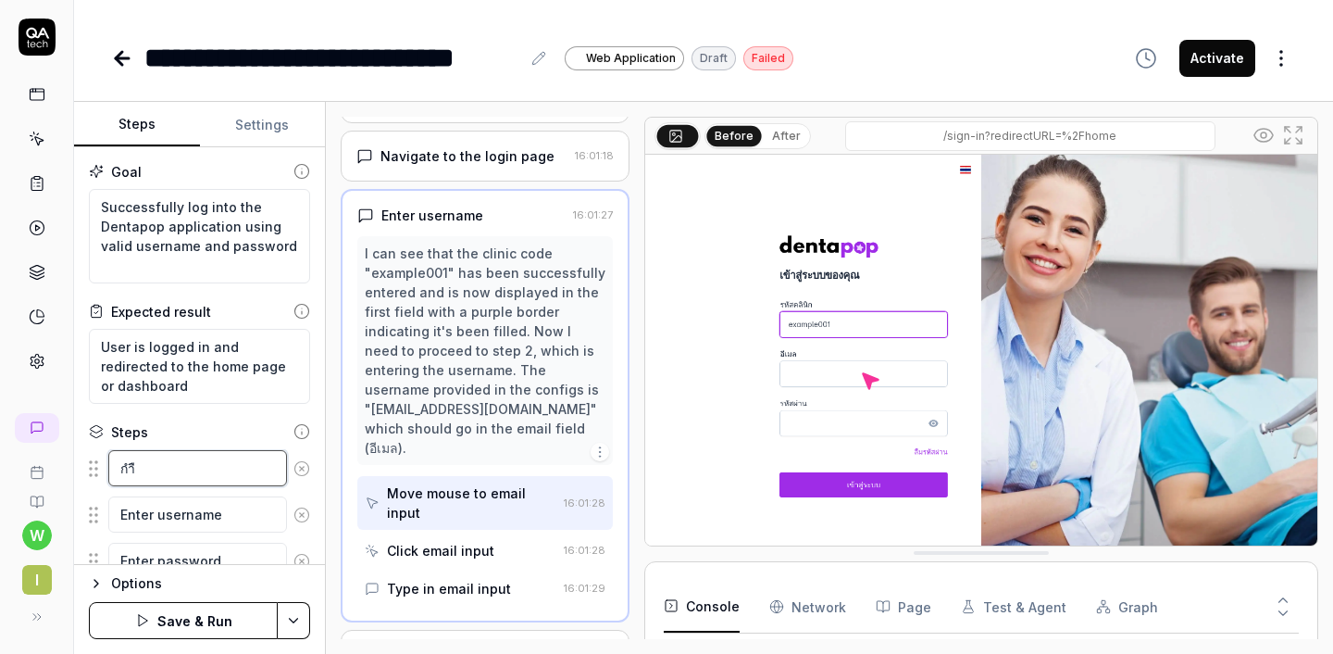
type textarea "*"
type textarea "กำ"
type textarea "*"
type textarea "ก"
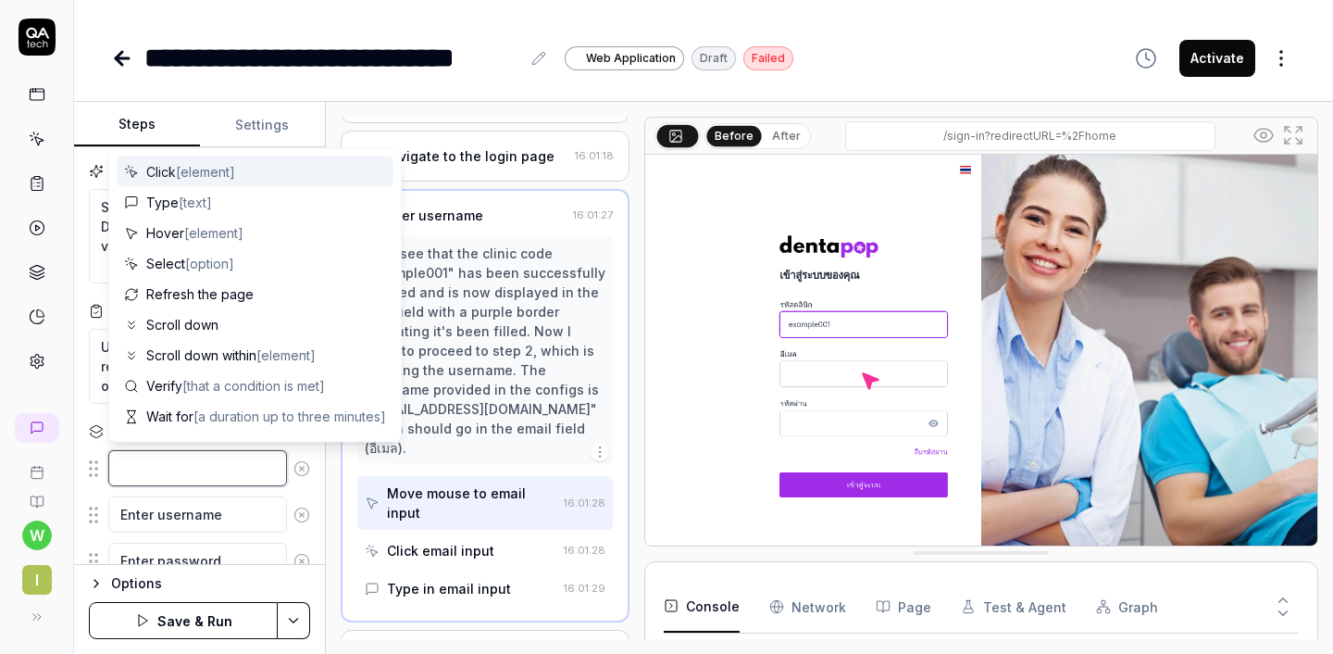
type textarea "*"
type textarea "d"
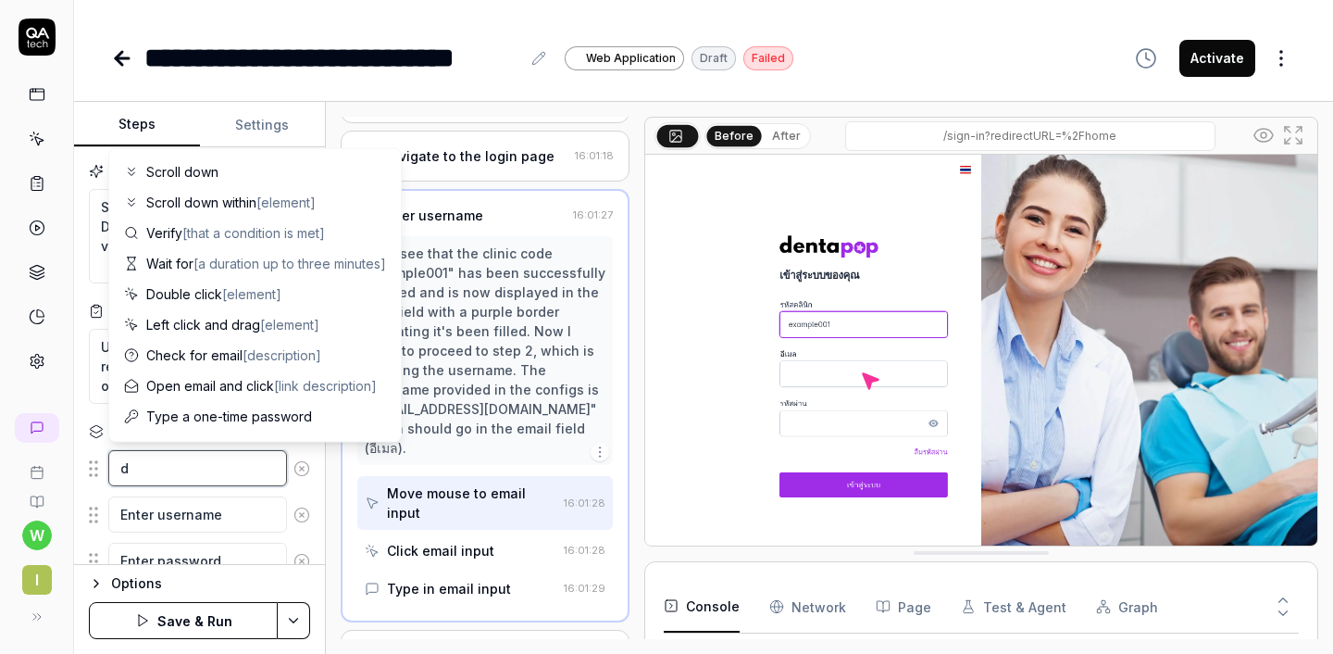
type textarea "*"
type textarea "de"
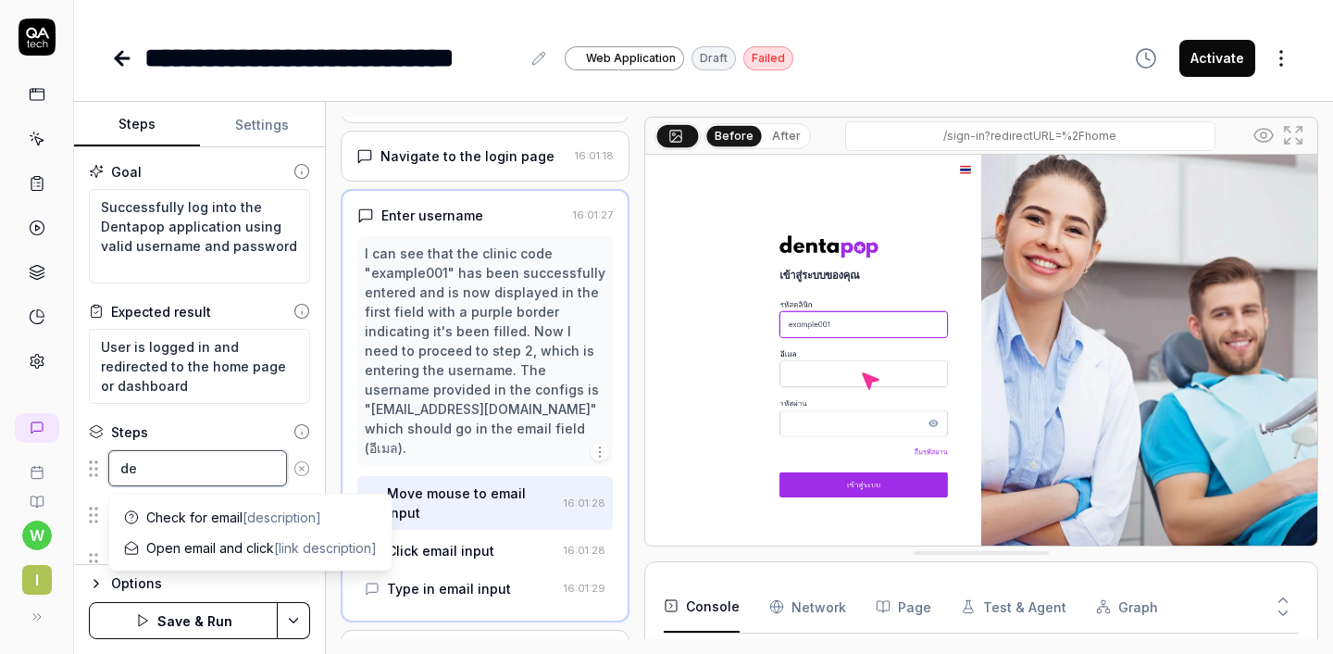
type textarea "*"
type textarea "den"
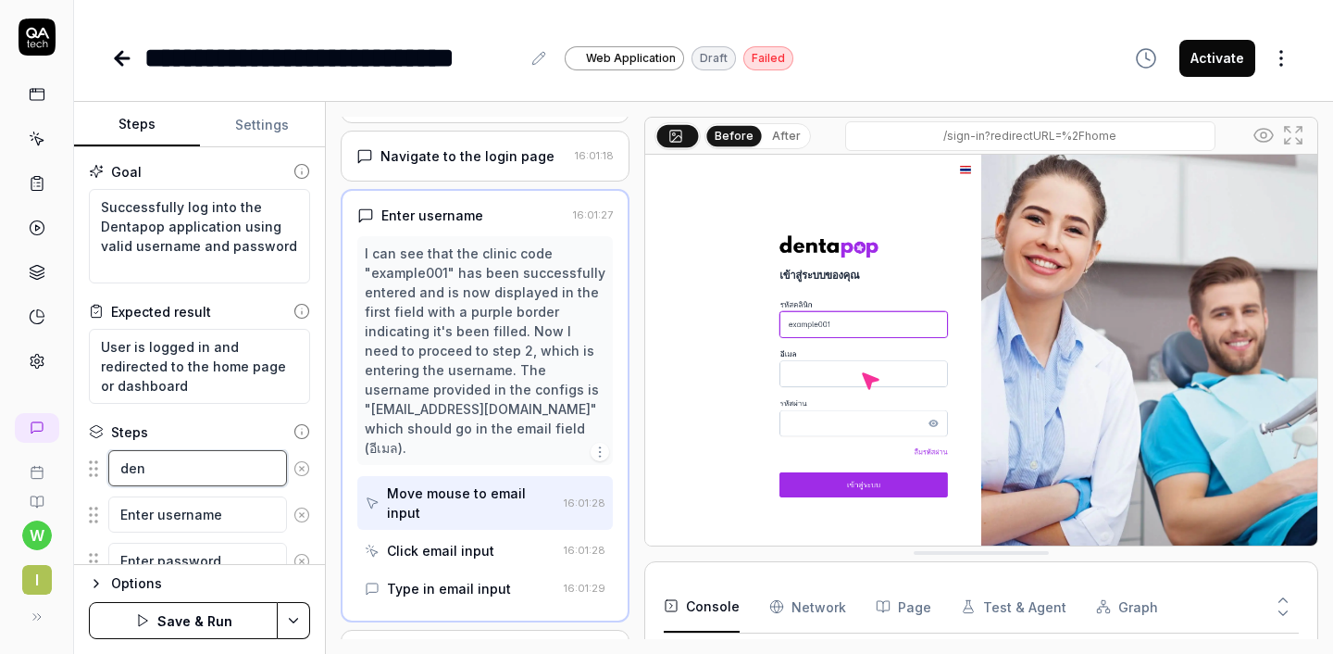
type textarea "*"
type textarea "dent"
type textarea "*"
type textarea "denta"
type textarea "*"
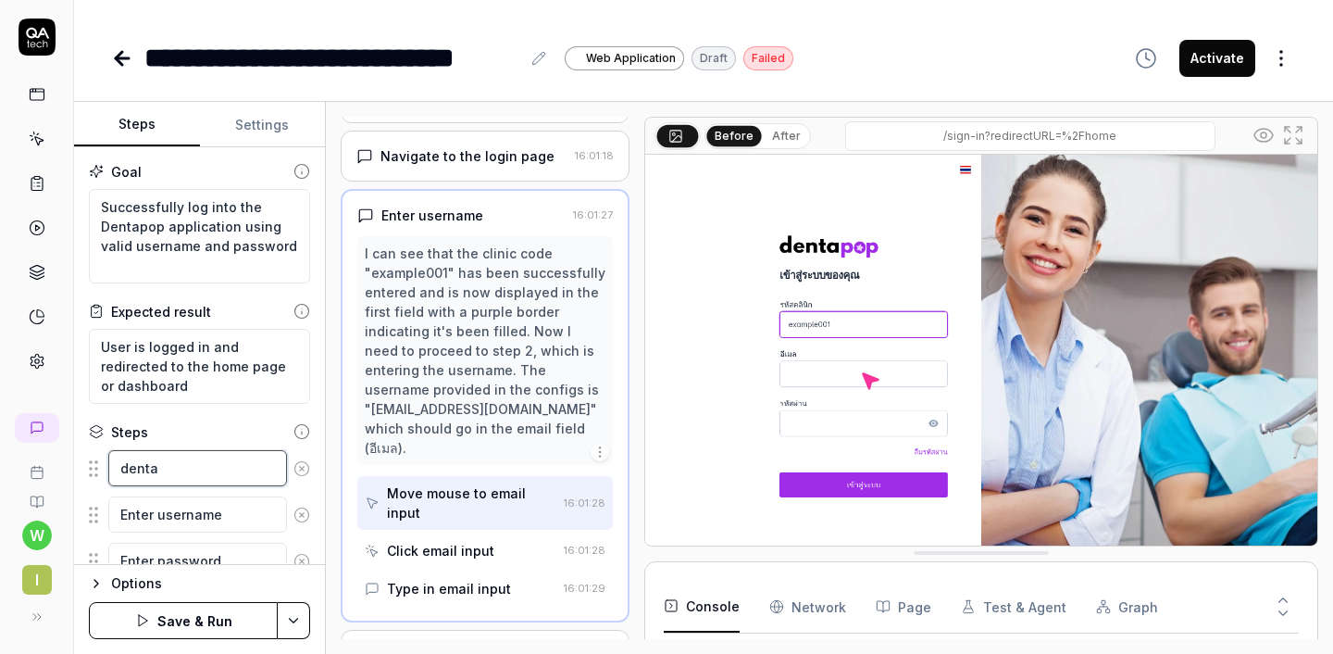
type textarea "dental"
type textarea "*"
type textarea "dental0"
type textarea "*"
type textarea "dental00"
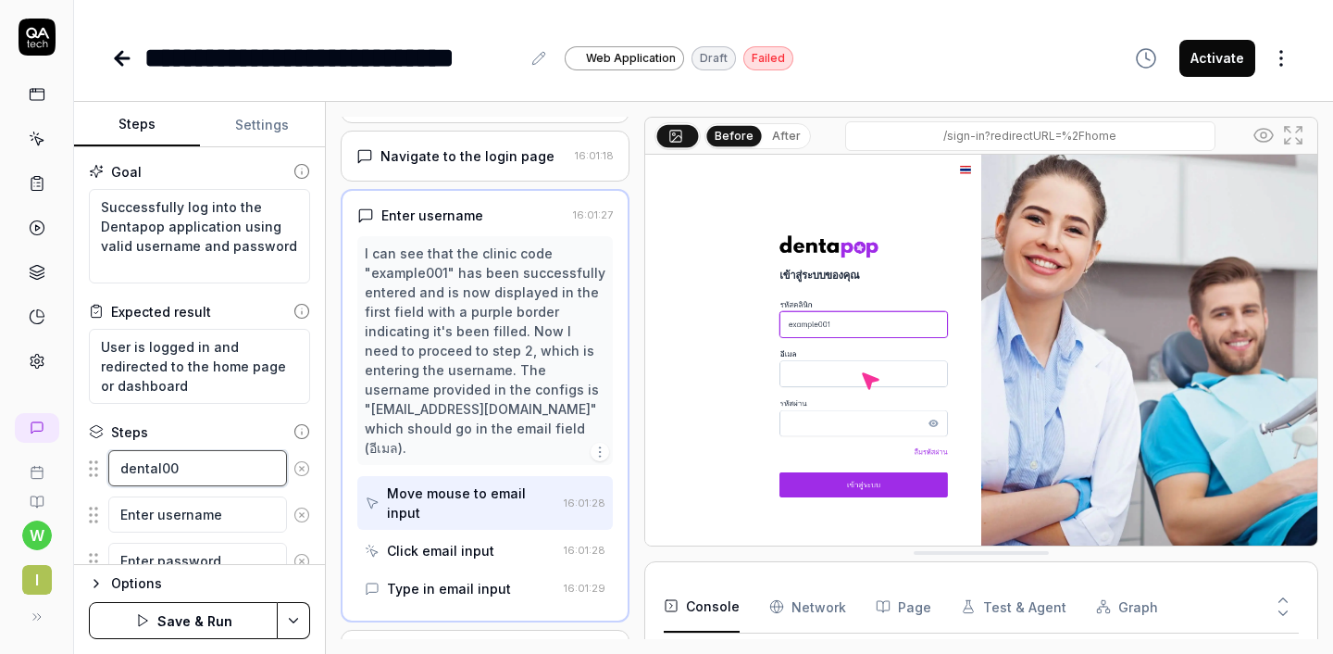
type textarea "*"
type textarea "dental000"
click at [170, 506] on textarea "Enter username" at bounding box center [197, 514] width 179 height 36
click at [200, 617] on button "Save & Run" at bounding box center [183, 620] width 189 height 37
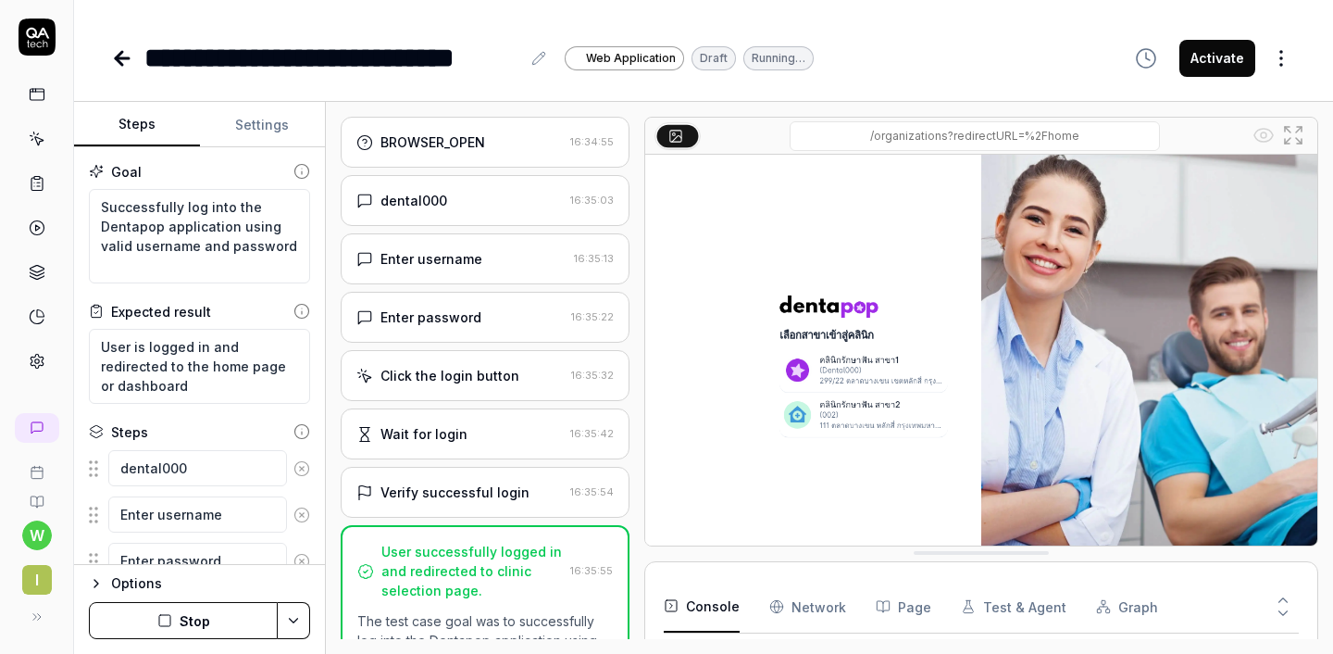
type textarea "*"
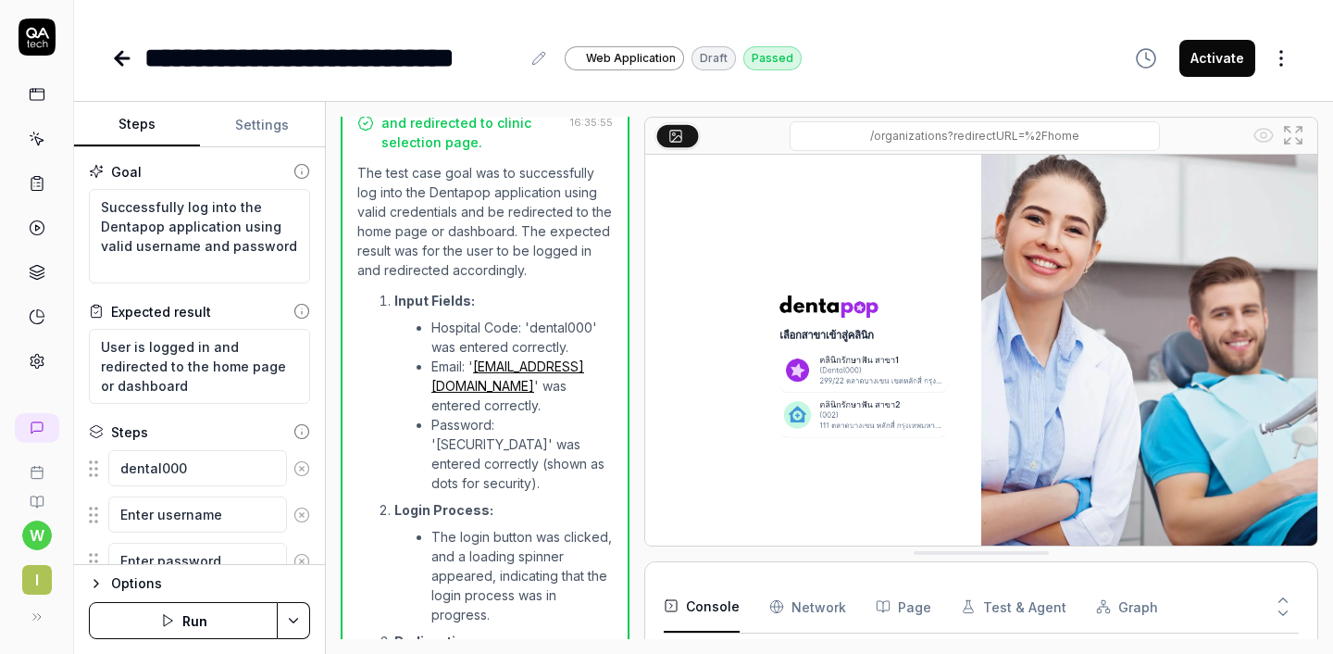
scroll to position [755, 0]
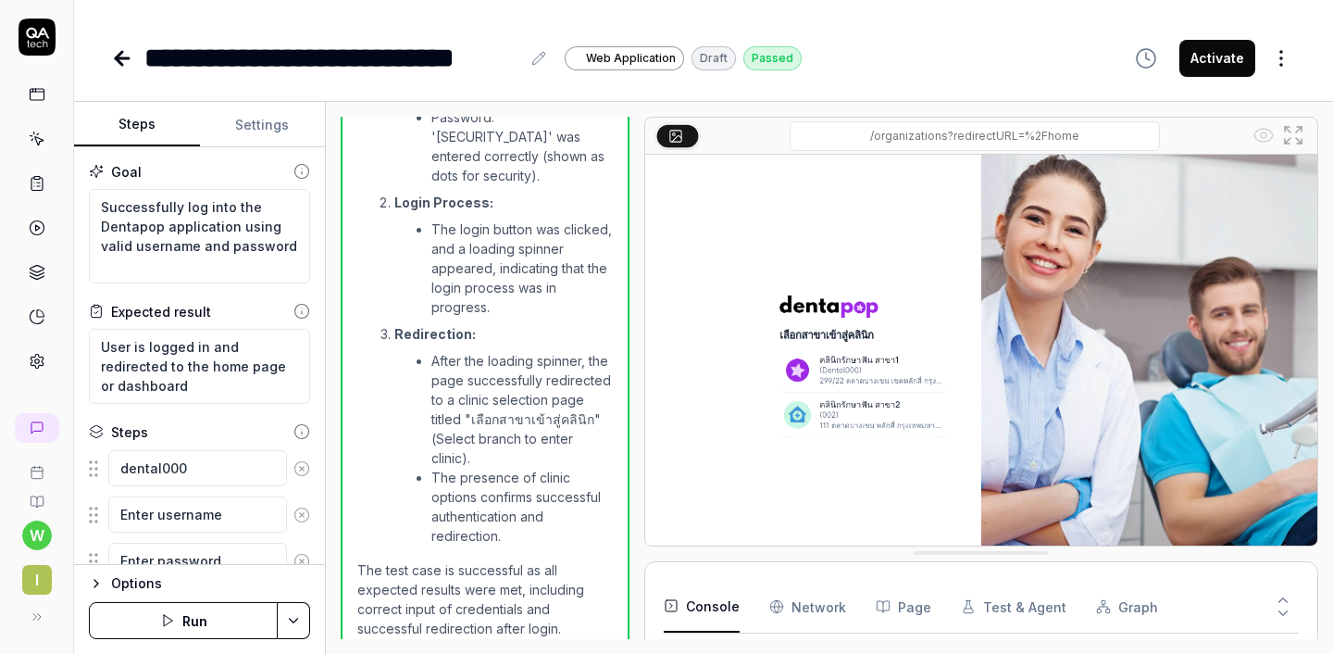
click at [118, 58] on icon at bounding box center [122, 58] width 13 height 0
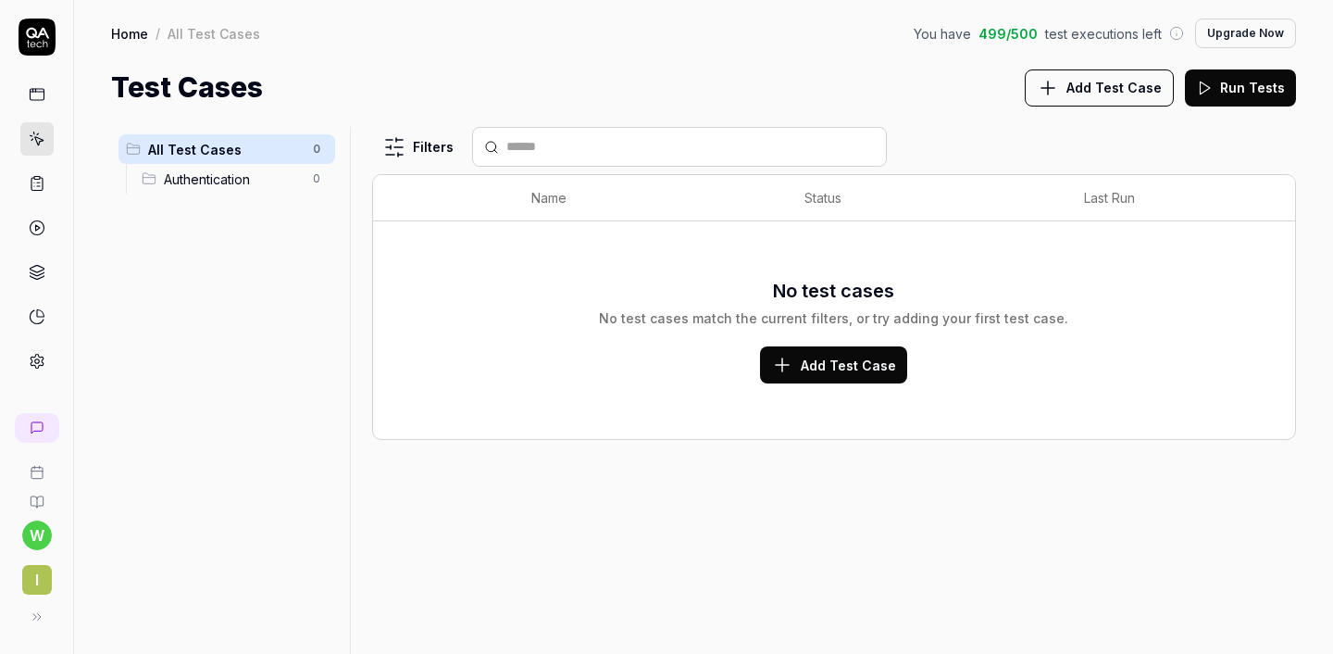
click at [209, 180] on span "Authentication" at bounding box center [233, 178] width 138 height 19
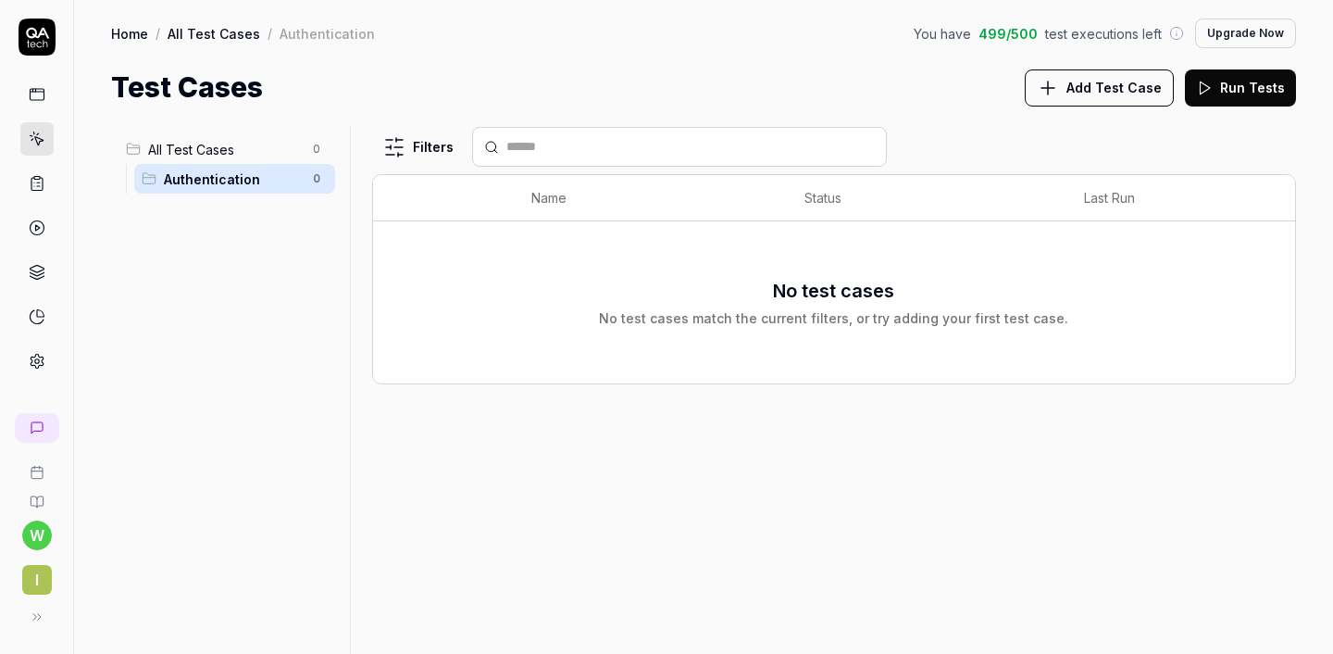
click at [218, 153] on span "All Test Cases" at bounding box center [225, 149] width 154 height 19
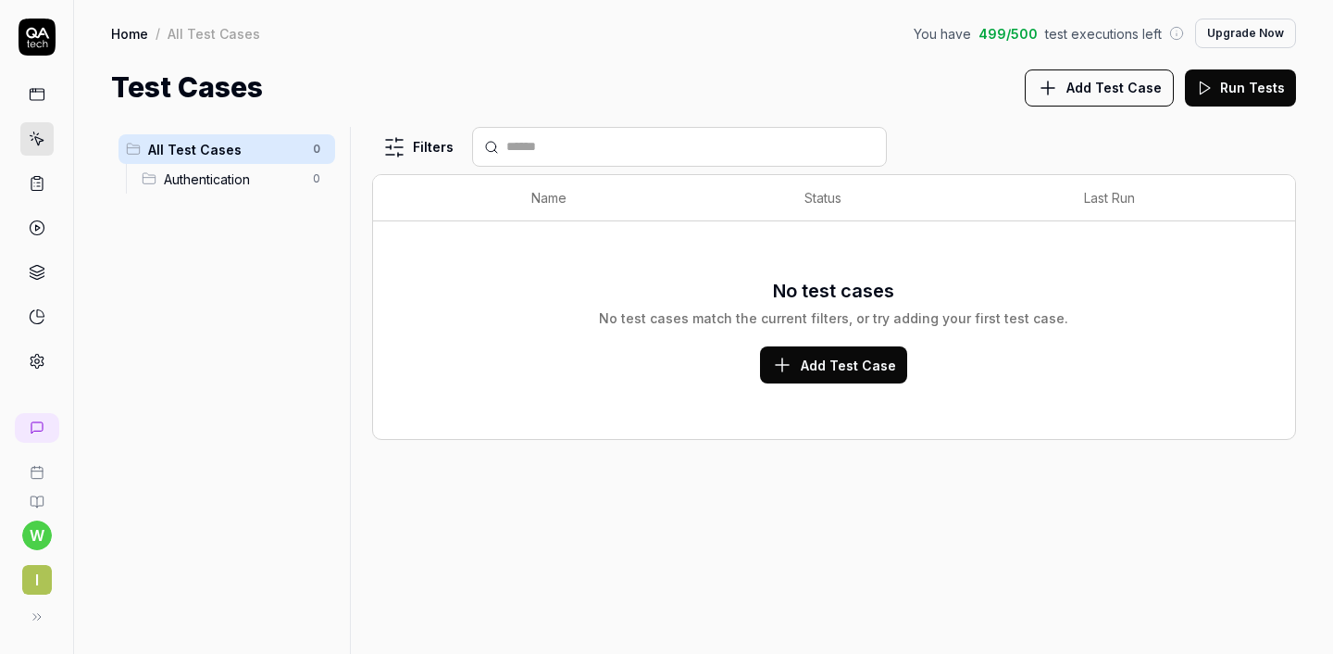
click at [216, 172] on span "Authentication" at bounding box center [233, 178] width 138 height 19
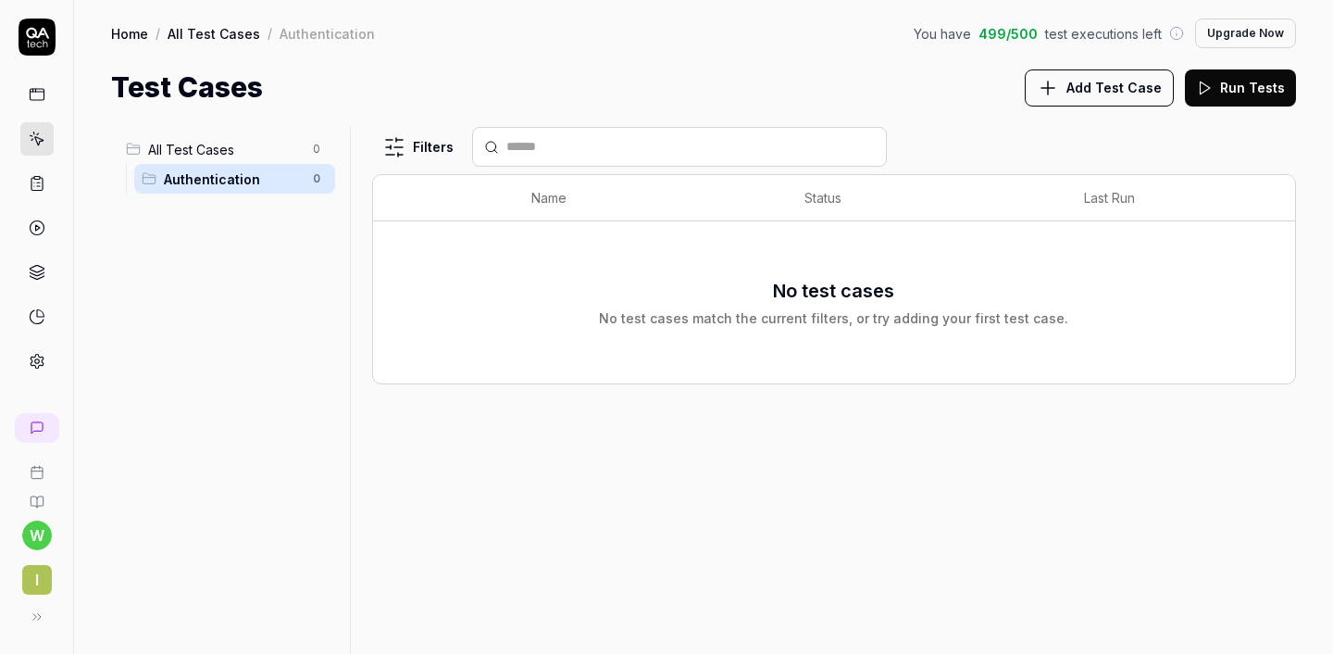
click at [209, 152] on span "All Test Cases" at bounding box center [225, 149] width 154 height 19
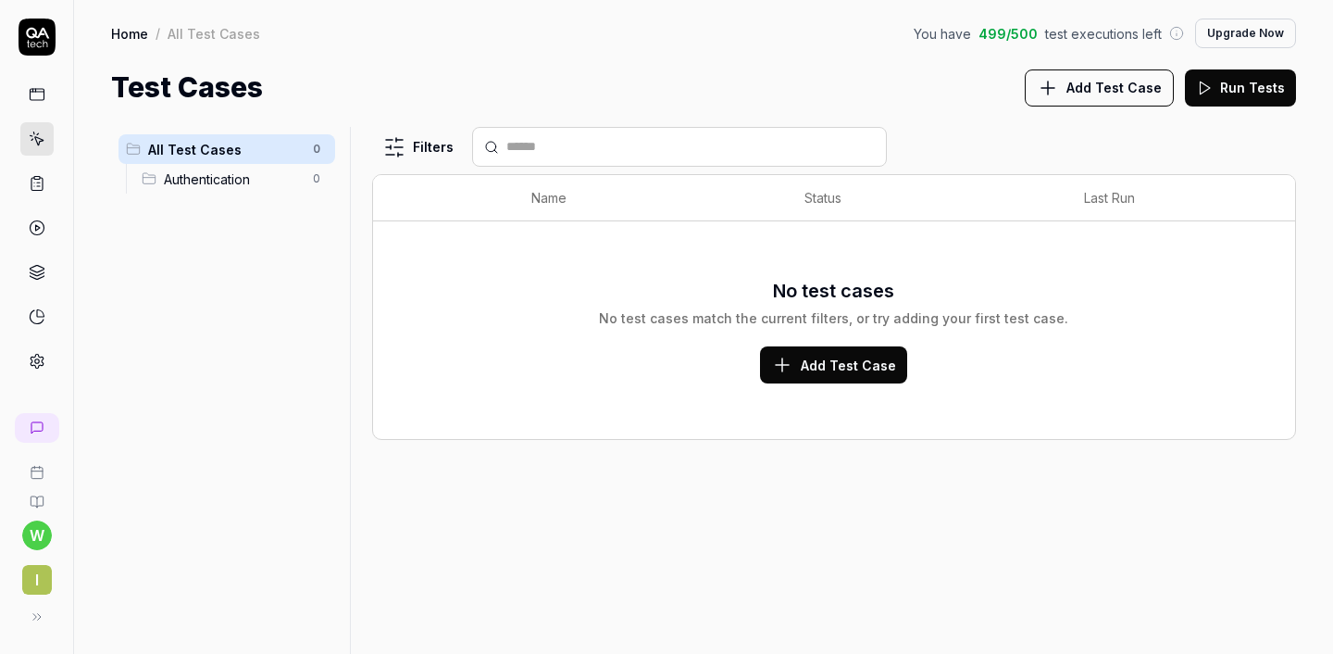
click at [248, 368] on div "All Test Cases 0 Authentication 0" at bounding box center [226, 379] width 231 height 505
click at [1114, 95] on span "Add Test Case" at bounding box center [1113, 87] width 95 height 19
click at [1059, 81] on icon at bounding box center [1048, 88] width 22 height 22
click at [43, 614] on button at bounding box center [37, 616] width 37 height 37
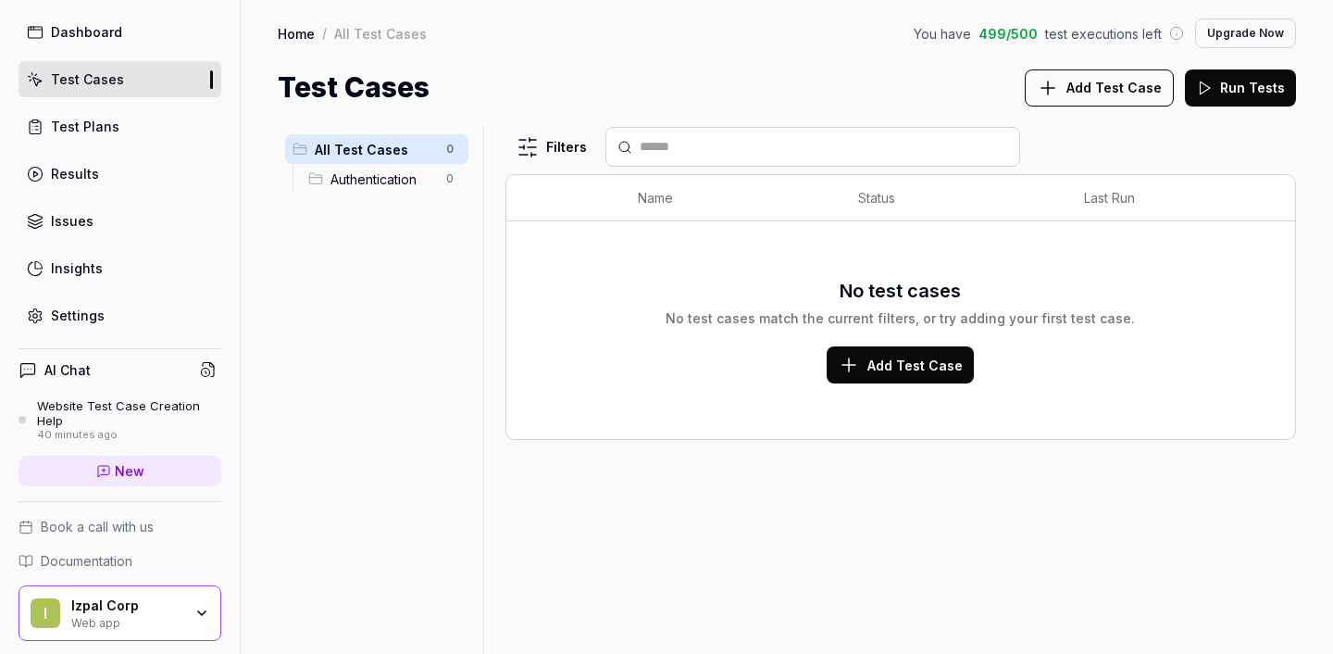
scroll to position [122, 0]
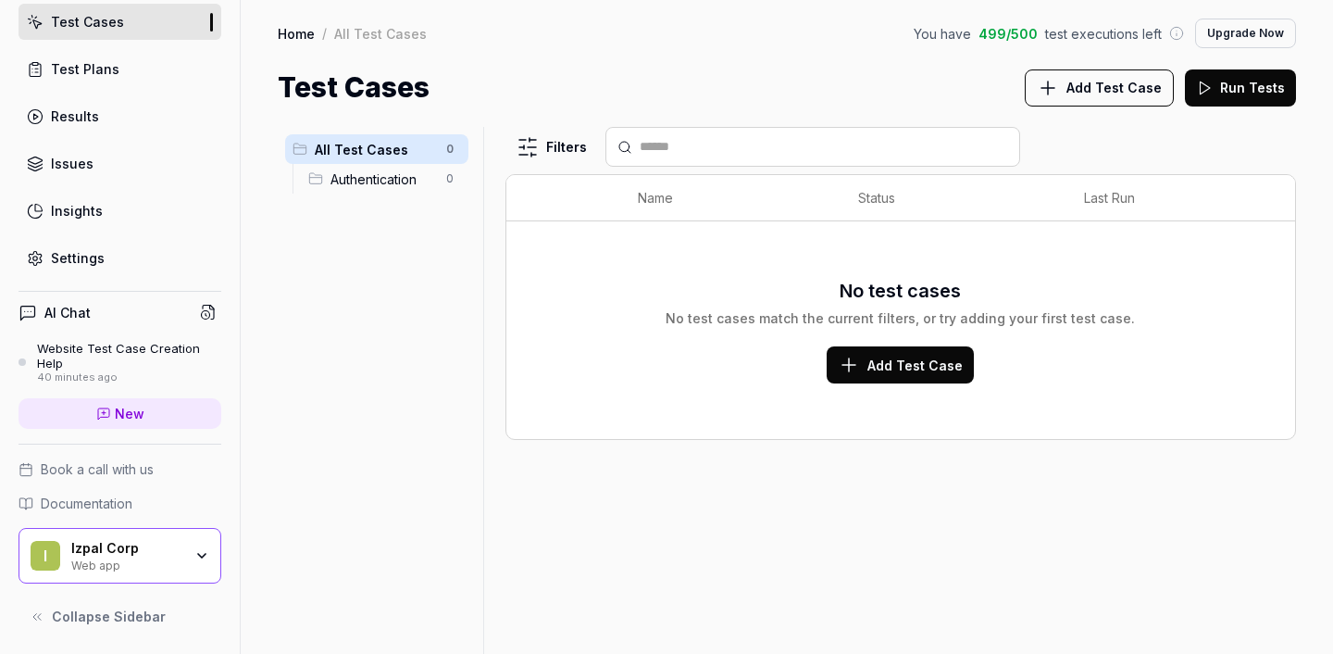
click at [152, 604] on button "Collapse Sidebar" at bounding box center [120, 616] width 203 height 37
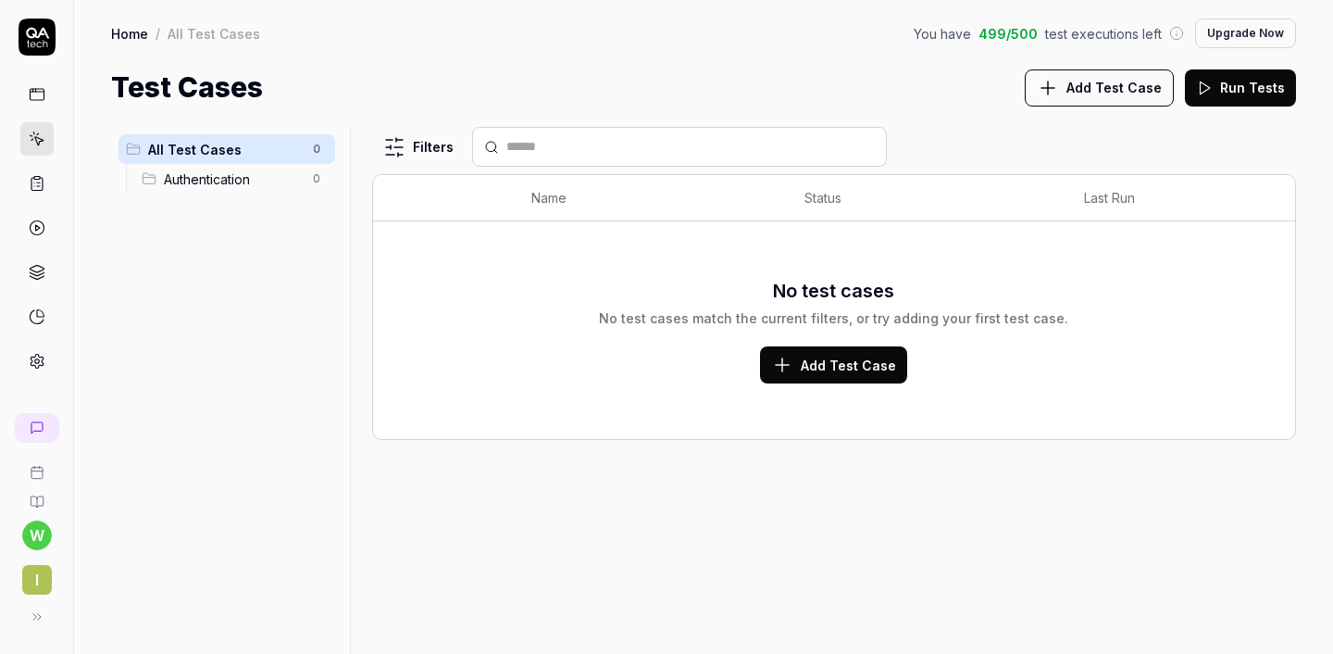
scroll to position [0, 0]
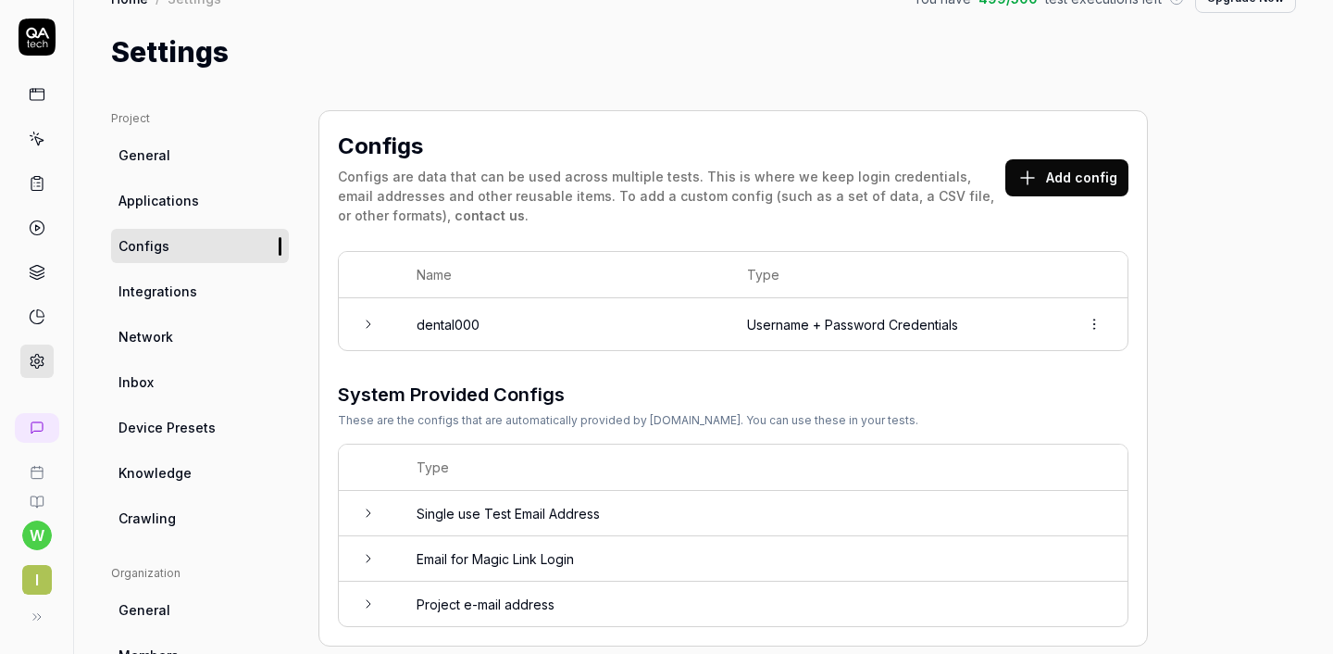
scroll to position [82, 0]
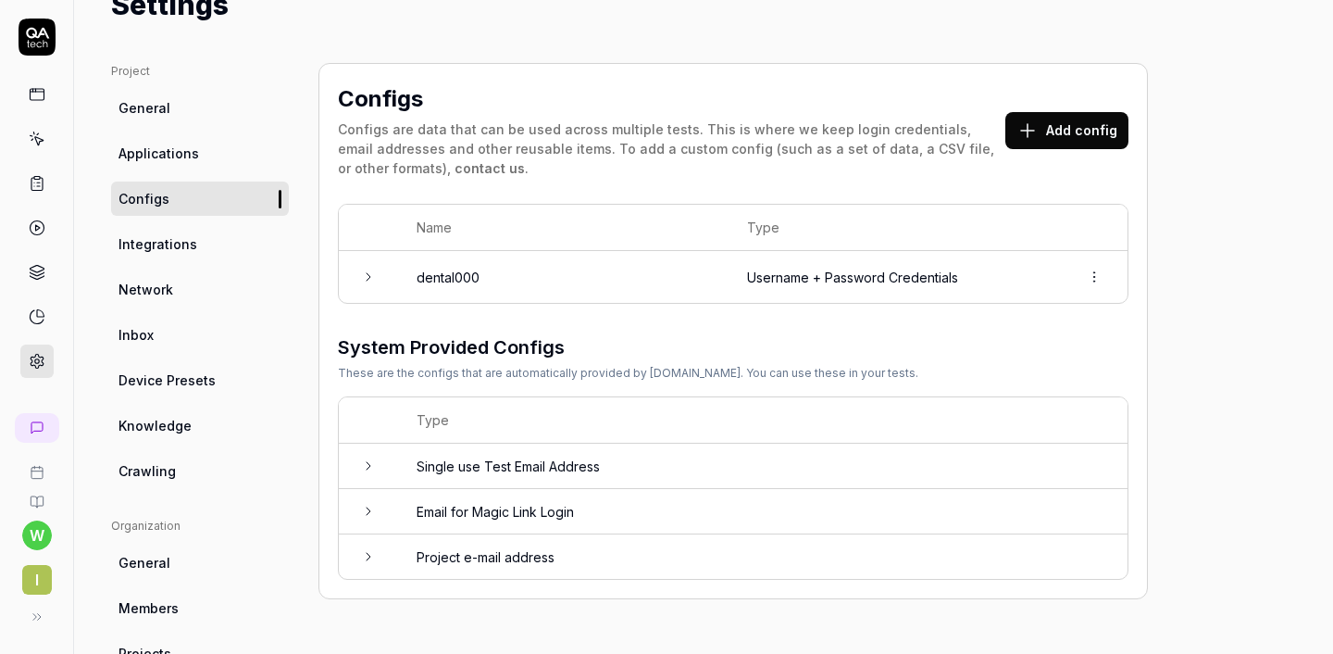
click at [1089, 276] on html "w I Home / Settings You have 499 / 500 test executions left Upgrade Now Home / …" at bounding box center [666, 327] width 1333 height 654
click at [932, 279] on td "Username + Password Credentials" at bounding box center [895, 277] width 332 height 52
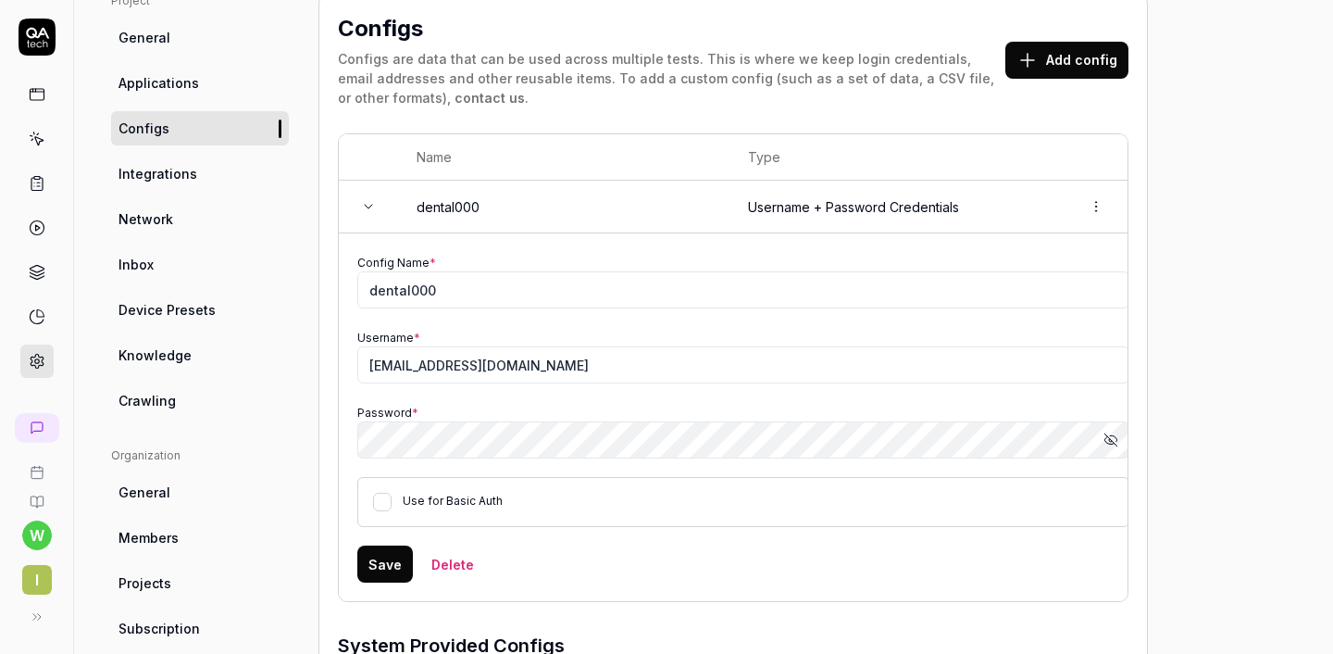
scroll to position [132, 0]
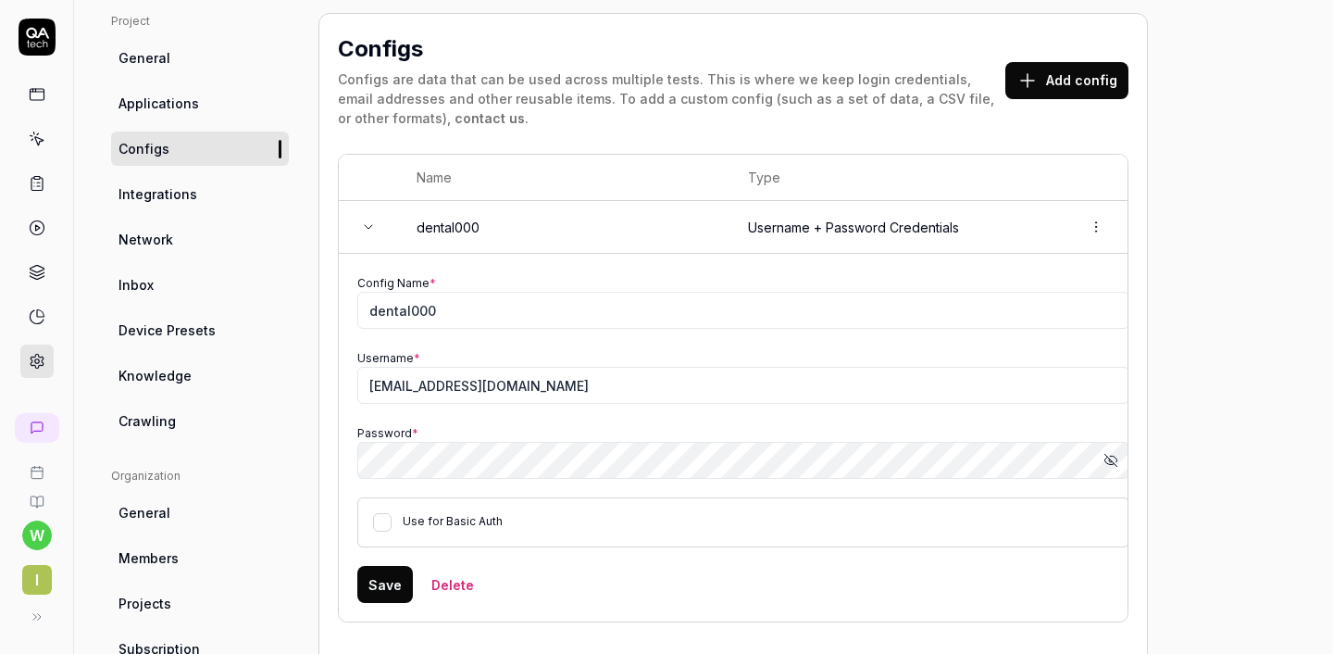
click at [183, 107] on span "Applications" at bounding box center [158, 102] width 81 height 19
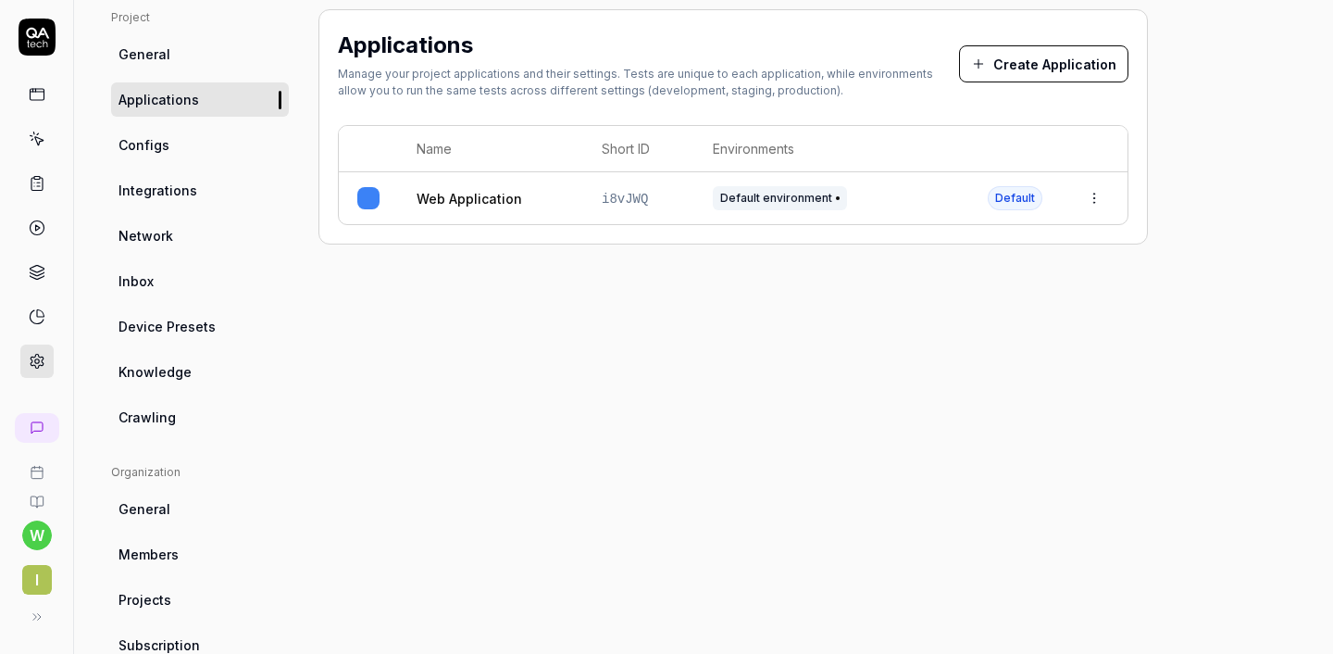
scroll to position [136, 0]
